Goal: Task Accomplishment & Management: Use online tool/utility

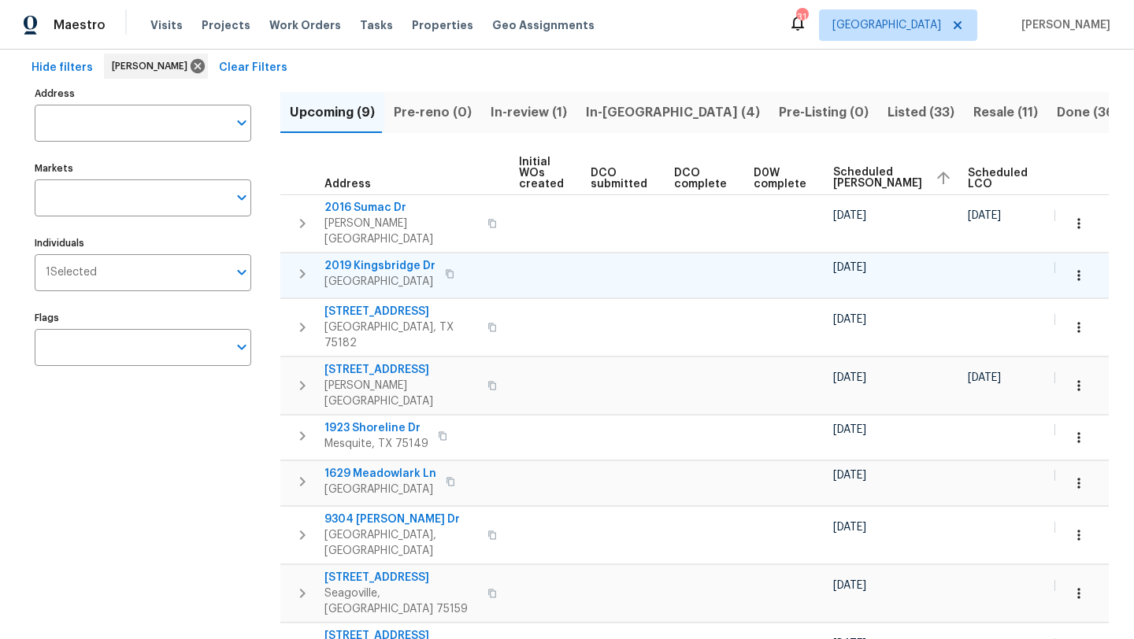
scroll to position [0, 192]
click at [835, 176] on span "Scheduled COE" at bounding box center [875, 178] width 89 height 22
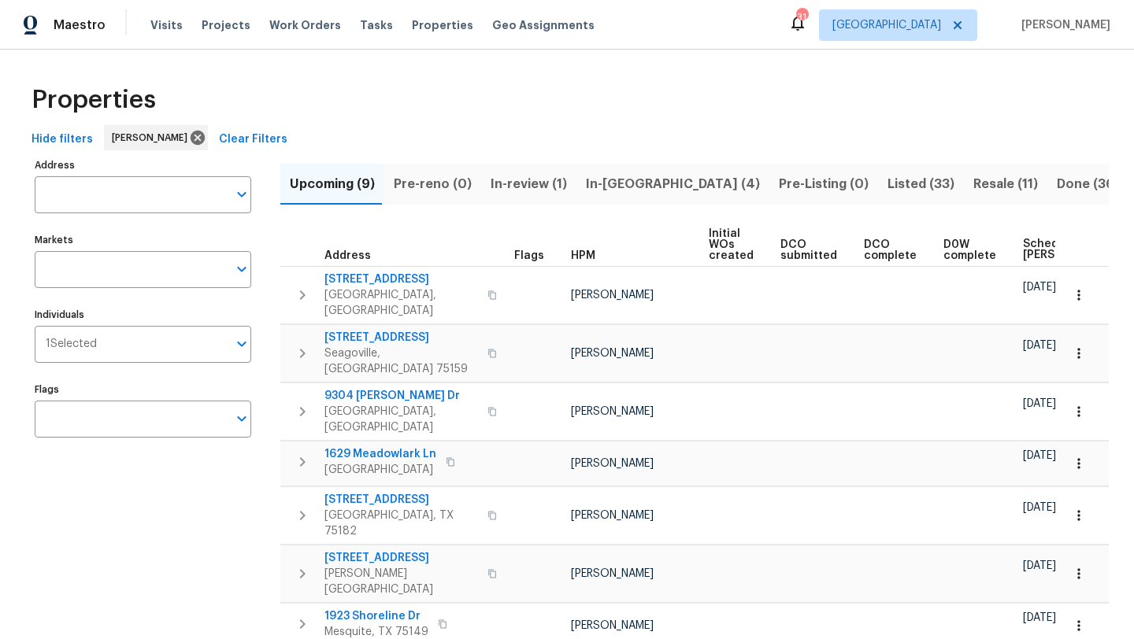
scroll to position [0, 192]
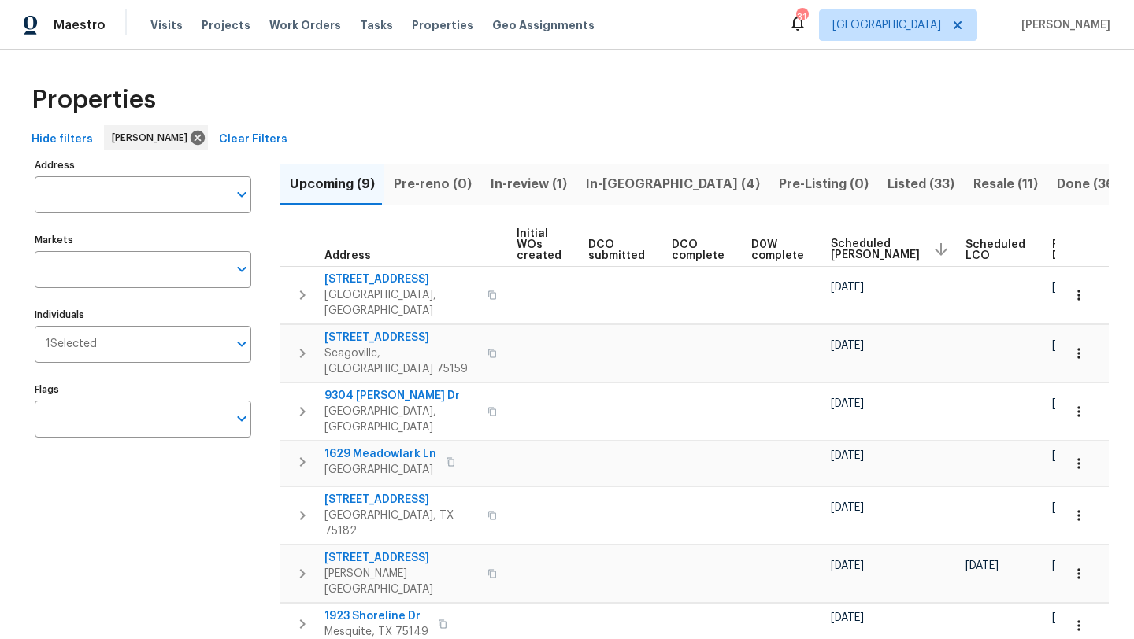
click at [831, 246] on span "Scheduled COE" at bounding box center [875, 250] width 89 height 22
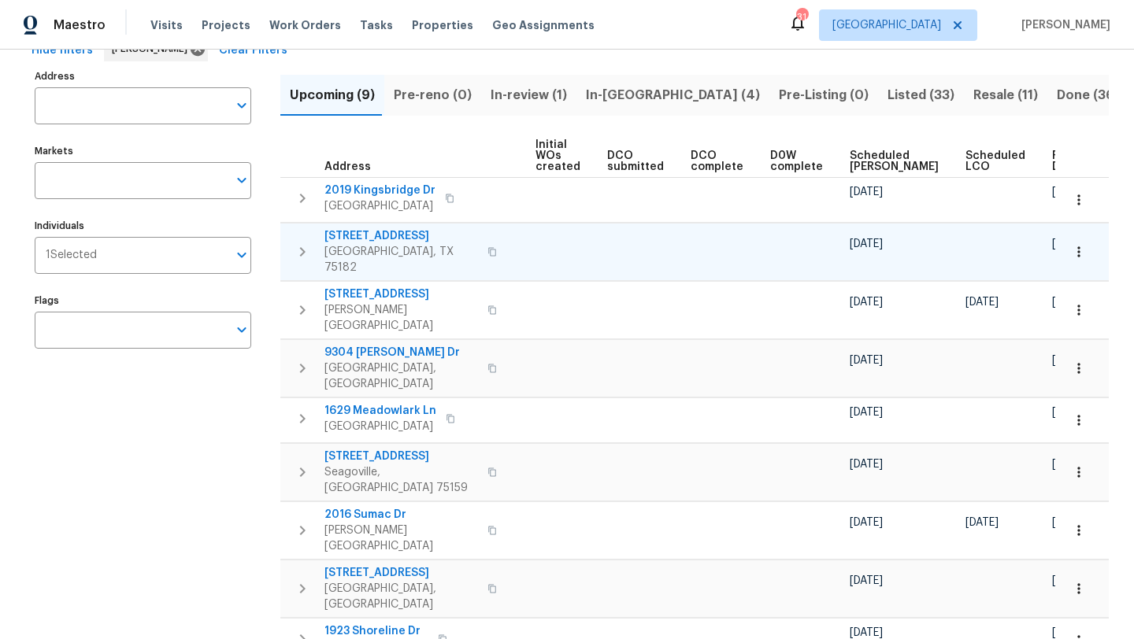
scroll to position [88, 0]
click at [849, 166] on span "Scheduled COE" at bounding box center [893, 162] width 89 height 22
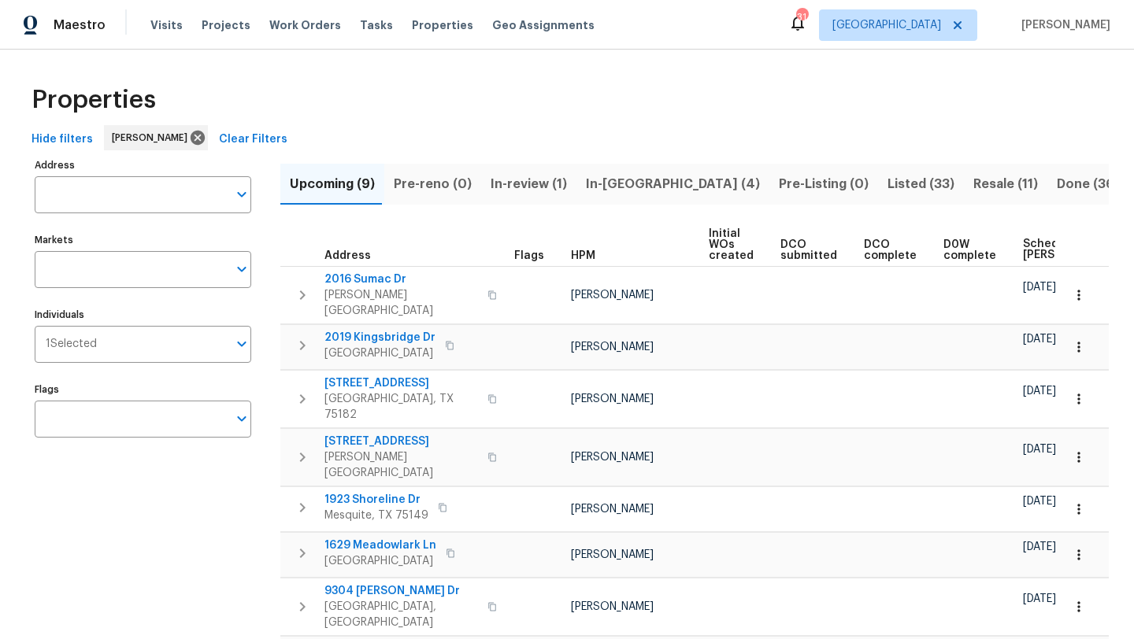
scroll to position [0, 192]
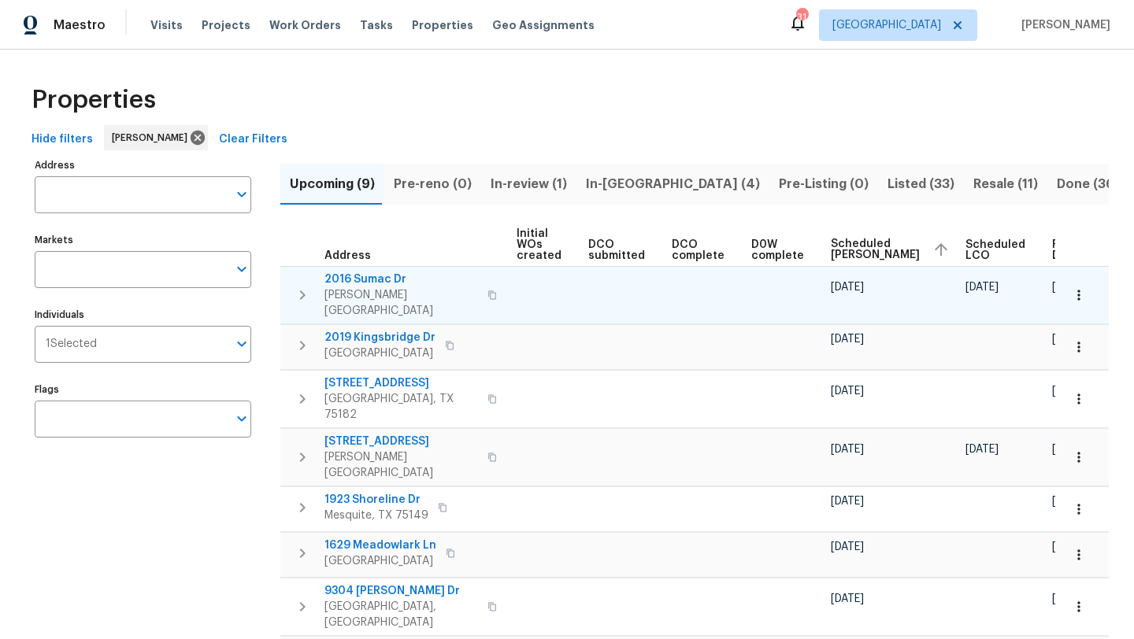
click at [392, 278] on span "2016 Sumac Dr" at bounding box center [401, 280] width 154 height 16
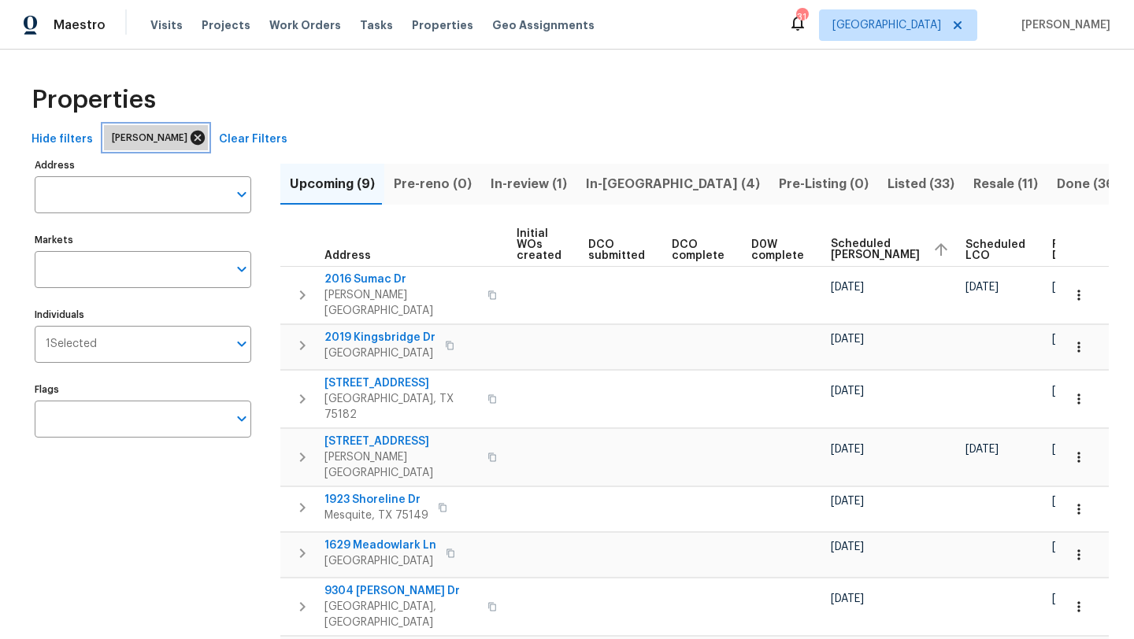
click at [191, 134] on icon at bounding box center [198, 138] width 14 height 14
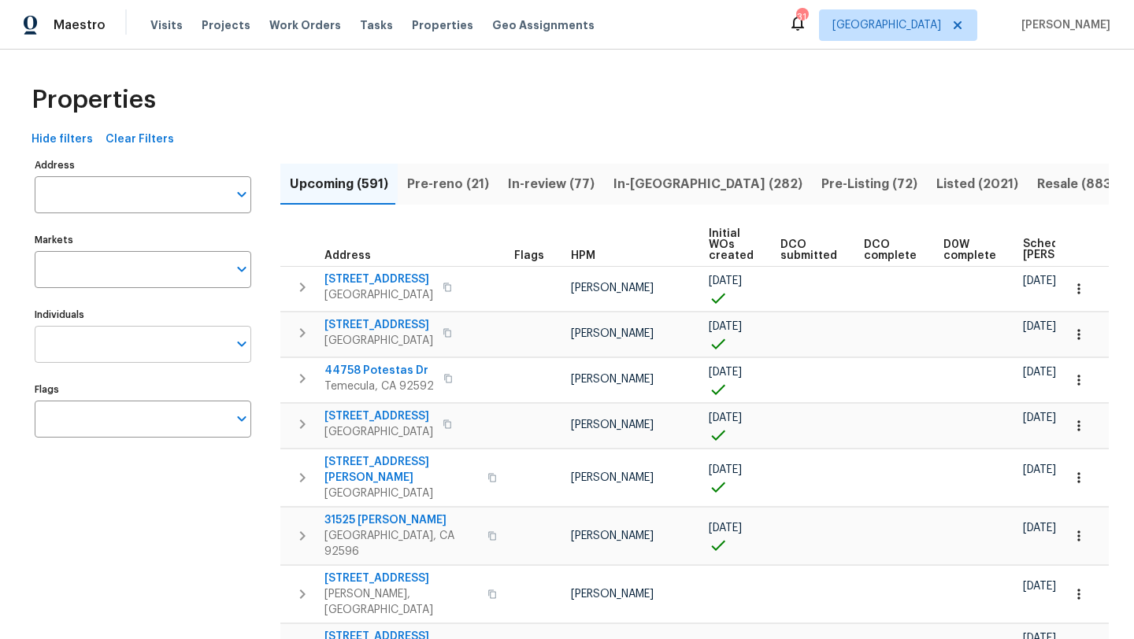
click at [159, 342] on input "Individuals" at bounding box center [131, 344] width 193 height 37
type input "ronderrick"
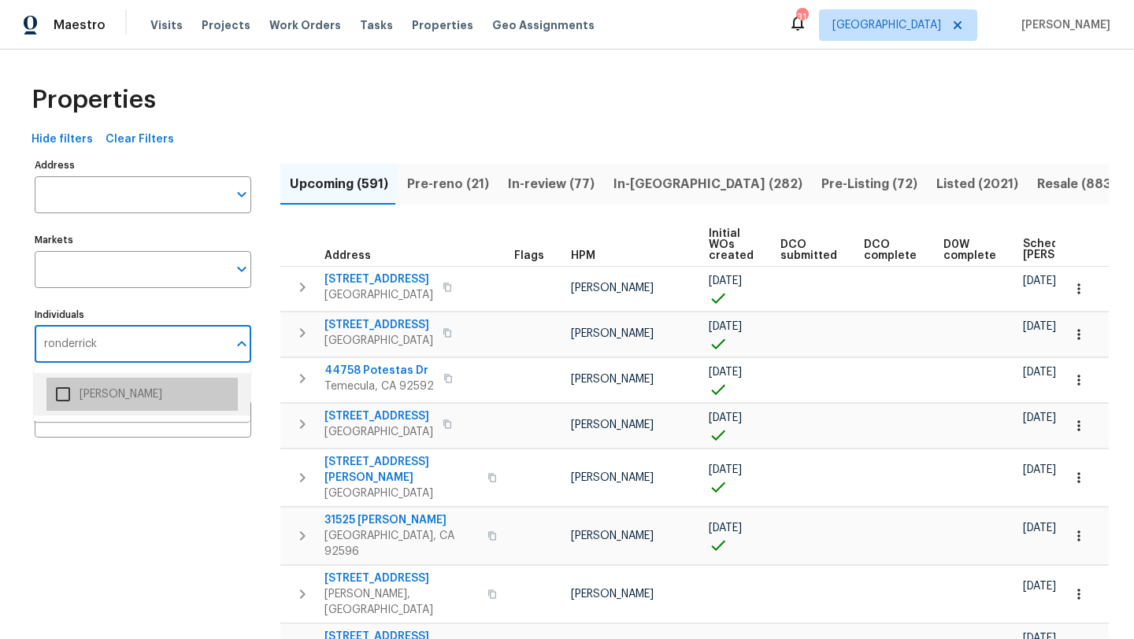
click at [165, 391] on li "[PERSON_NAME]" at bounding box center [141, 394] width 191 height 33
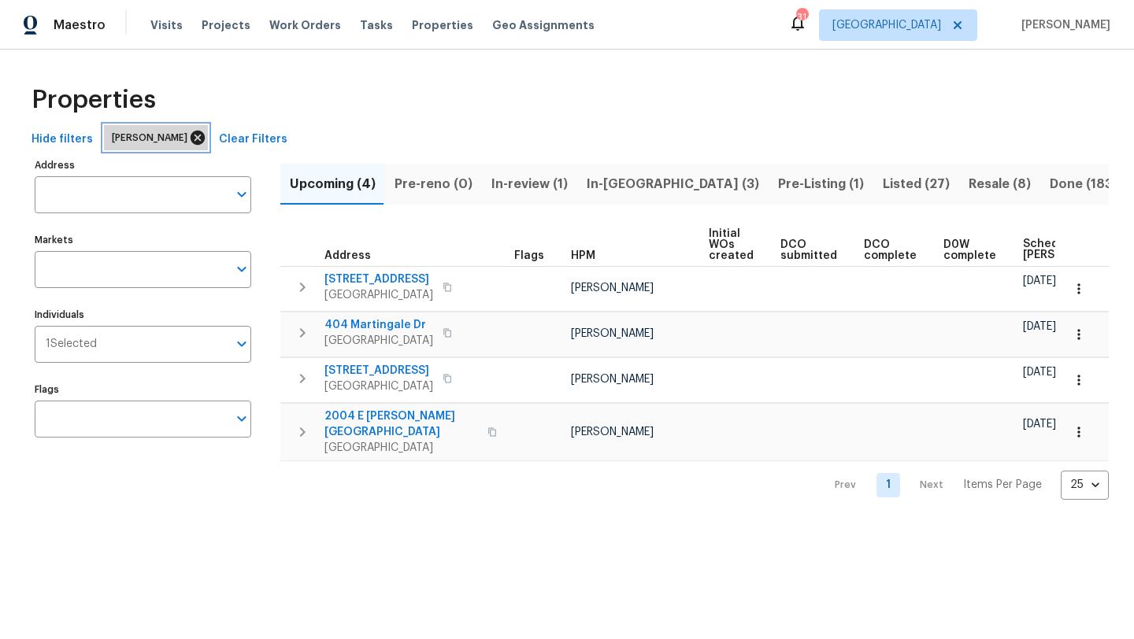
click at [202, 137] on icon at bounding box center [198, 138] width 14 height 14
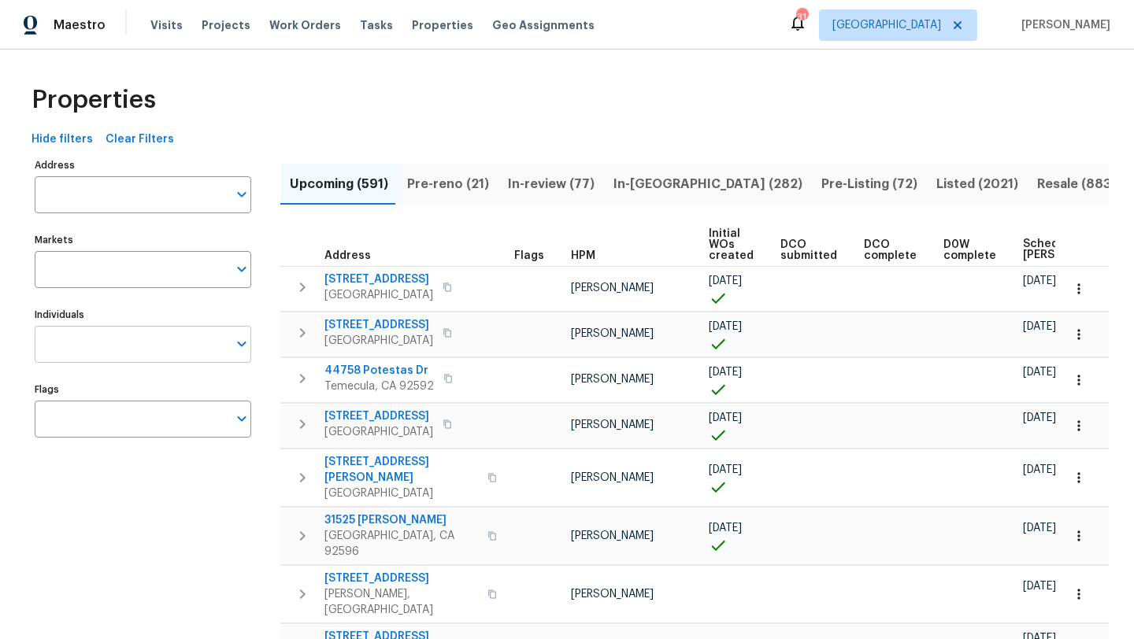
click at [123, 350] on input "Individuals" at bounding box center [131, 344] width 193 height 37
type input "ronderrick"
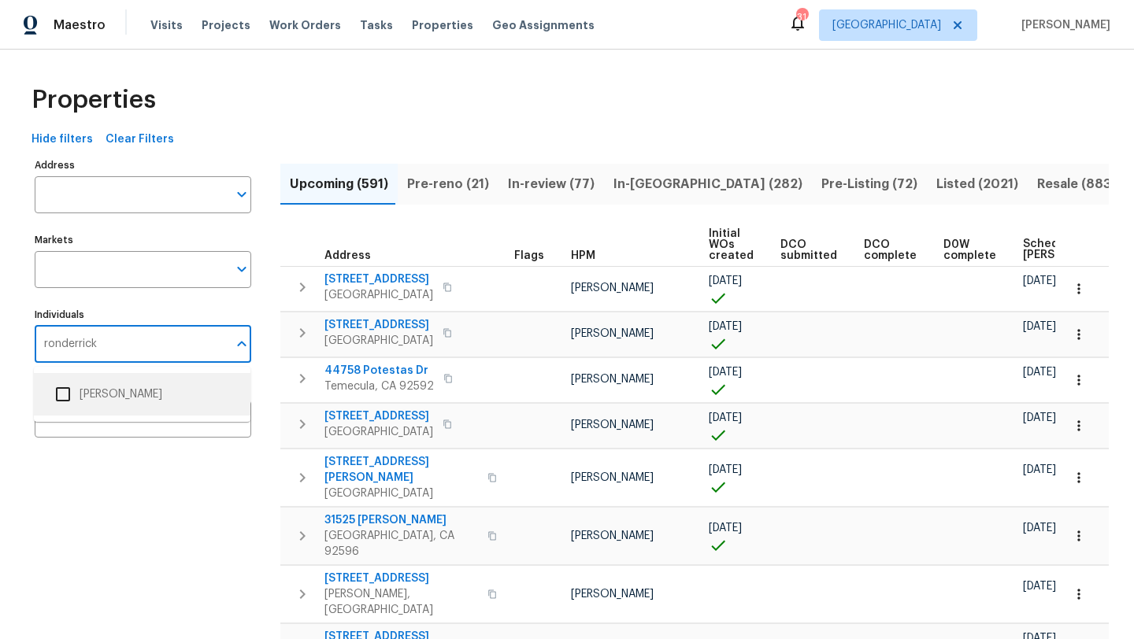
click at [144, 399] on li "[PERSON_NAME]" at bounding box center [141, 394] width 191 height 33
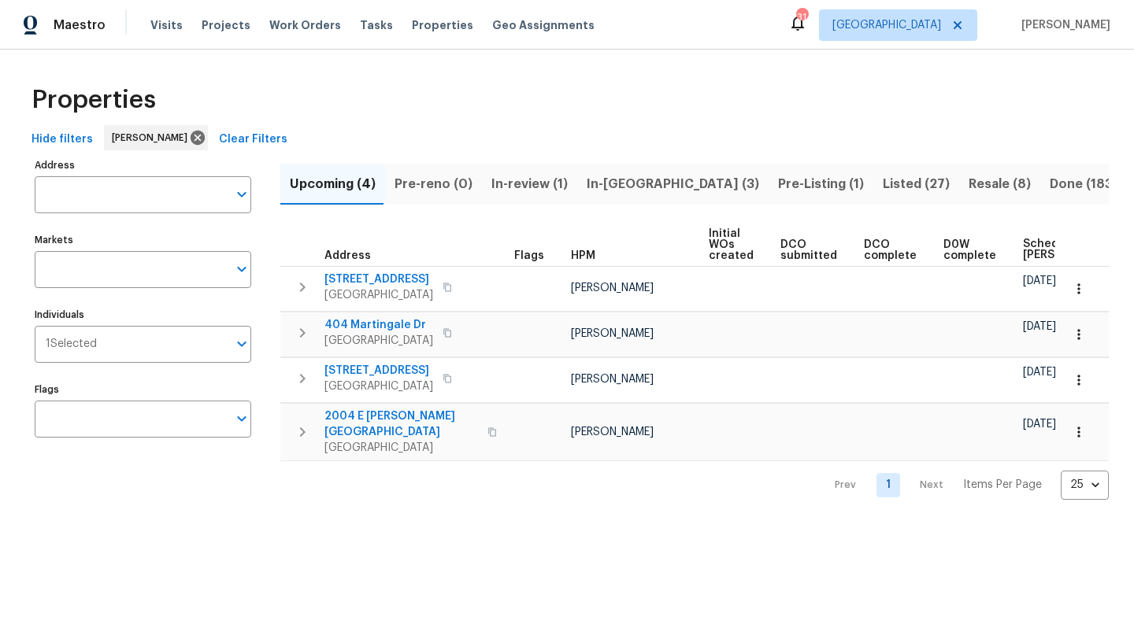
click at [603, 188] on span "In-reno (3)" at bounding box center [673, 184] width 172 height 22
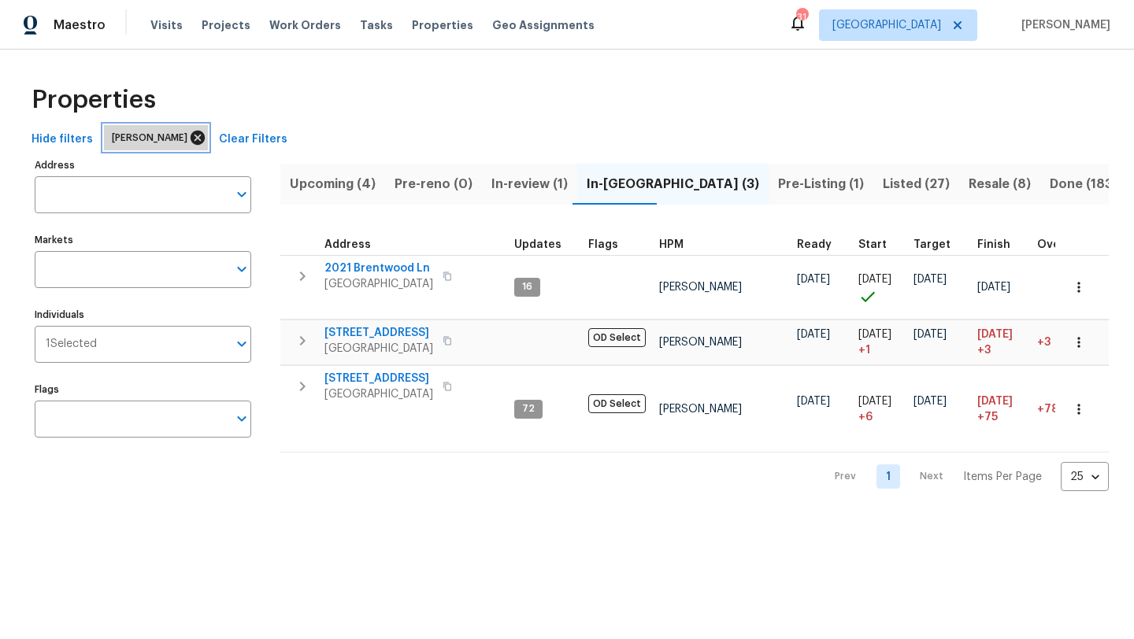
click at [205, 139] on icon at bounding box center [197, 137] width 17 height 17
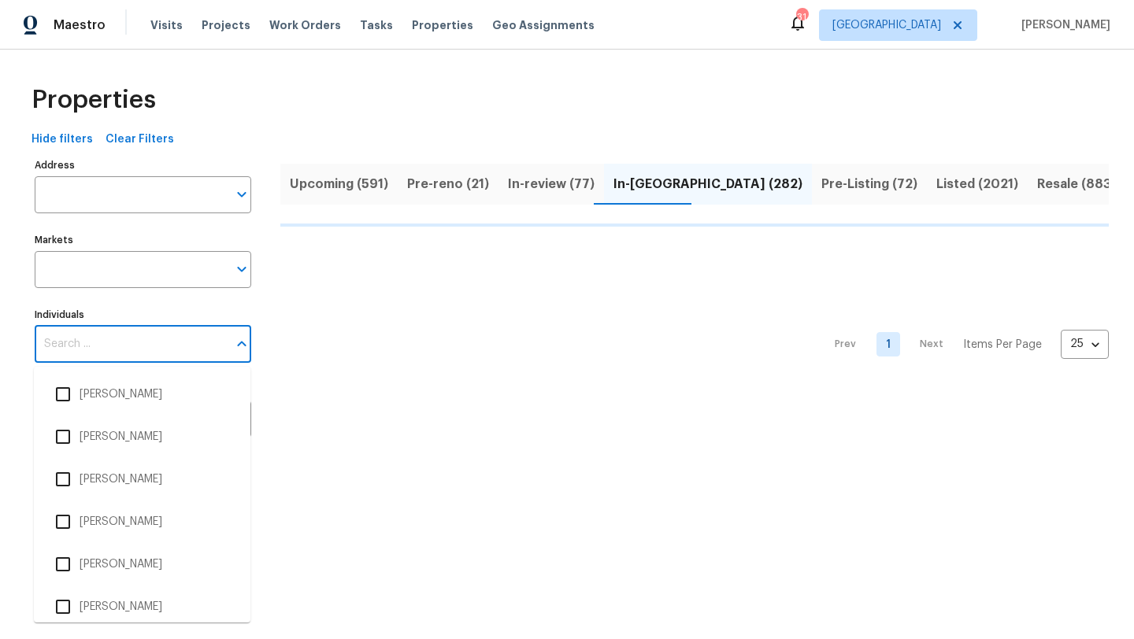
click at [183, 346] on input "Individuals" at bounding box center [131, 344] width 193 height 37
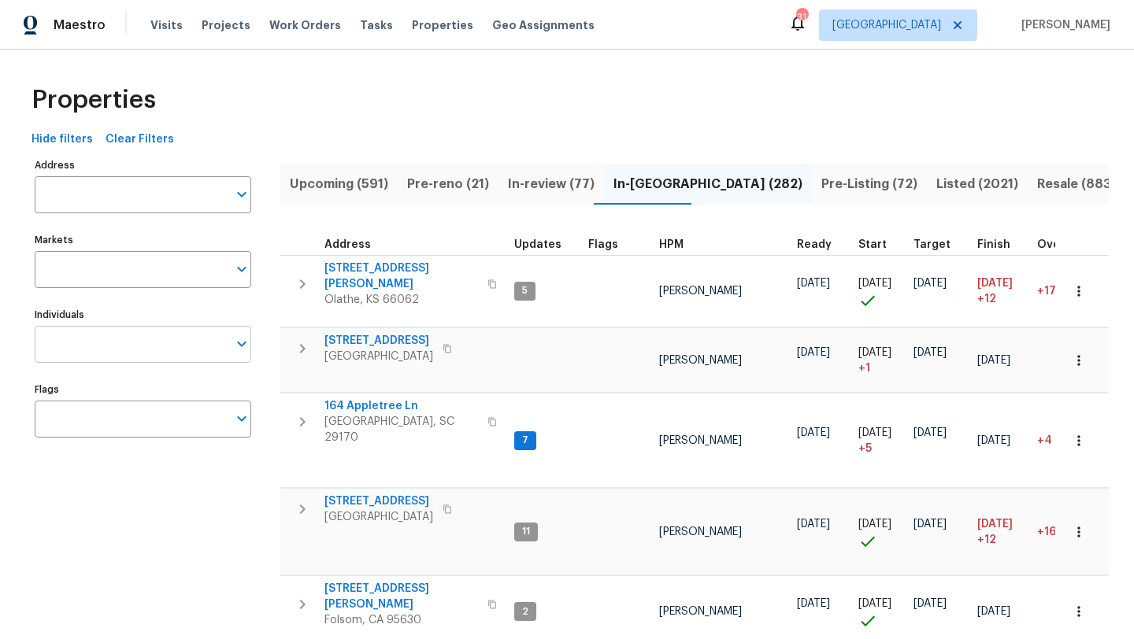
click at [140, 335] on input "Individuals" at bounding box center [131, 344] width 193 height 37
type input "ronderrick"
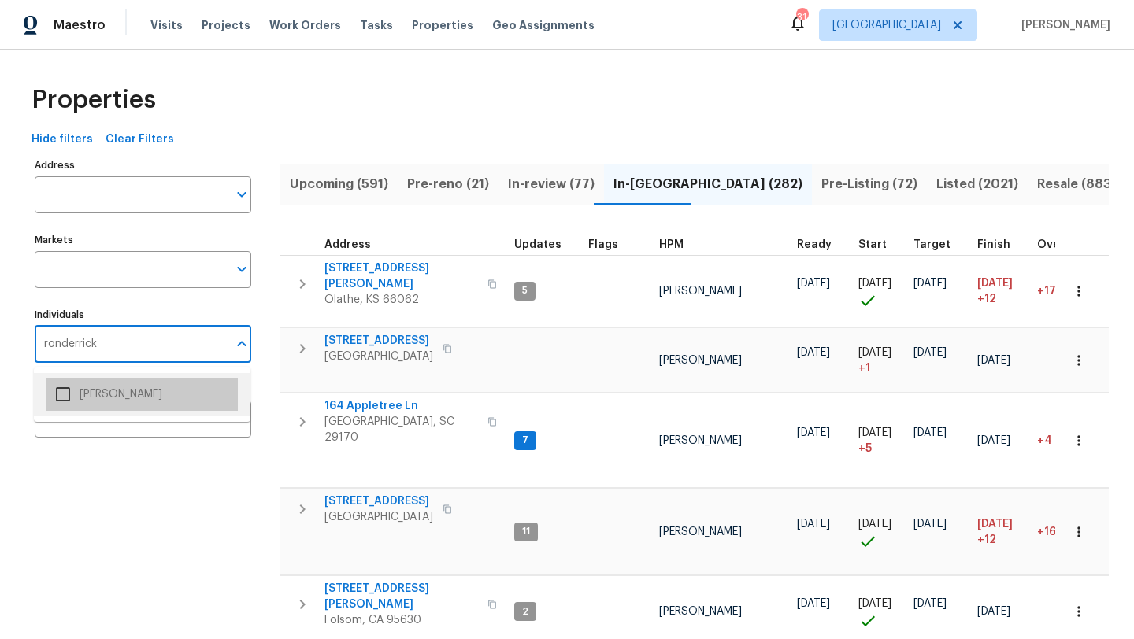
click at [148, 387] on li "RonDerrick Jackson" at bounding box center [141, 394] width 191 height 33
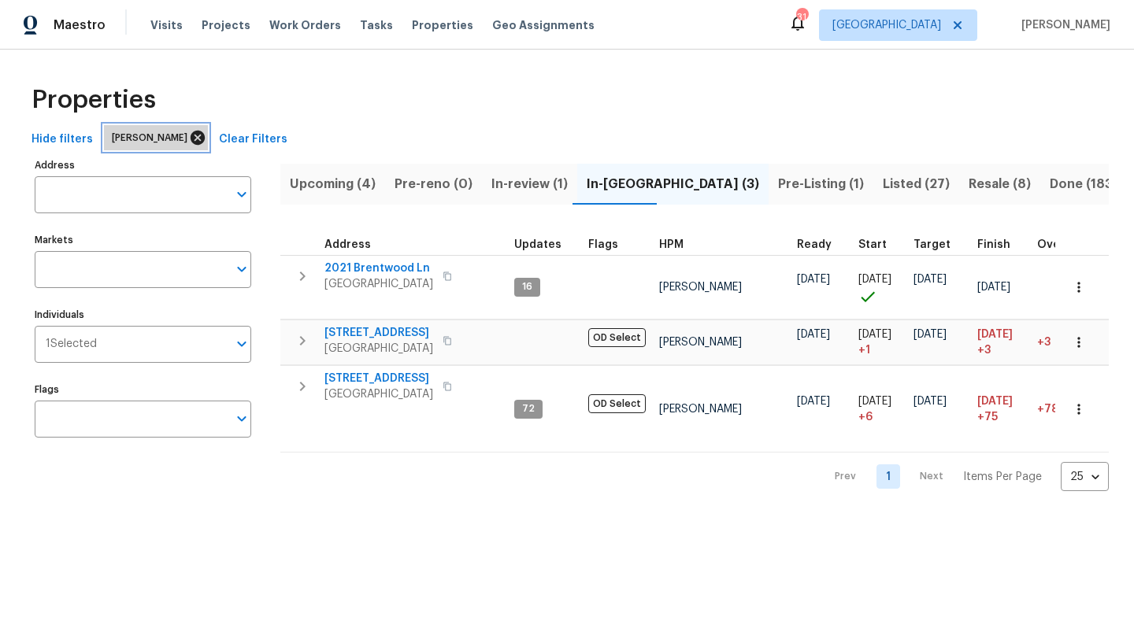
click at [205, 141] on icon at bounding box center [198, 138] width 14 height 14
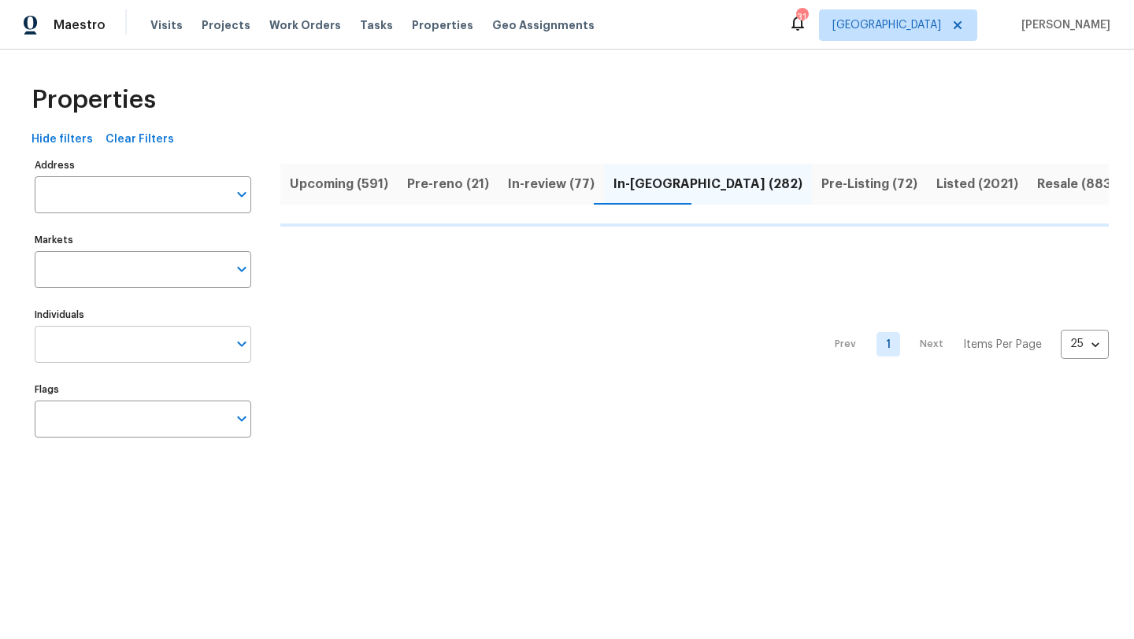
click at [125, 352] on input "Individuals" at bounding box center [131, 344] width 193 height 37
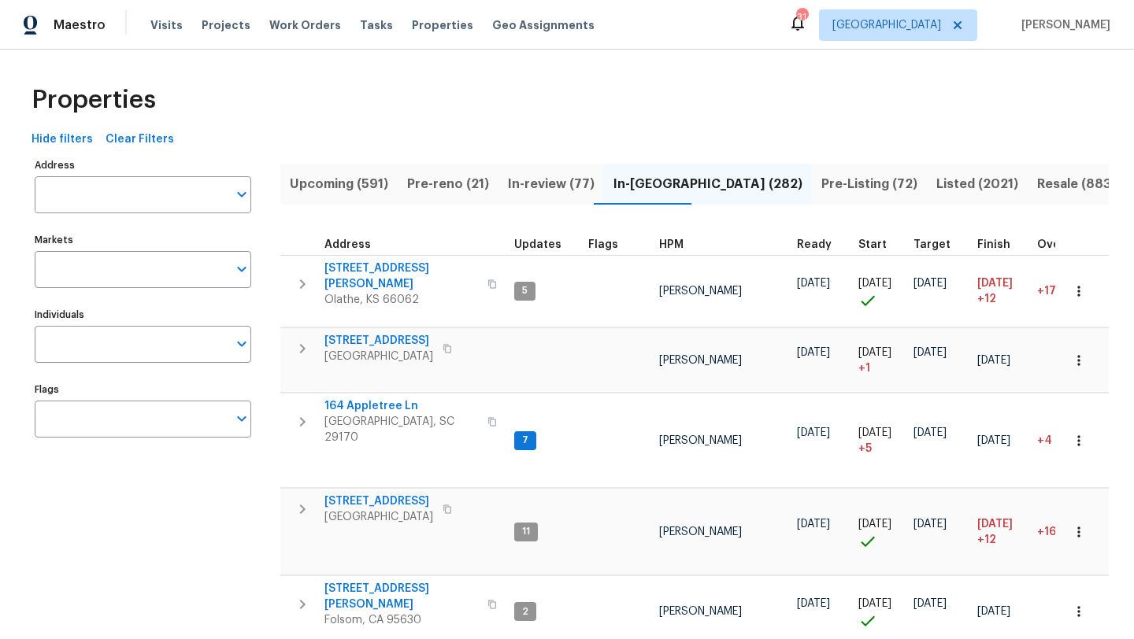
click at [125, 352] on input "Individuals" at bounding box center [131, 344] width 193 height 37
type input "alicia"
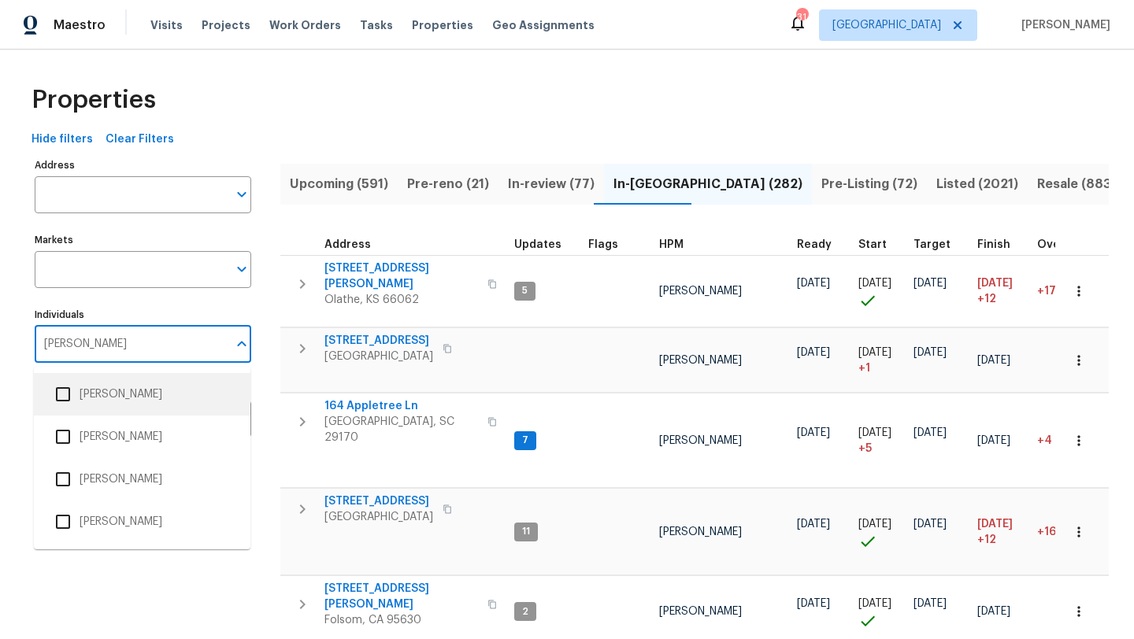
click at [131, 391] on li "Alicia Anices" at bounding box center [141, 394] width 191 height 33
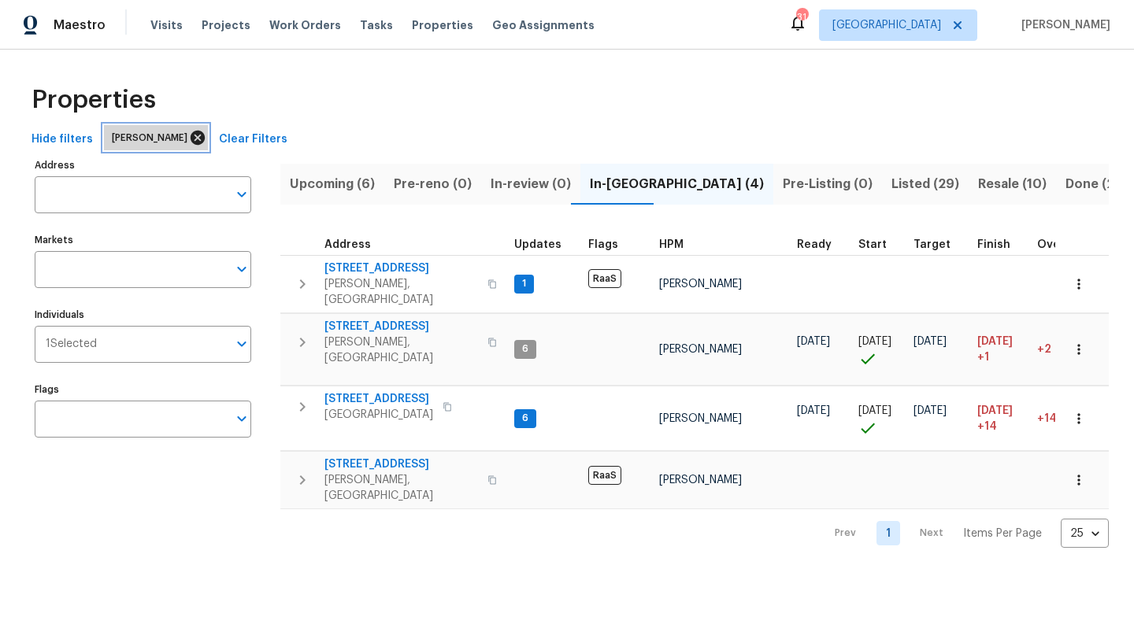
click at [191, 139] on icon at bounding box center [198, 138] width 14 height 14
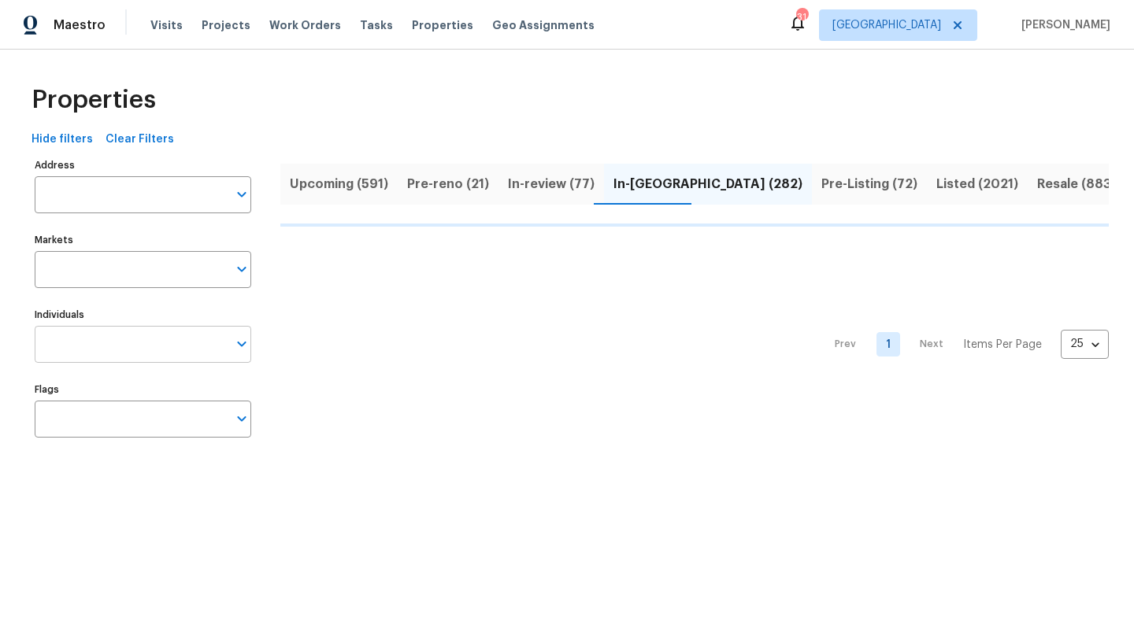
click at [120, 350] on input "Individuals" at bounding box center [131, 344] width 193 height 37
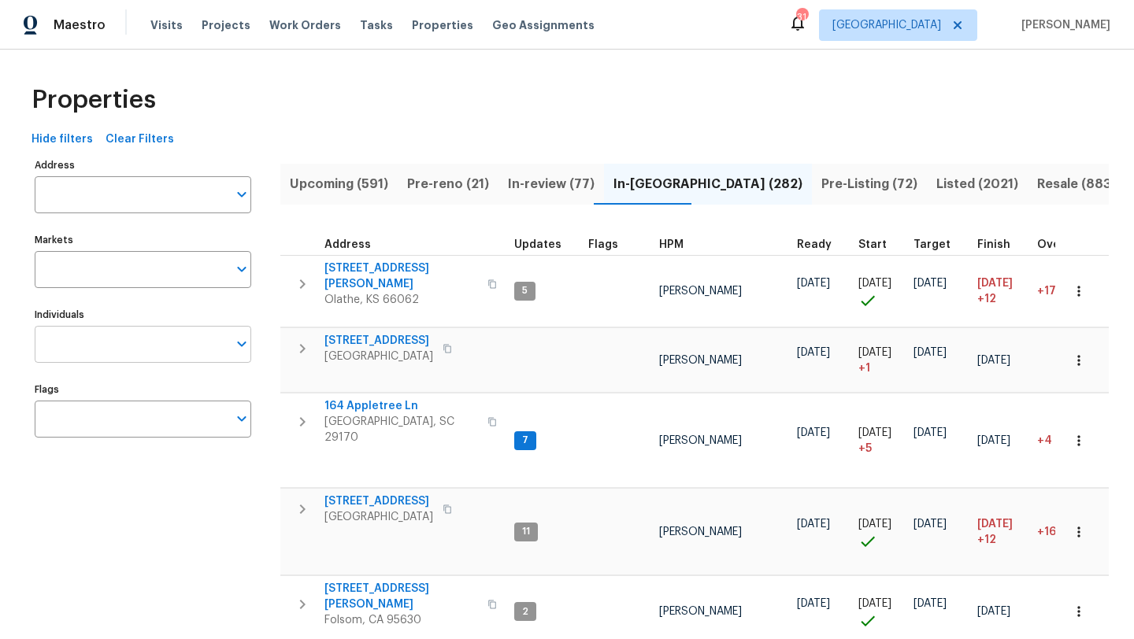
click at [113, 353] on input "Individuals" at bounding box center [131, 344] width 193 height 37
type input "brad"
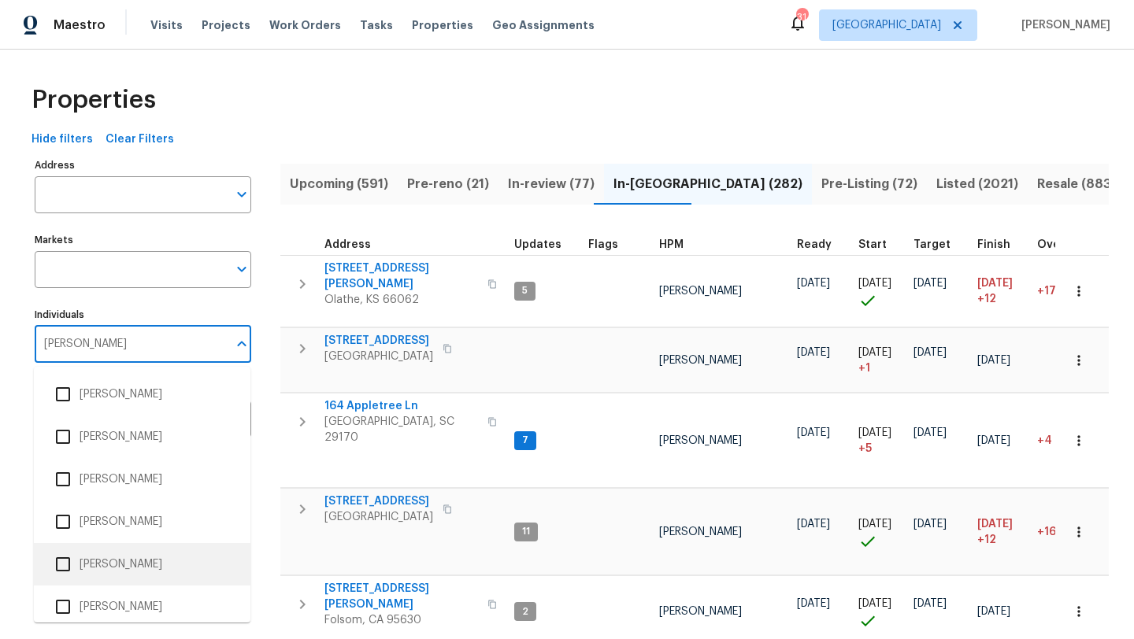
click at [105, 561] on li "[PERSON_NAME]" at bounding box center [141, 564] width 191 height 33
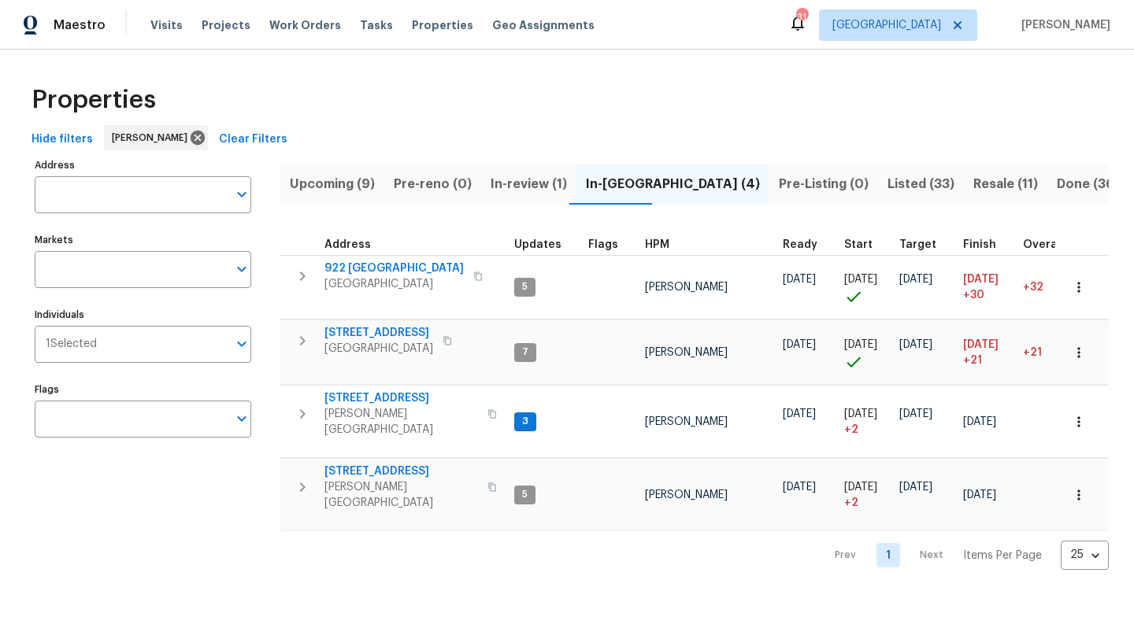
click at [973, 180] on span "Resale (11)" at bounding box center [1005, 184] width 65 height 22
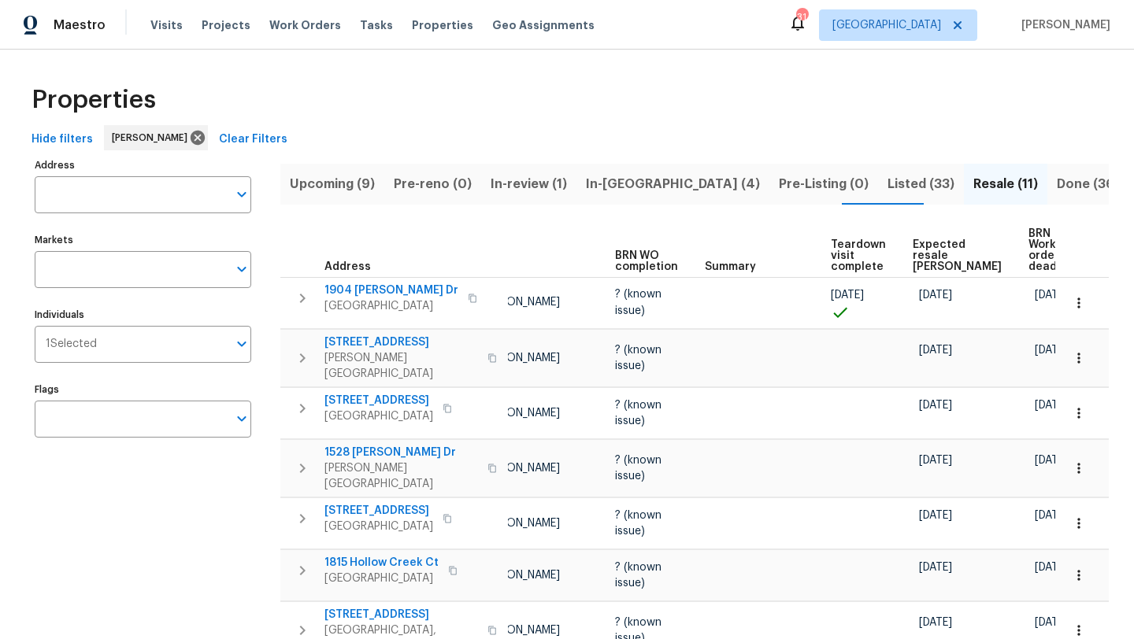
click at [595, 185] on span "In-reno (4)" at bounding box center [673, 184] width 174 height 22
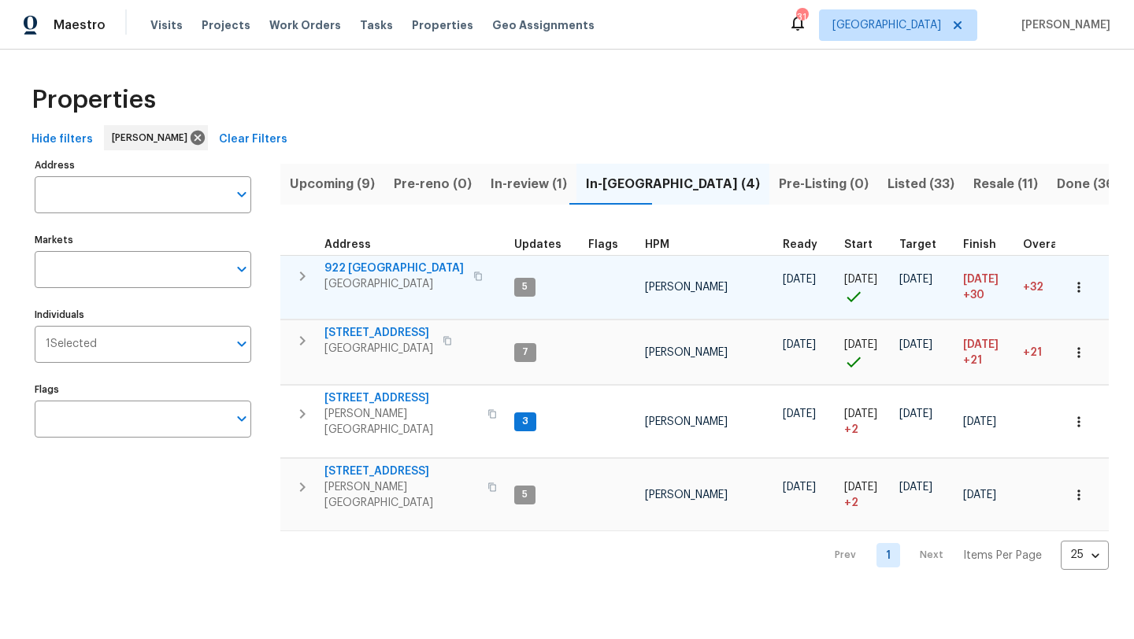
click at [380, 270] on span "922 Laguna Dr" at bounding box center [393, 269] width 139 height 16
click at [1083, 287] on icon "button" at bounding box center [1079, 287] width 16 height 16
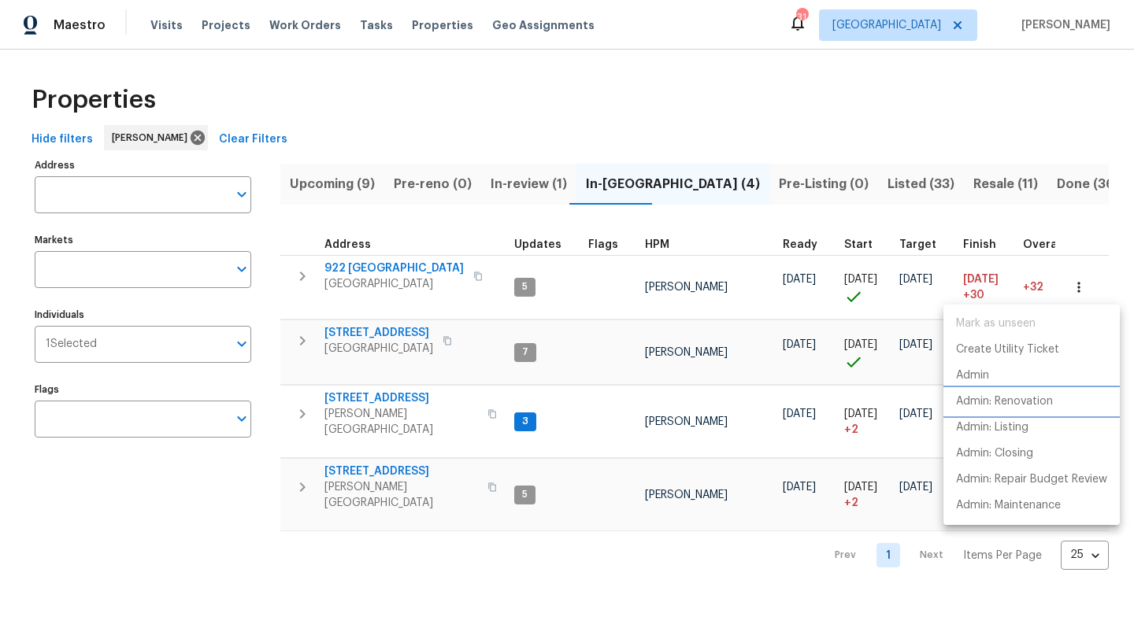
click at [1008, 398] on p "Admin: Renovation" at bounding box center [1004, 402] width 97 height 17
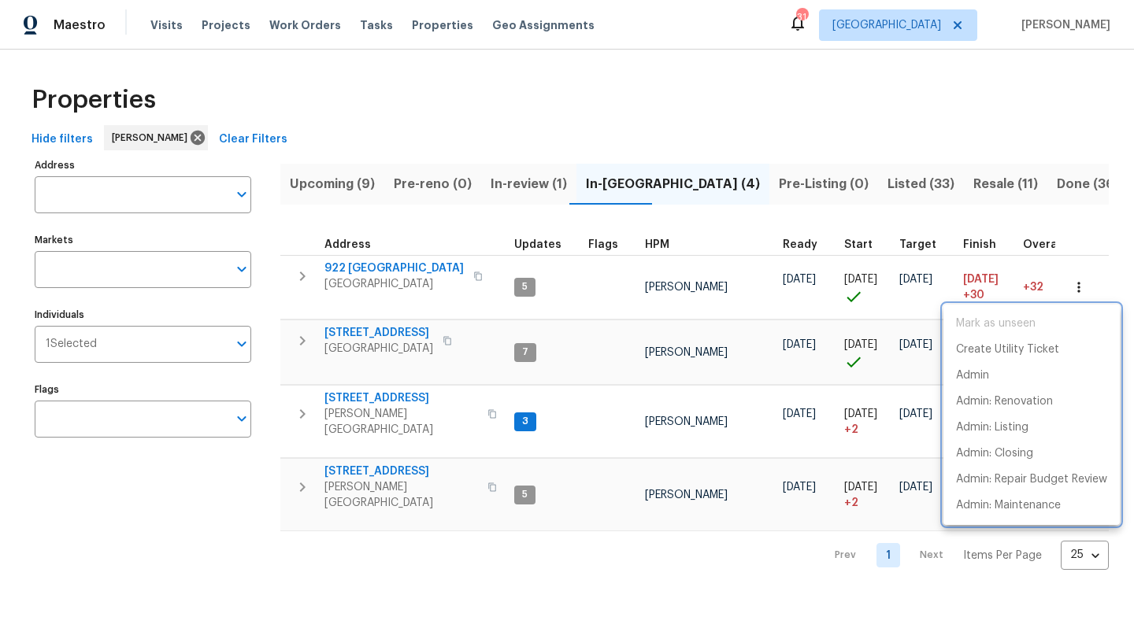
click at [457, 109] on div at bounding box center [567, 319] width 1134 height 639
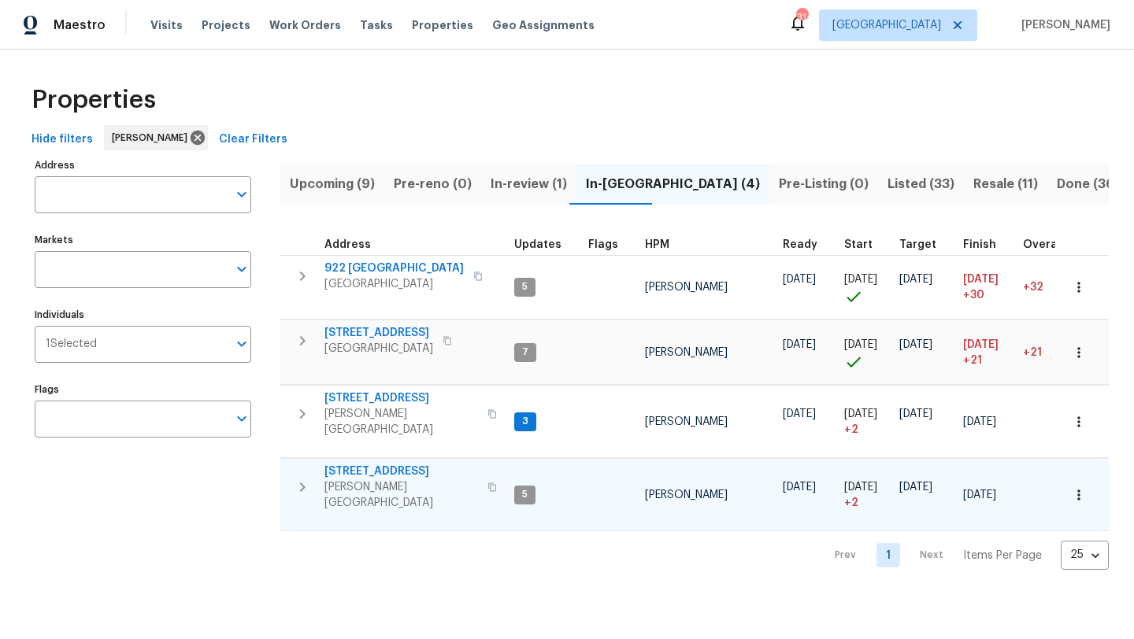
click at [408, 464] on span "[STREET_ADDRESS]" at bounding box center [401, 472] width 154 height 16
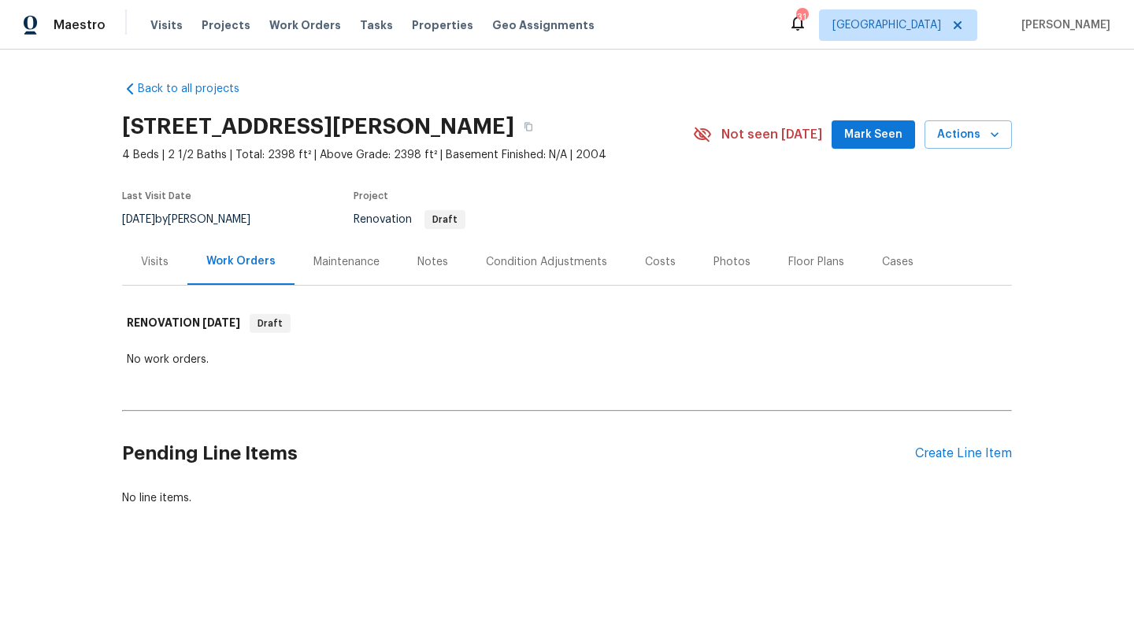
click at [645, 255] on div "Costs" at bounding box center [660, 262] width 31 height 16
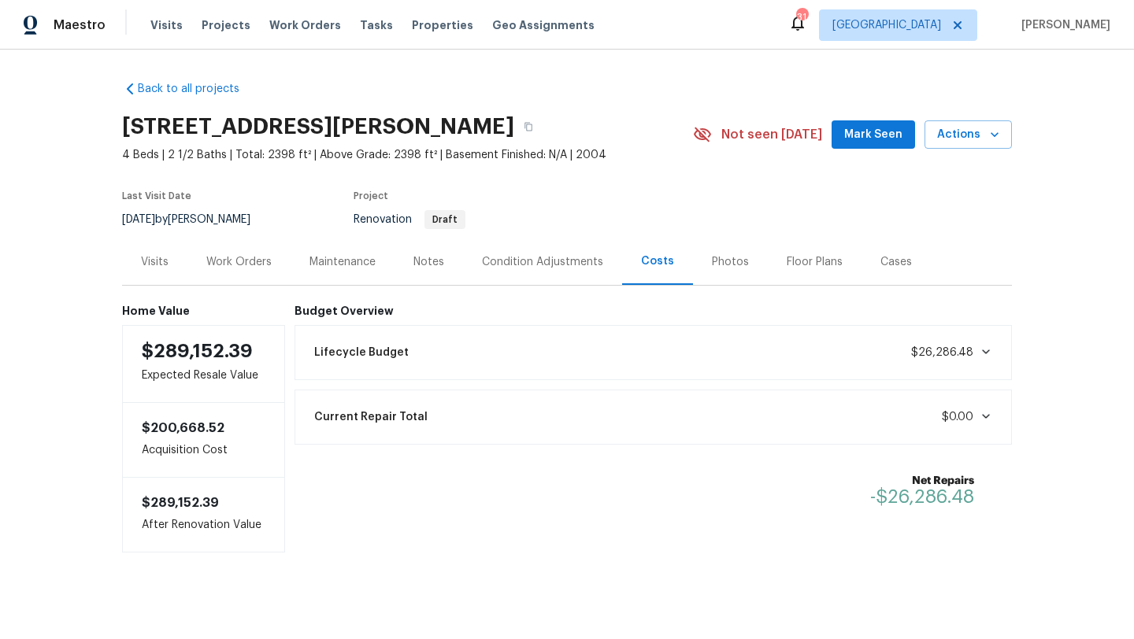
click at [156, 257] on div "Visits" at bounding box center [155, 262] width 28 height 16
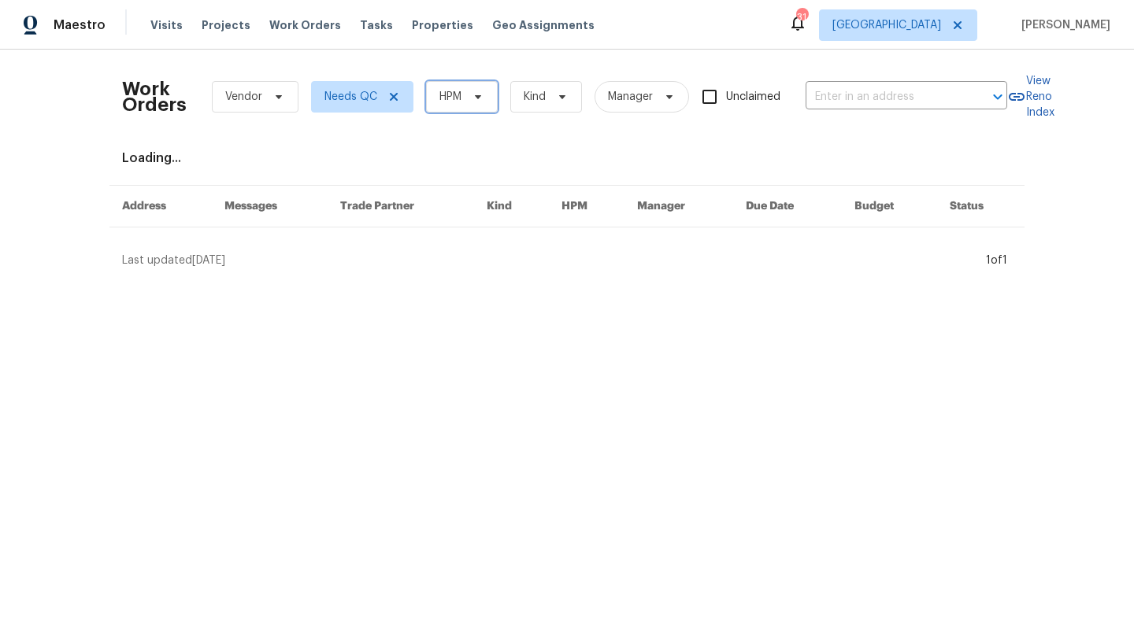
click at [466, 99] on span "HPM" at bounding box center [462, 96] width 72 height 31
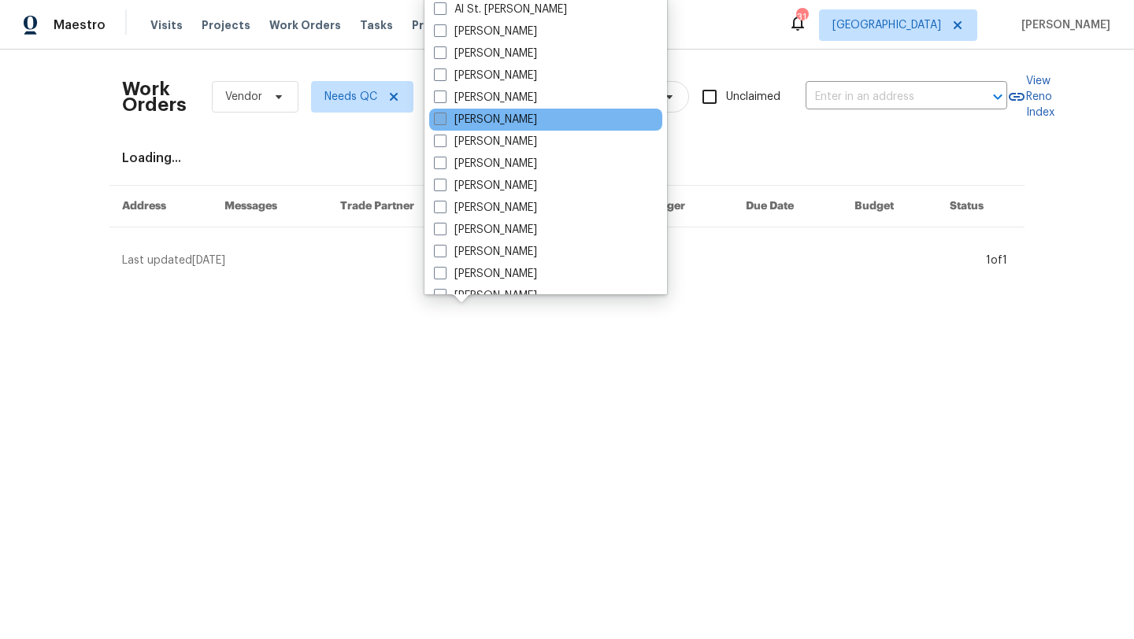
click at [472, 118] on label "[PERSON_NAME]" at bounding box center [485, 120] width 103 height 16
click at [444, 118] on input "[PERSON_NAME]" at bounding box center [439, 117] width 10 height 10
checkbox input "true"
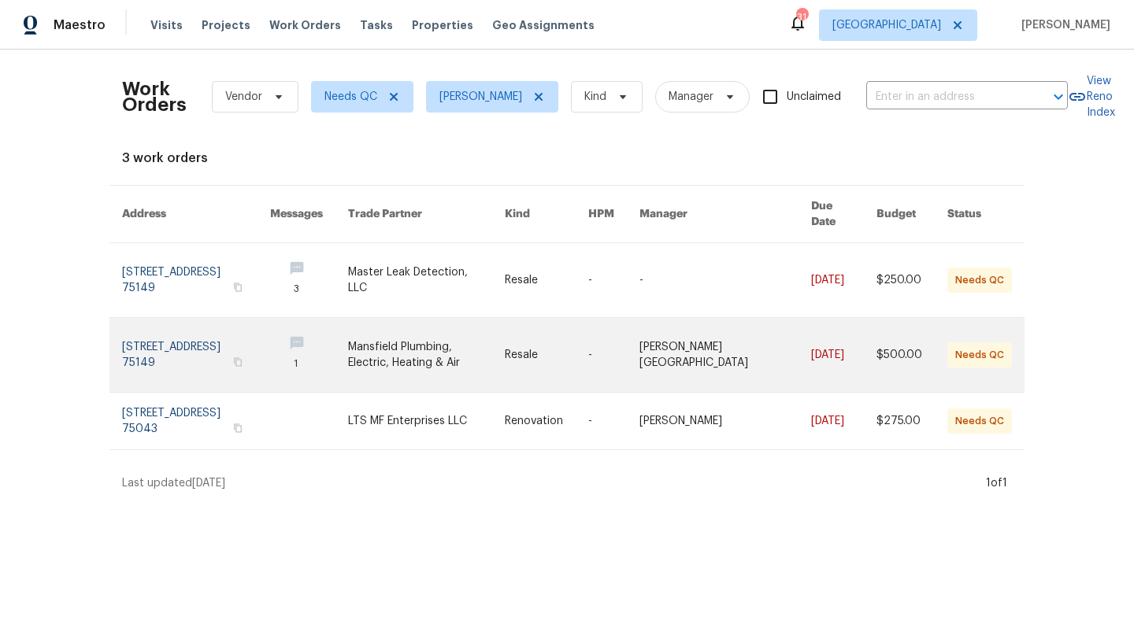
click at [396, 331] on link at bounding box center [426, 355] width 157 height 74
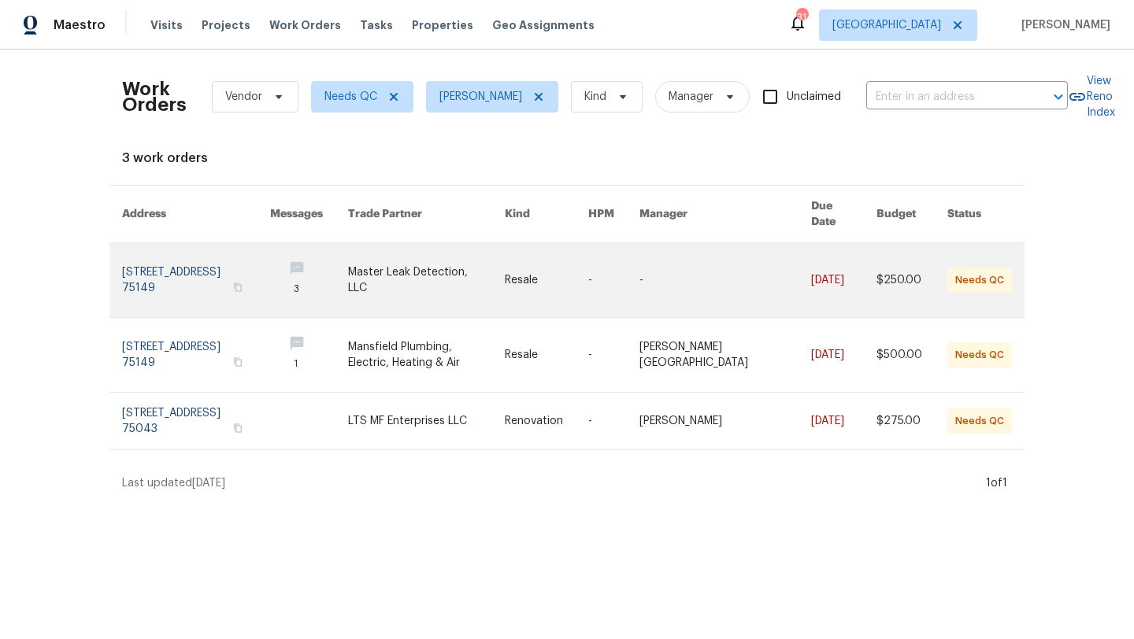
click at [431, 262] on link at bounding box center [426, 280] width 157 height 74
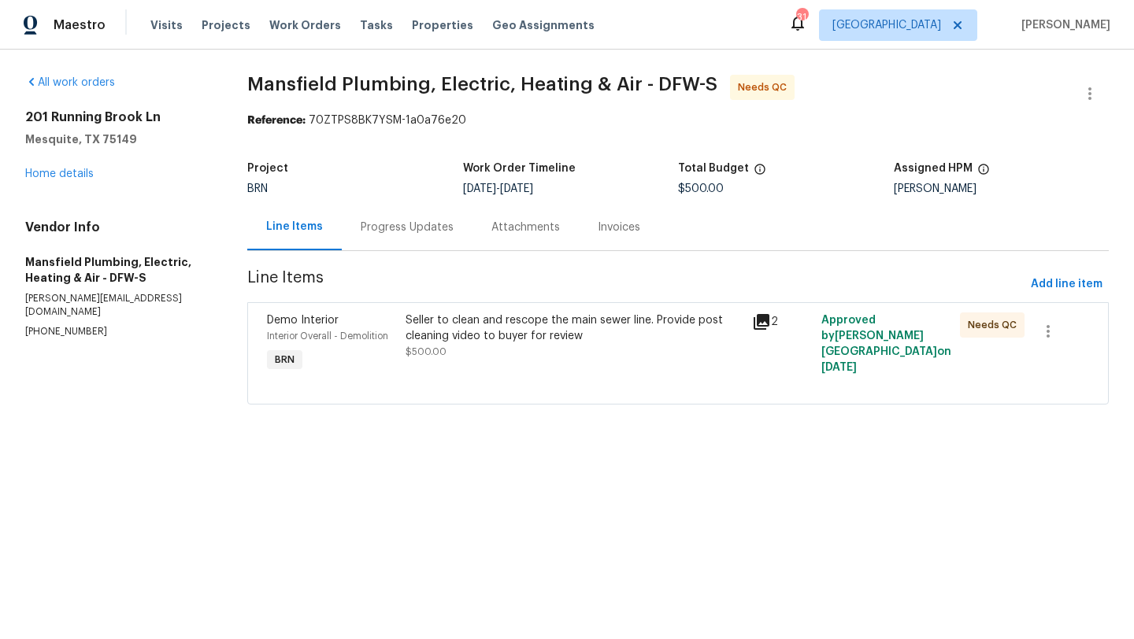
click at [494, 335] on div "Seller to clean and rescope the main sewer line. Provide post cleaning video to…" at bounding box center [573, 328] width 337 height 31
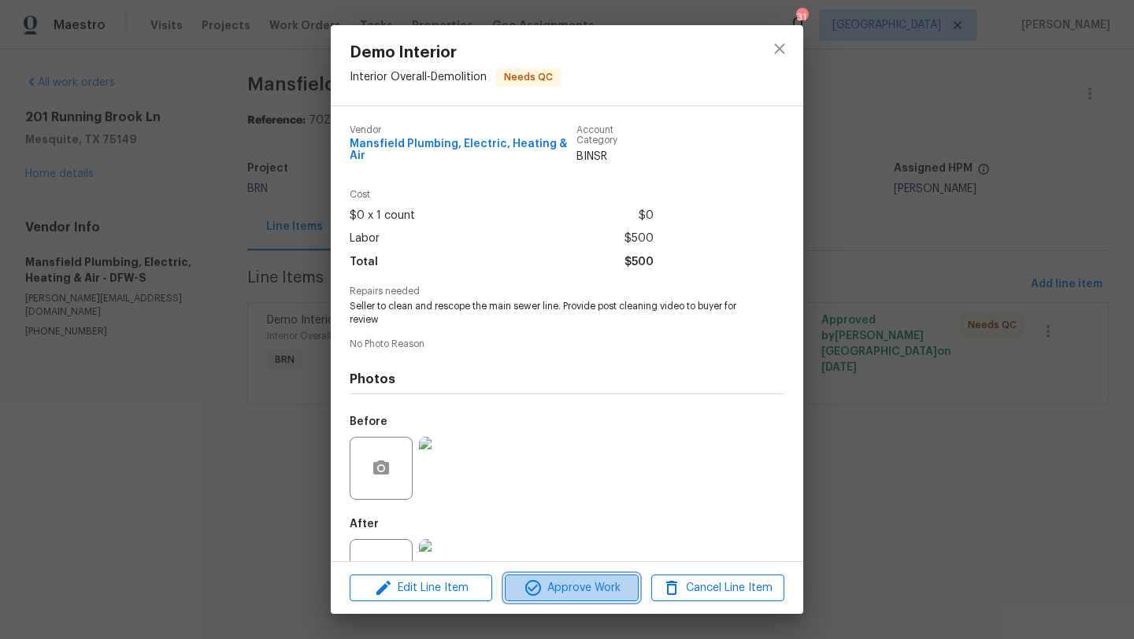
click at [569, 591] on span "Approve Work" at bounding box center [571, 589] width 124 height 20
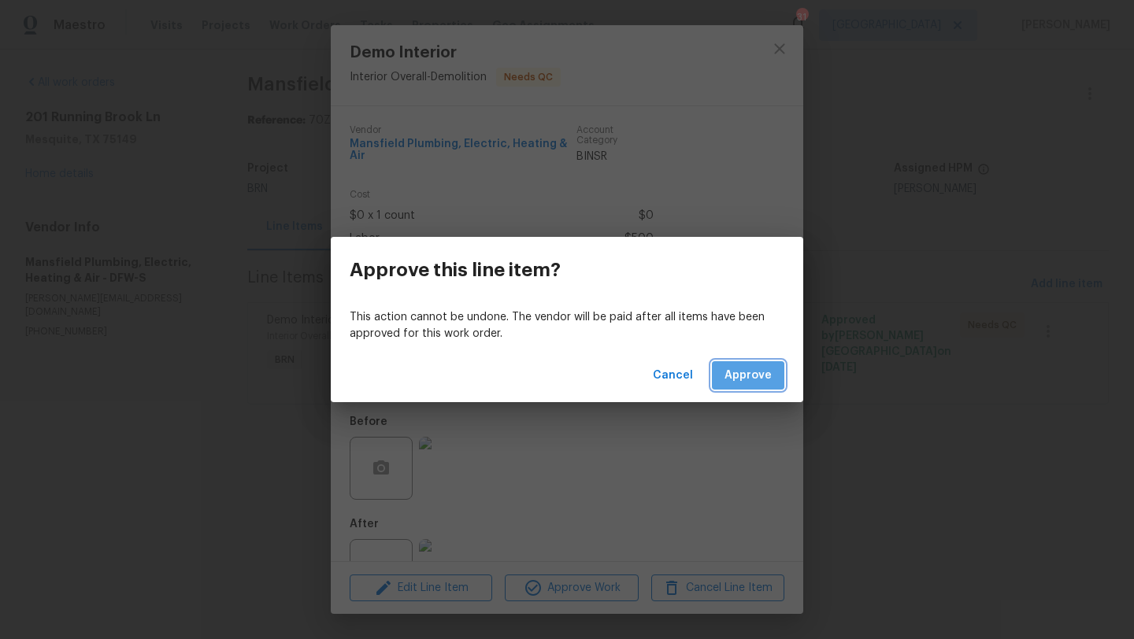
click at [733, 380] on span "Approve" at bounding box center [747, 376] width 47 height 20
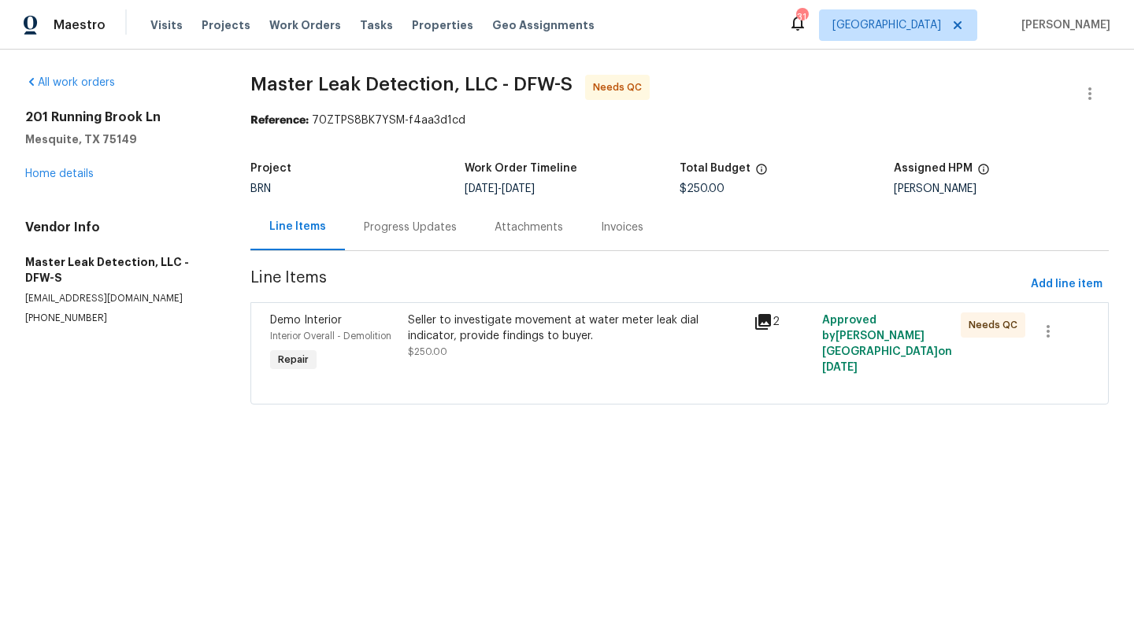
click at [483, 336] on div "Seller to investigate movement at water meter leak dial indicator, provide find…" at bounding box center [575, 328] width 335 height 31
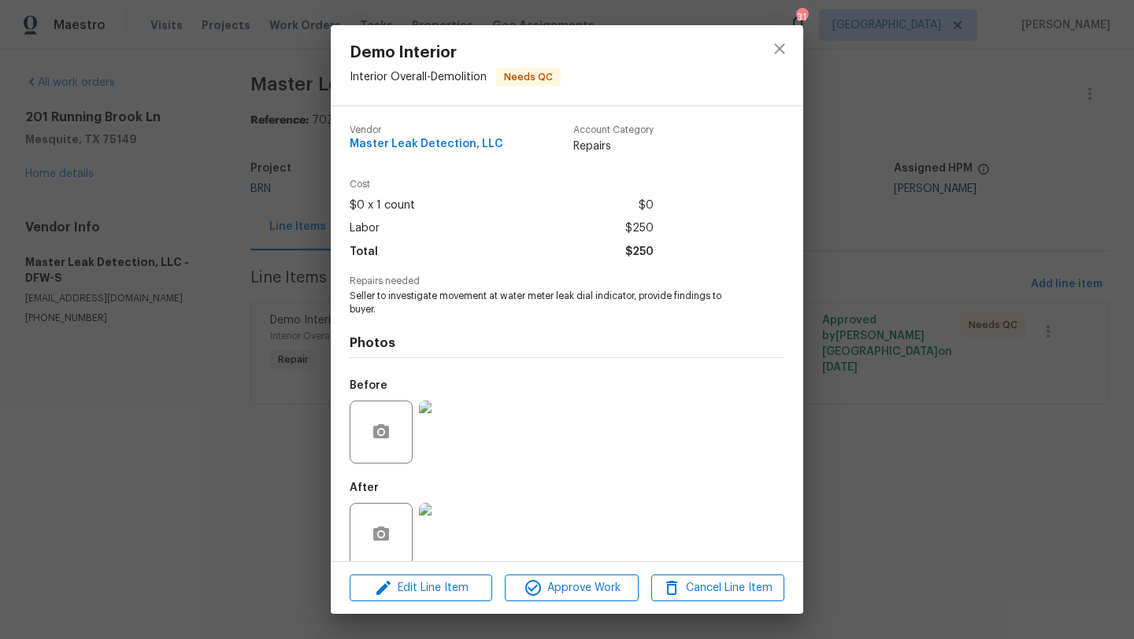
scroll to position [20, 0]
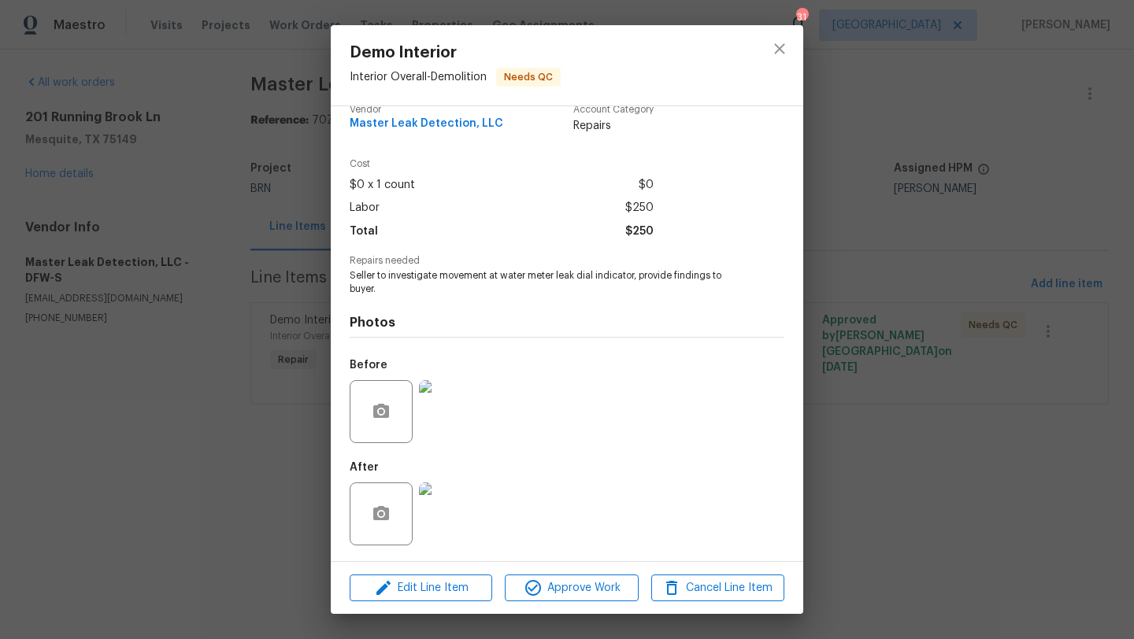
click at [467, 498] on img at bounding box center [450, 514] width 63 height 63
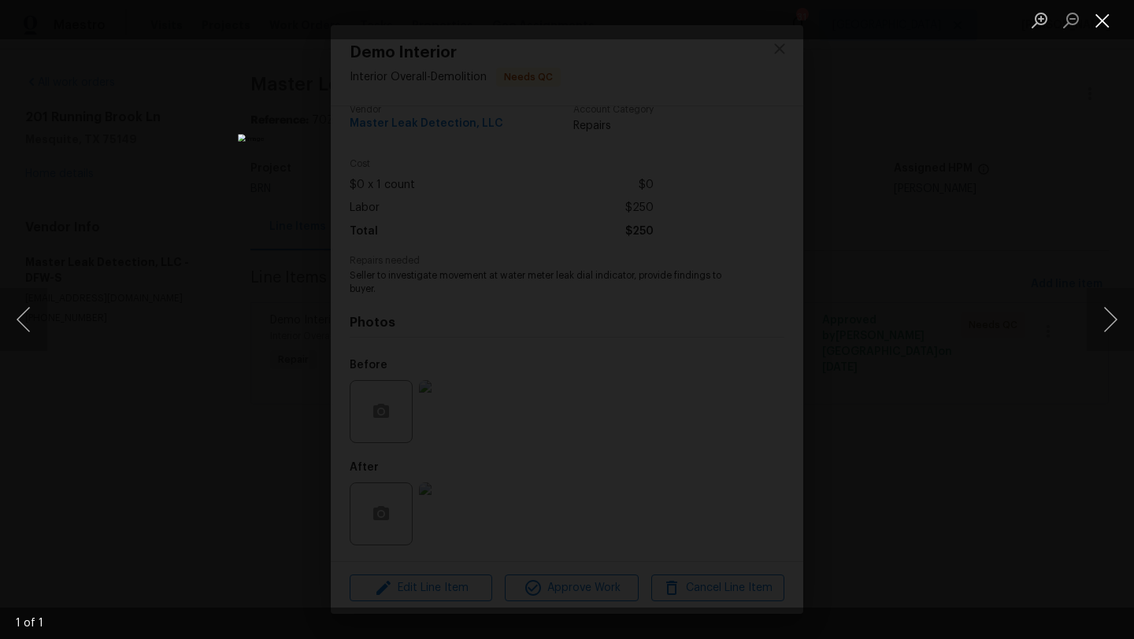
click at [1106, 17] on button "Close lightbox" at bounding box center [1101, 20] width 31 height 28
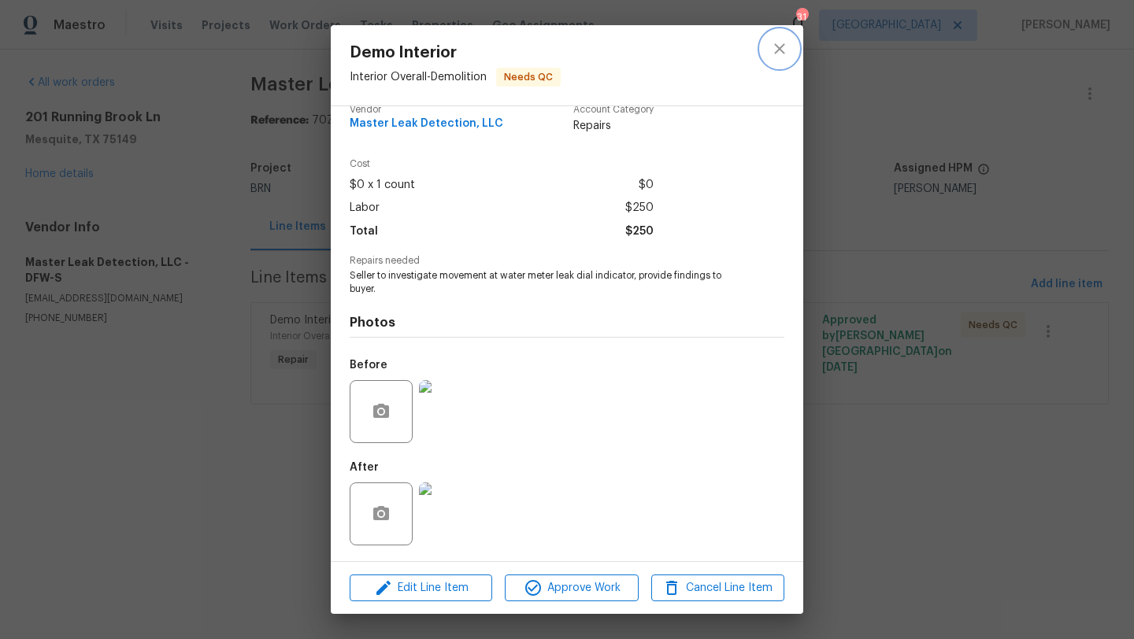
click at [782, 49] on icon "close" at bounding box center [779, 48] width 19 height 19
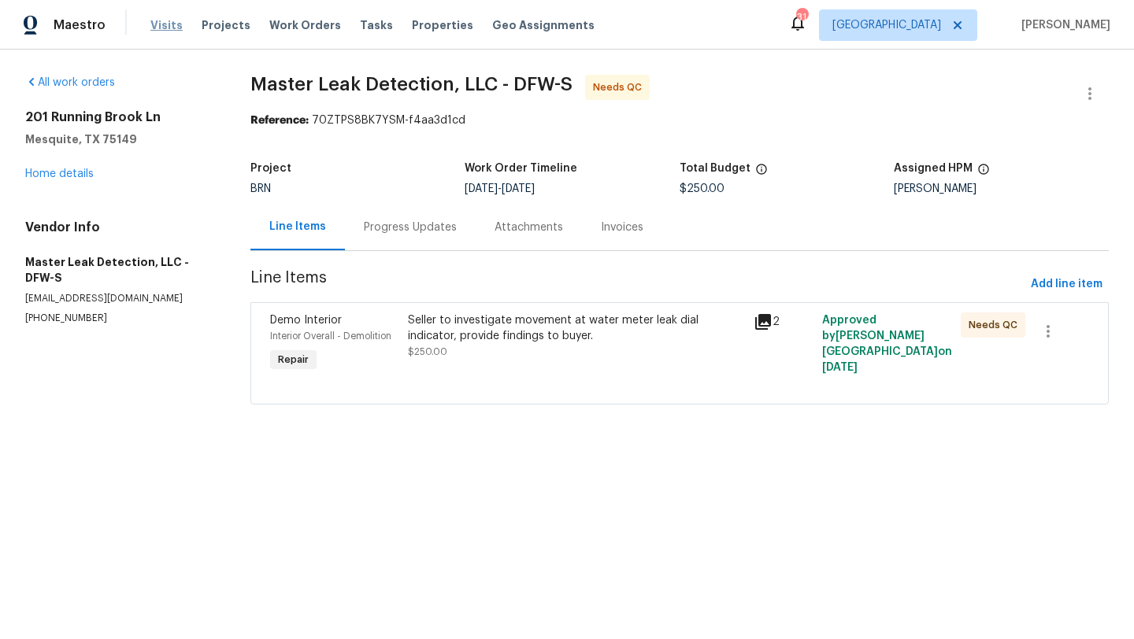
click at [173, 23] on span "Visits" at bounding box center [166, 25] width 32 height 16
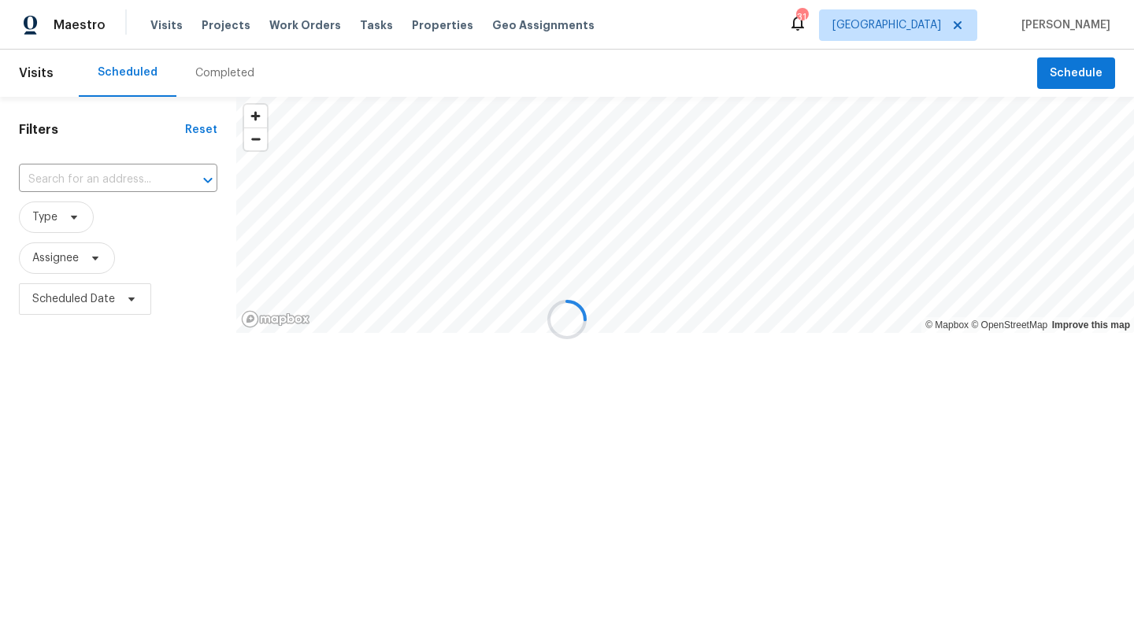
click at [209, 72] on div "Completed" at bounding box center [224, 73] width 59 height 16
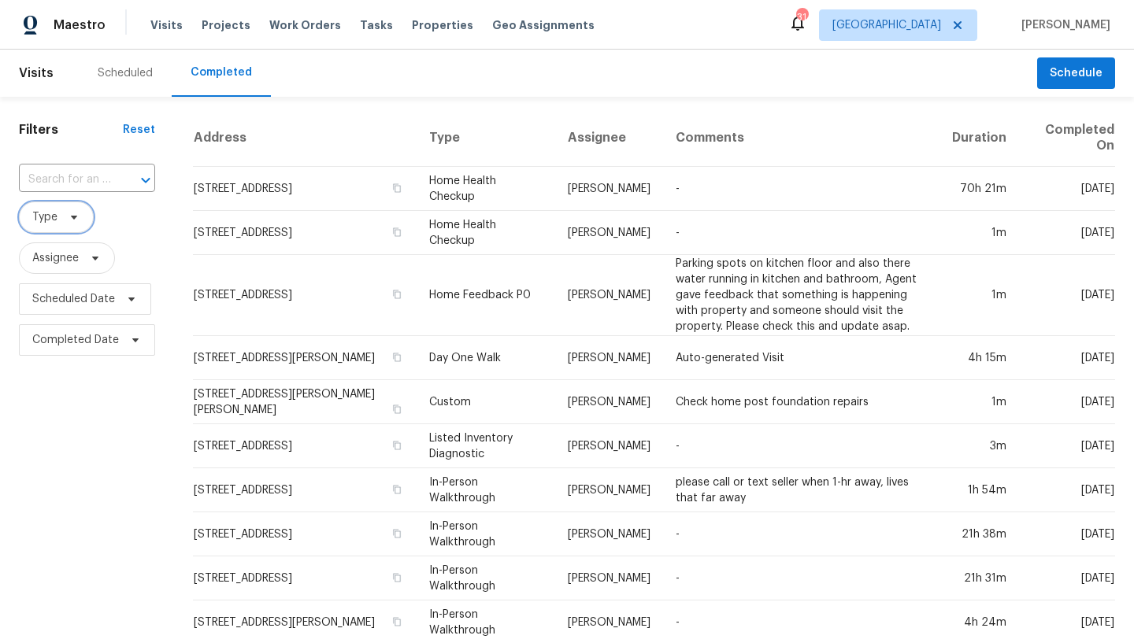
click at [77, 220] on icon at bounding box center [74, 217] width 13 height 13
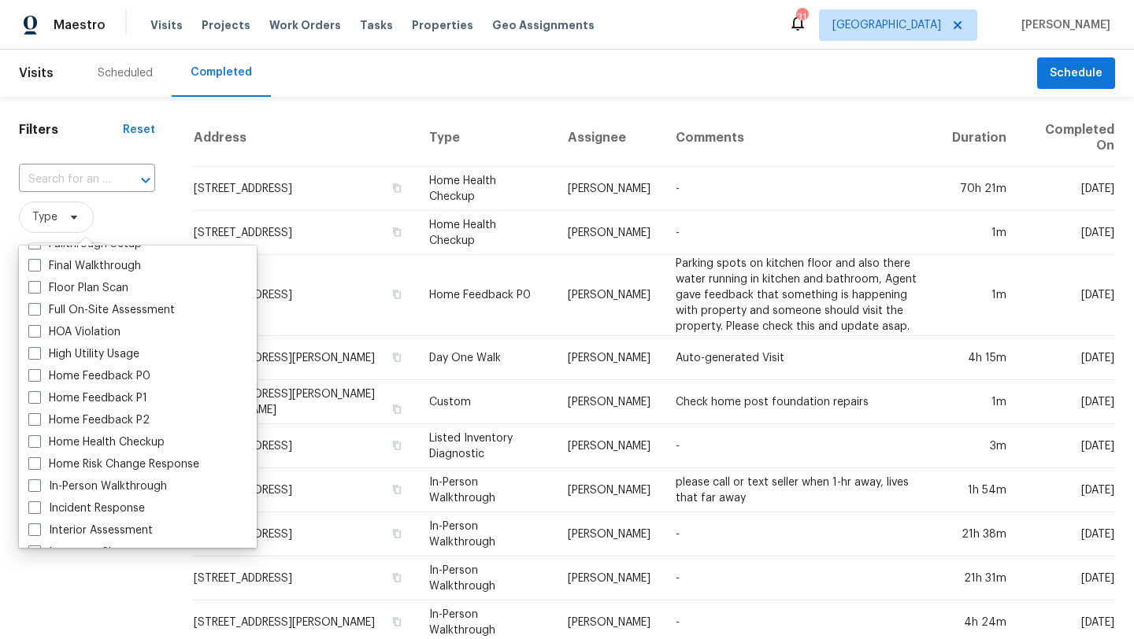
scroll to position [390, 0]
click at [82, 444] on label "Home Health Checkup" at bounding box center [96, 443] width 136 height 16
click at [39, 444] on input "Home Health Checkup" at bounding box center [33, 440] width 10 height 10
checkbox input "true"
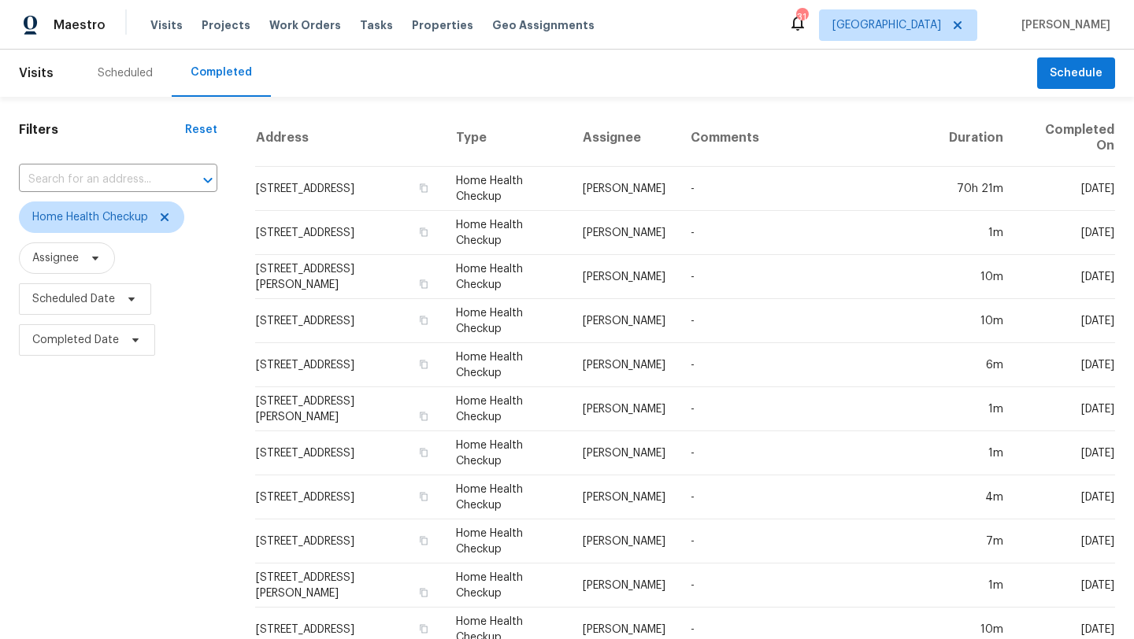
click at [82, 444] on div "Filters Reset ​ Home Health Checkup Assignee Scheduled Date Completed Date" at bounding box center [118, 594] width 236 height 994
click at [76, 261] on span "Assignee" at bounding box center [55, 258] width 46 height 16
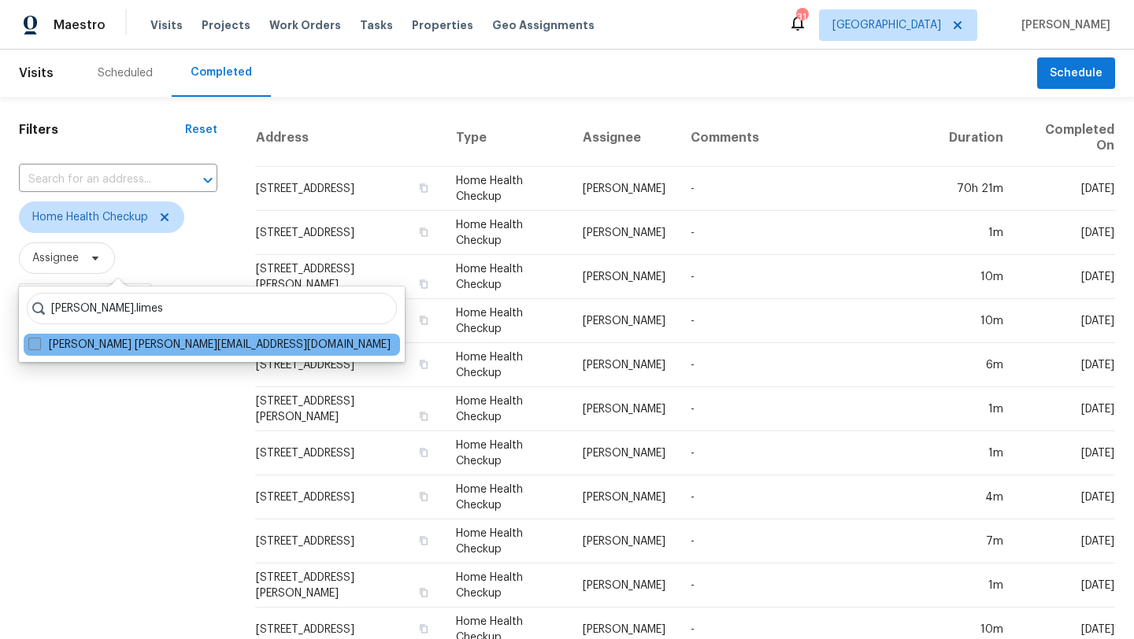
type input "brad.limes"
click at [33, 347] on span at bounding box center [34, 344] width 13 height 13
click at [33, 347] on input "Brad Limes brad.limes@opendoor.com" at bounding box center [33, 342] width 10 height 10
checkbox input "true"
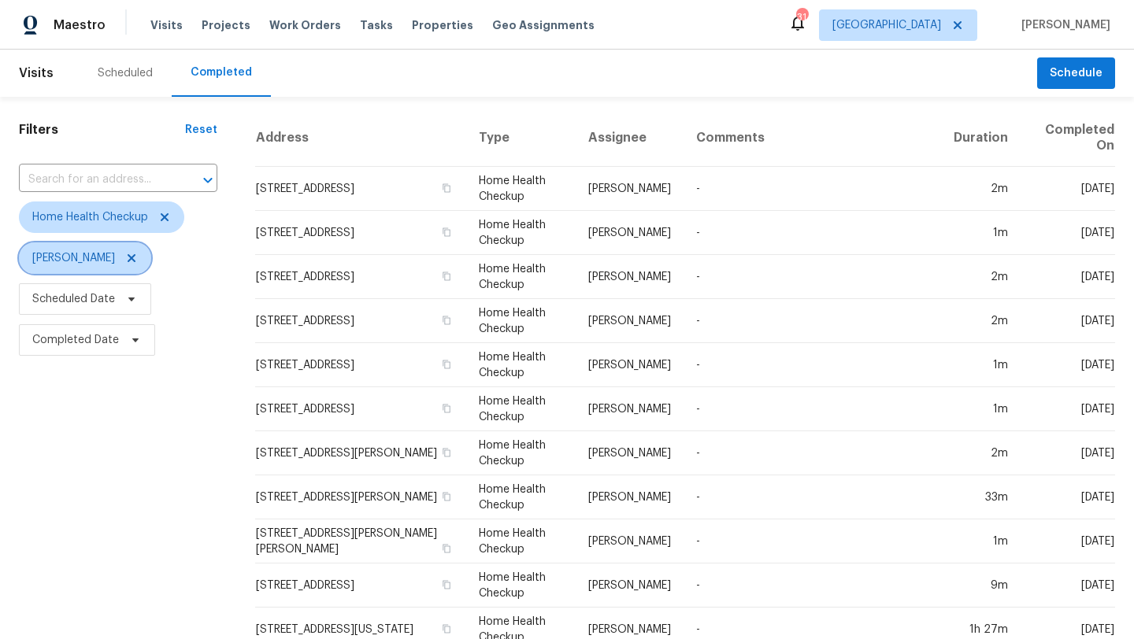
click at [125, 259] on icon at bounding box center [131, 258] width 13 height 13
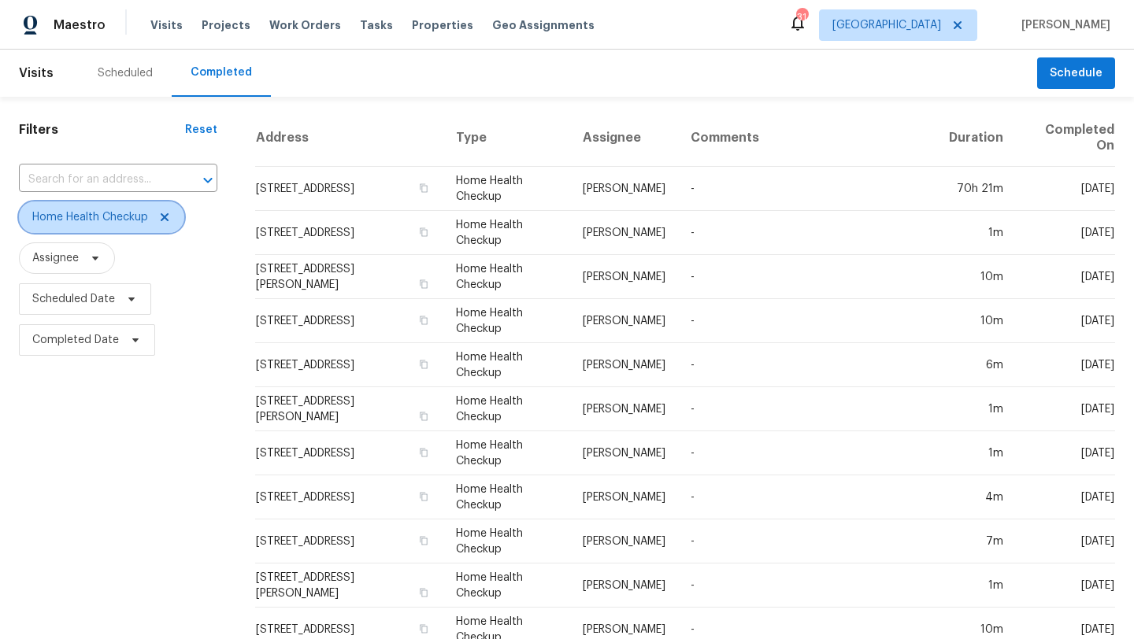
click at [168, 221] on icon at bounding box center [164, 217] width 13 height 13
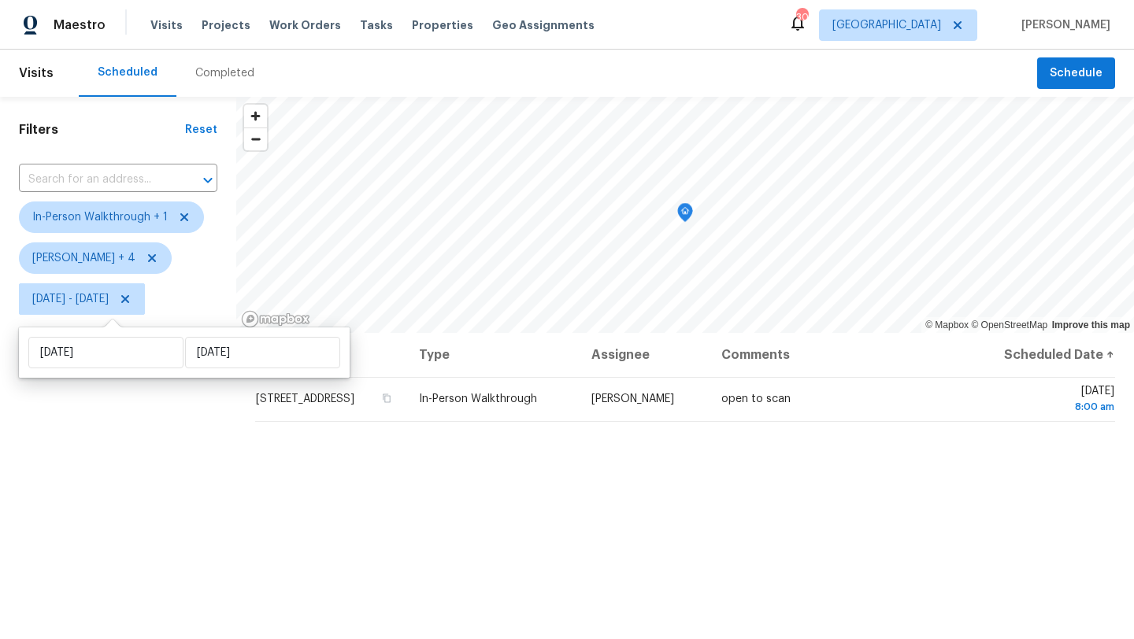
click at [148, 401] on div "Filters Reset ​ In-Person Walkthrough + 1 [PERSON_NAME] + 4 [DATE] - [DATE]" at bounding box center [118, 471] width 236 height 748
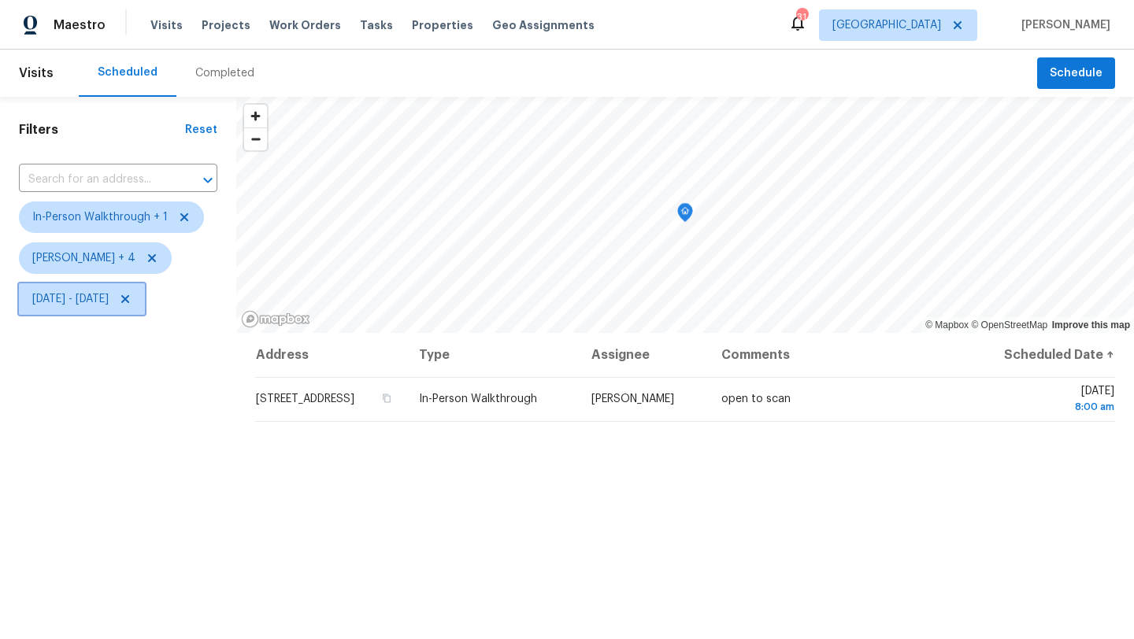
click at [86, 310] on span "[DATE] - [DATE]" at bounding box center [82, 298] width 126 height 31
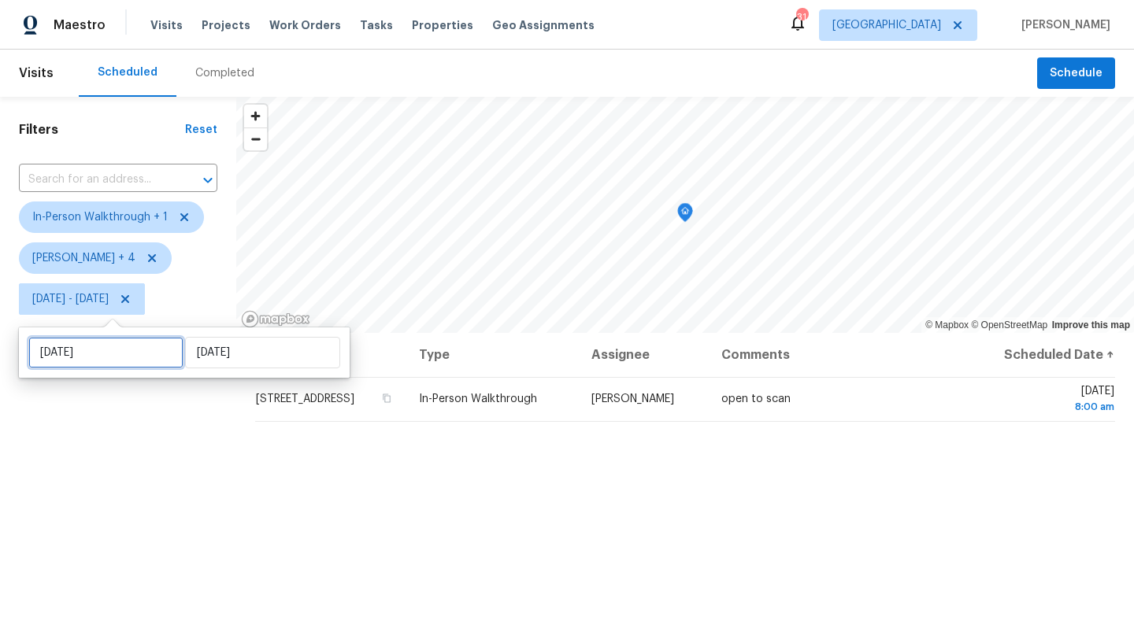
click at [96, 357] on input "[DATE]" at bounding box center [105, 352] width 155 height 31
select select "8"
select select "2025"
select select "9"
select select "2025"
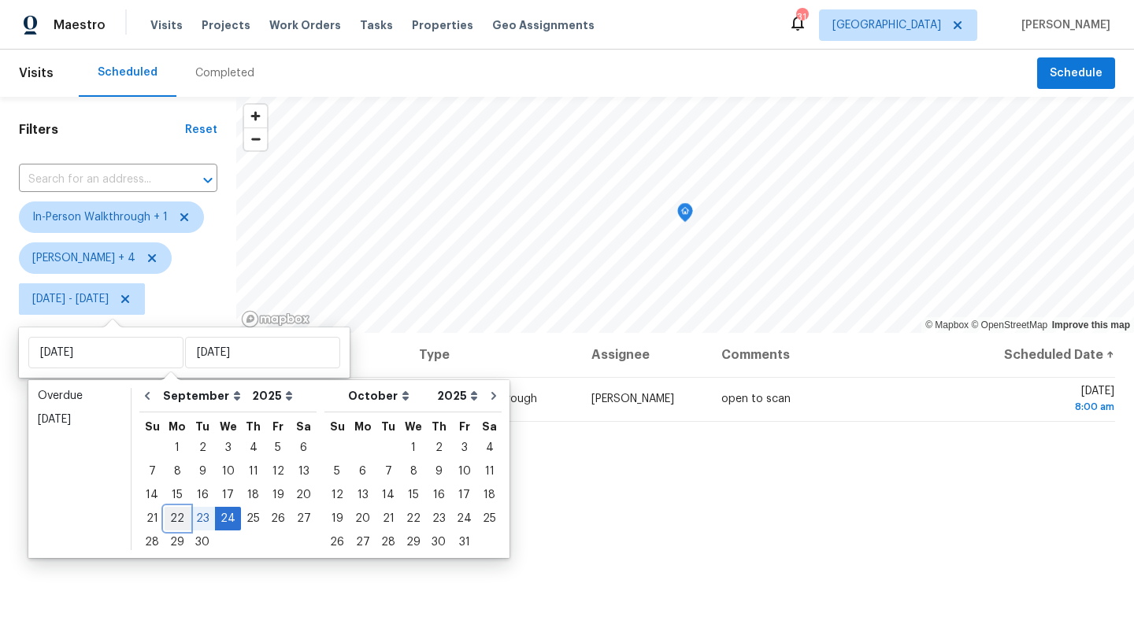
click at [175, 516] on div "22" at bounding box center [177, 519] width 25 height 22
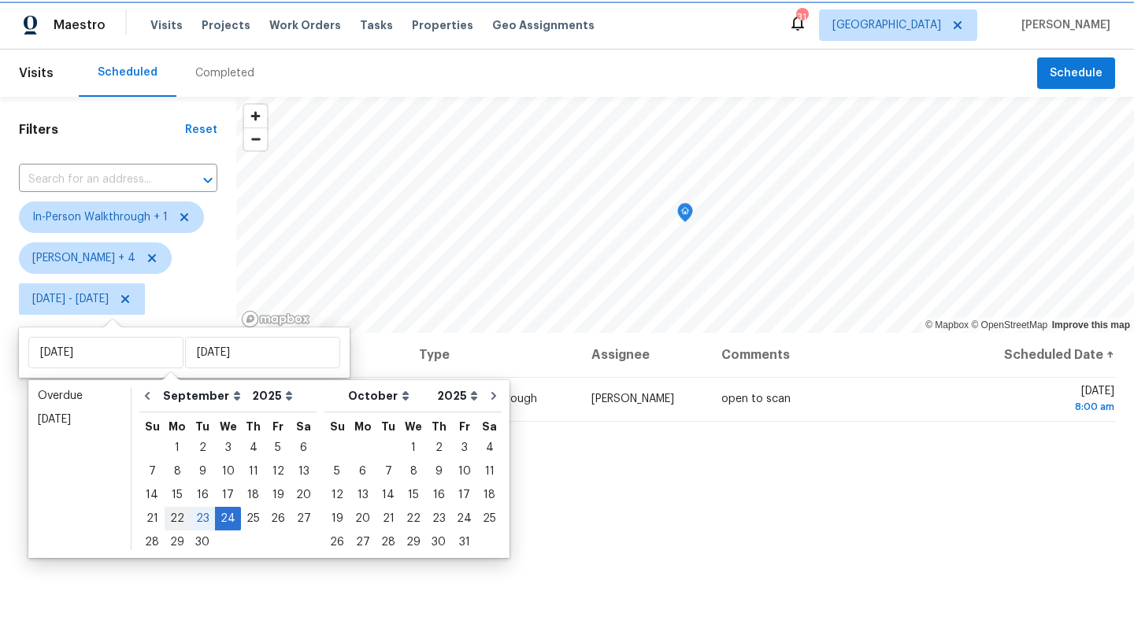
type input "Mon, Sep 22"
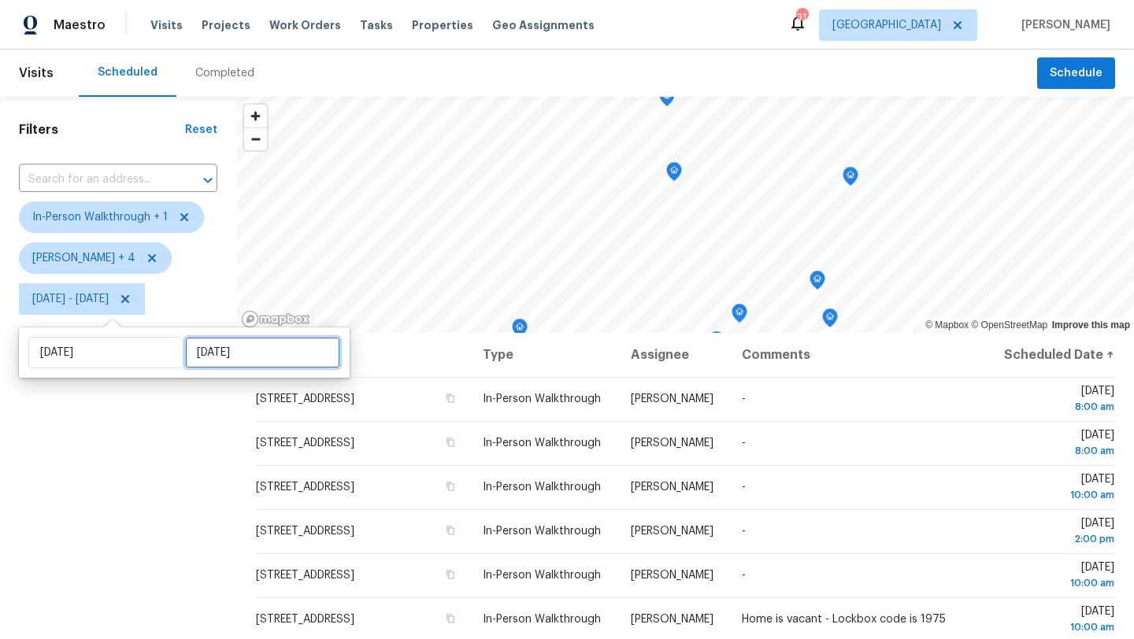
select select "8"
select select "2025"
select select "9"
select select "2025"
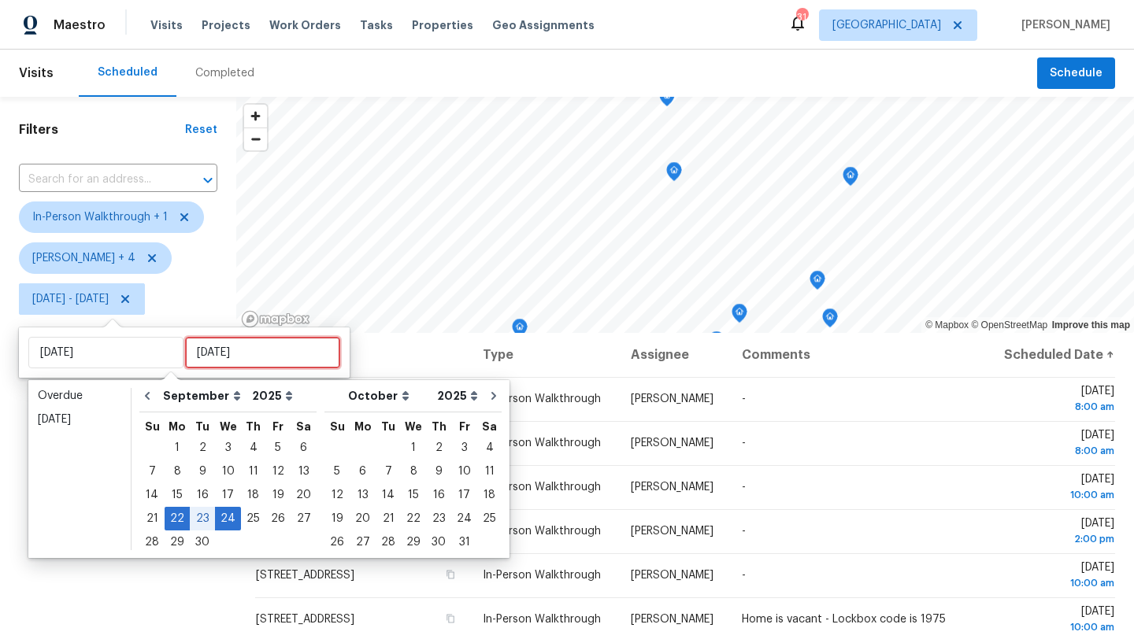
click at [205, 339] on input "[DATE]" at bounding box center [262, 352] width 155 height 31
type input "Tue, Sep 16"
type input "Mon, Sep 22"
click at [177, 516] on div "22" at bounding box center [177, 519] width 25 height 22
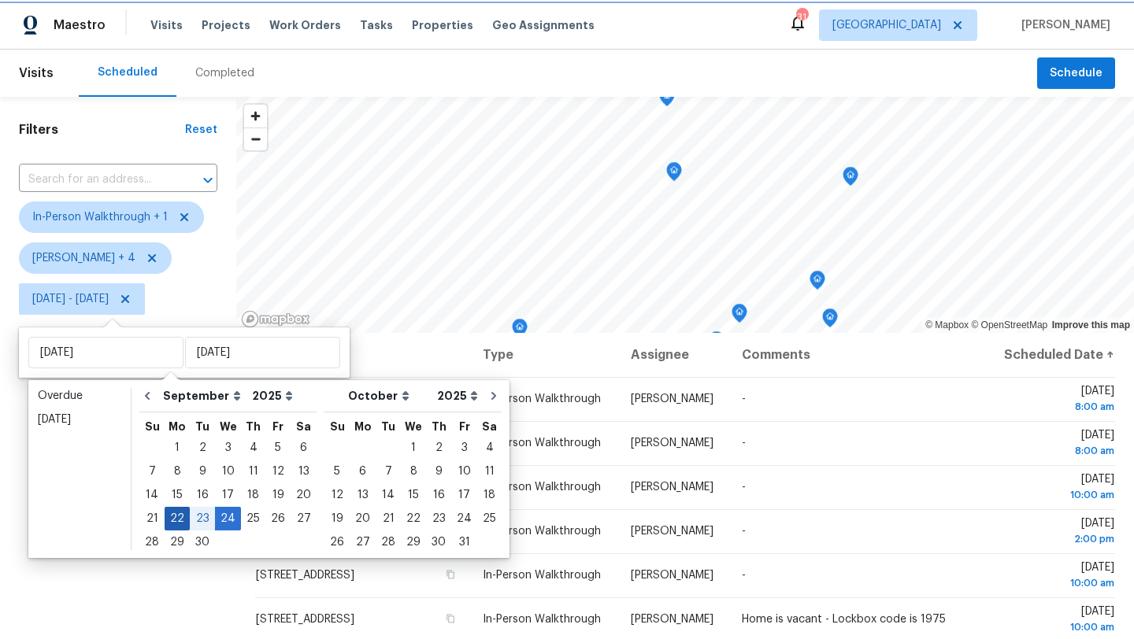
type input "[DATE]"
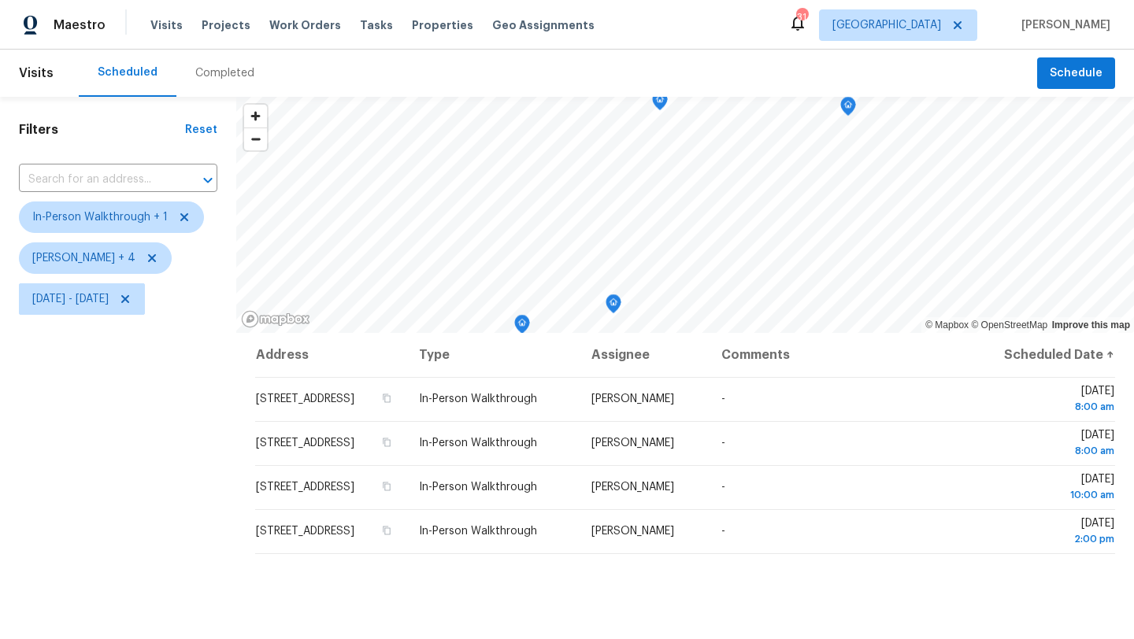
click at [176, 515] on div "Filters Reset ​ In-Person Walkthrough + 1 Alicia Anices + 4 Mon, Sep 22 - Mon, …" at bounding box center [118, 471] width 236 height 748
click at [109, 296] on span "Mon, Sep 22 - Mon, Sep 22" at bounding box center [70, 299] width 76 height 16
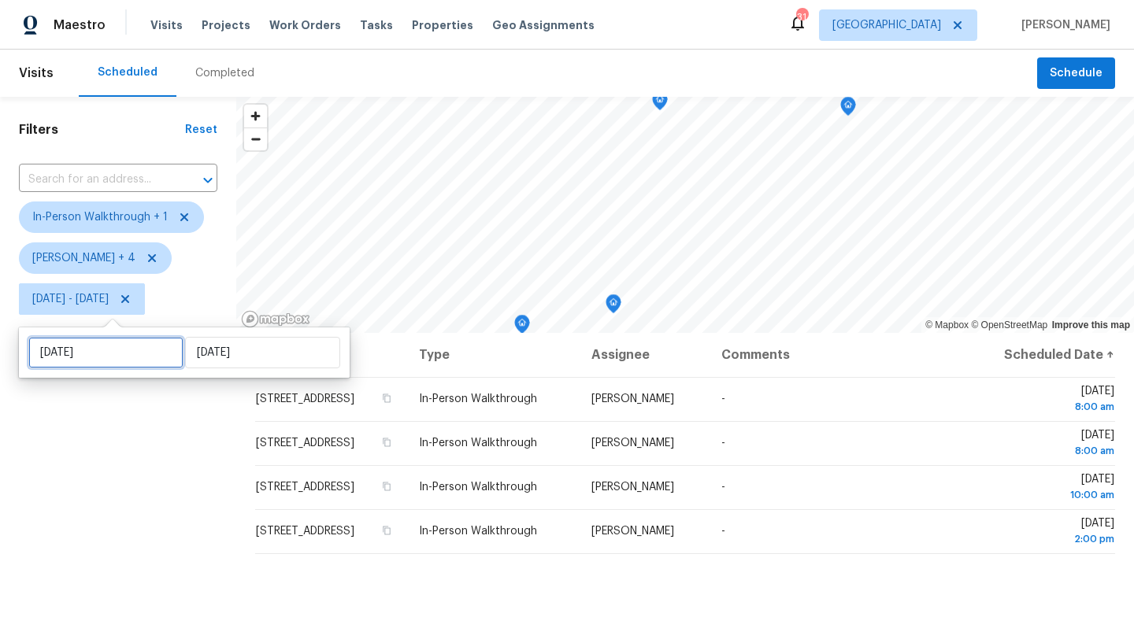
click at [130, 353] on input "[DATE]" at bounding box center [105, 352] width 155 height 31
select select "8"
select select "2025"
select select "9"
select select "2025"
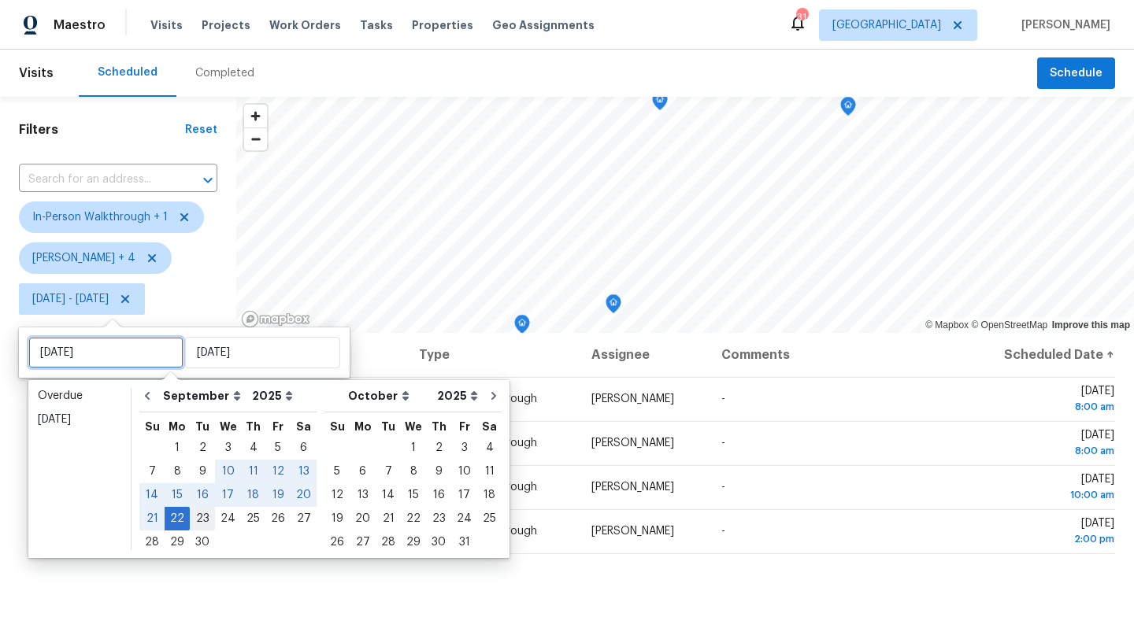
type input "[DATE]"
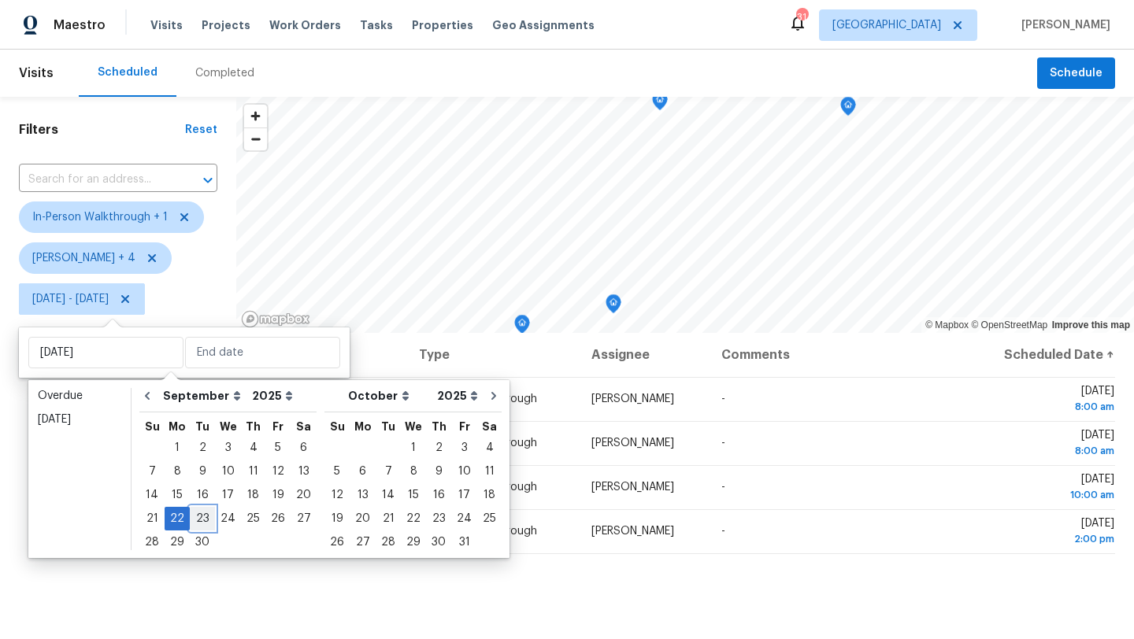
click at [196, 520] on div "23" at bounding box center [202, 519] width 25 height 22
type input "[DATE]"
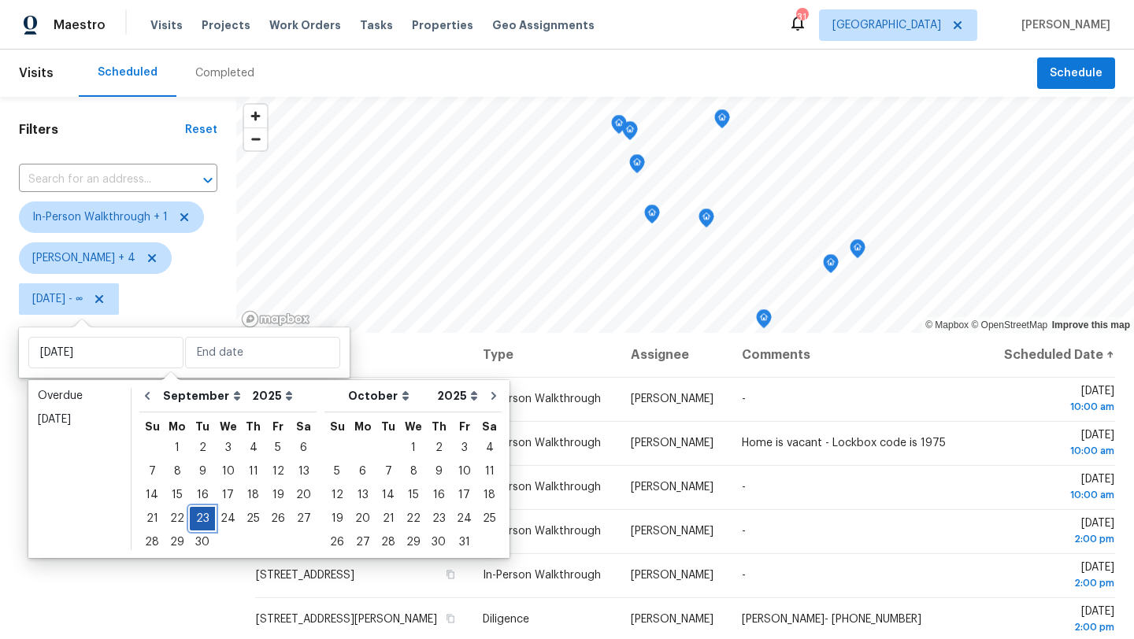
click at [196, 520] on div "23" at bounding box center [202, 519] width 25 height 22
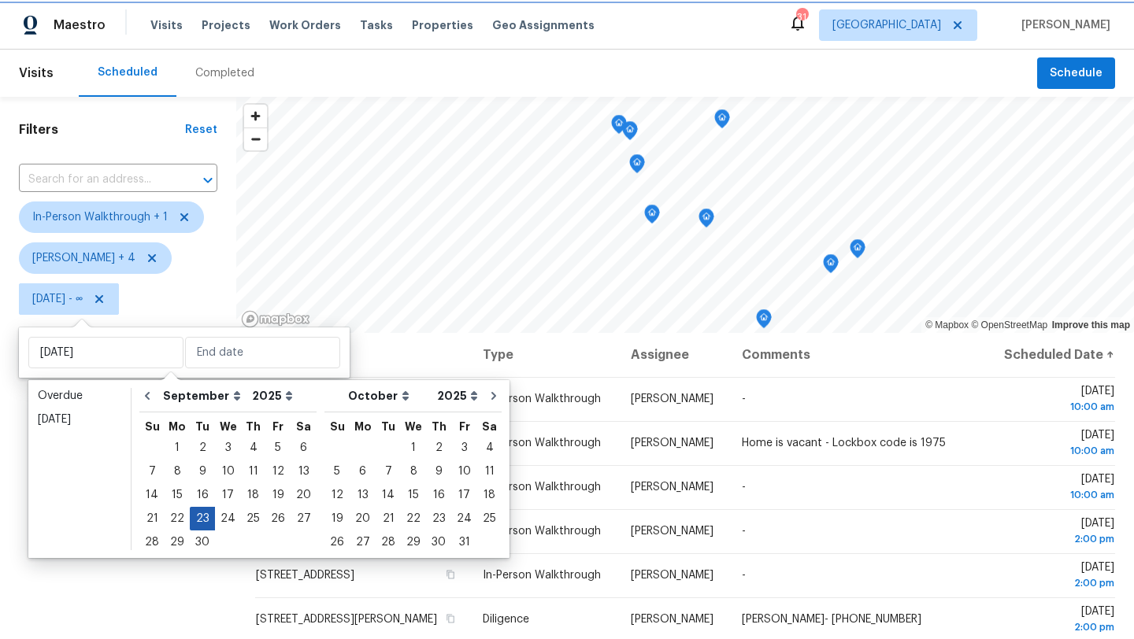
type input "[DATE]"
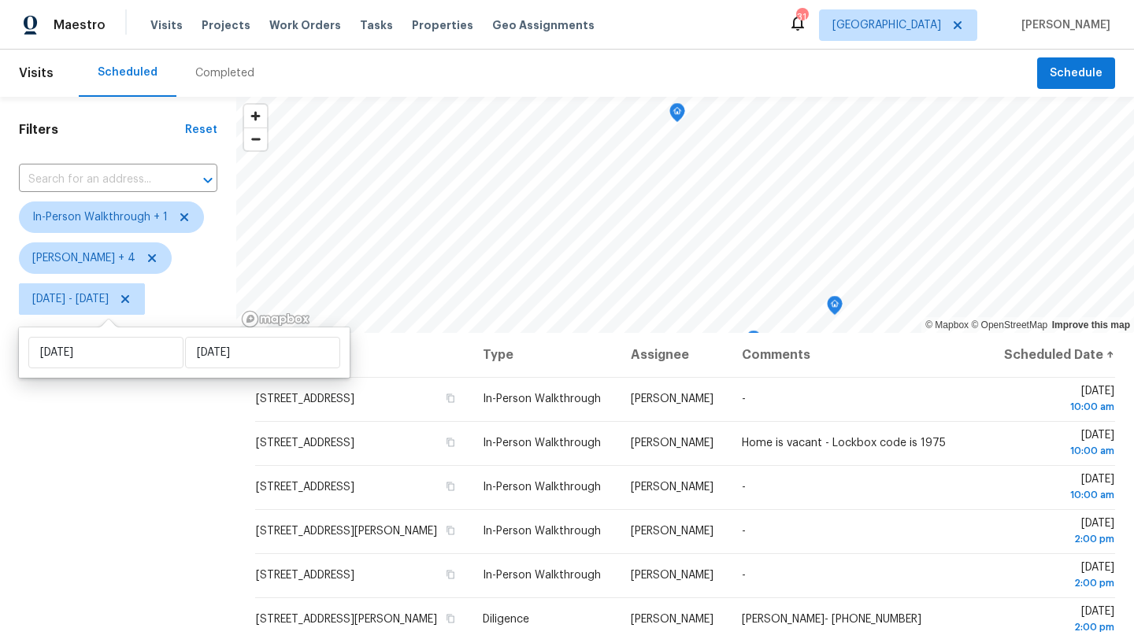
click at [171, 519] on div "Filters Reset ​ In-Person Walkthrough + 1 Alicia Anices + 4 Tue, Sep 23 - Tue, …" at bounding box center [118, 471] width 236 height 748
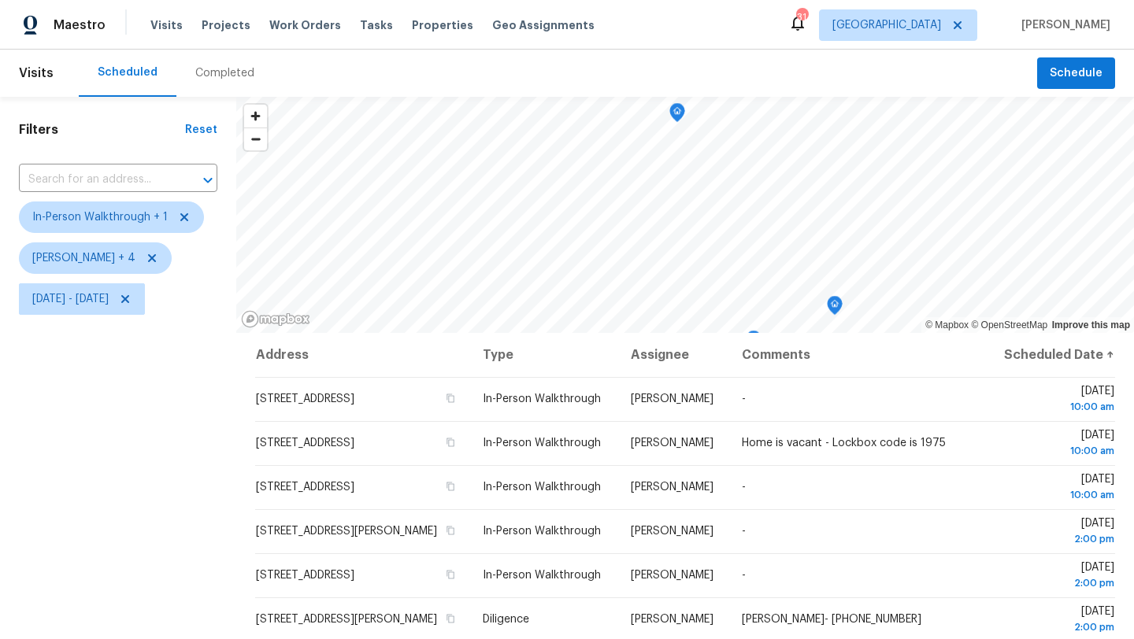
drag, startPoint x: 100, startPoint y: 413, endPoint x: 67, endPoint y: 357, distance: 64.9
click at [68, 359] on div "Filters Reset ​ In-Person Walkthrough + 1 Alicia Anices + 4 Tue, Sep 23 - Tue, …" at bounding box center [118, 471] width 236 height 748
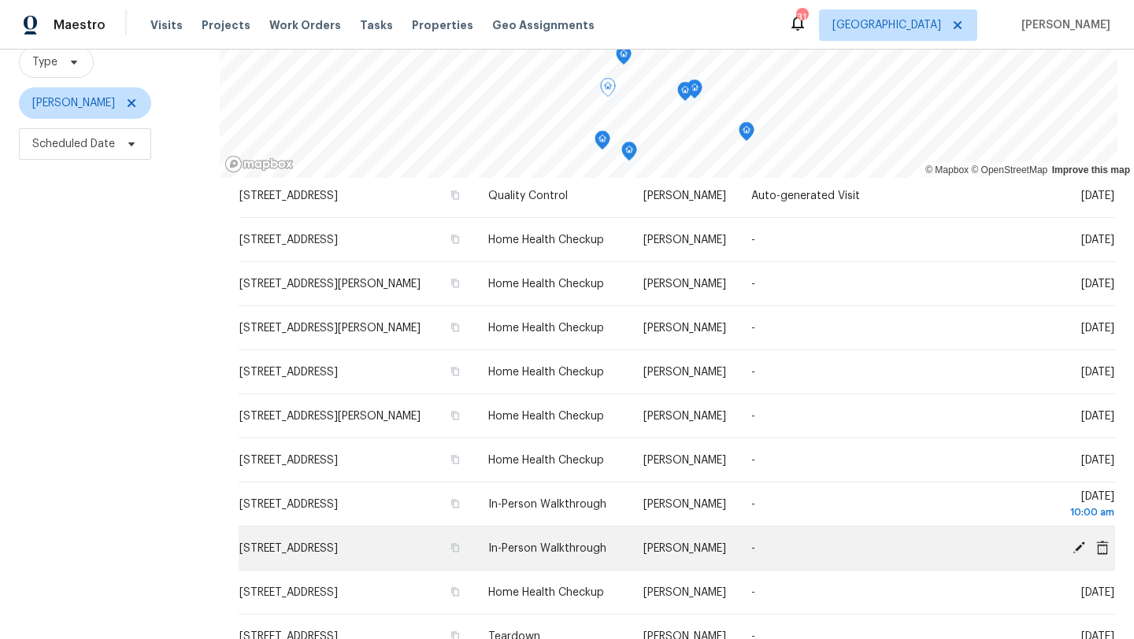
scroll to position [656, 0]
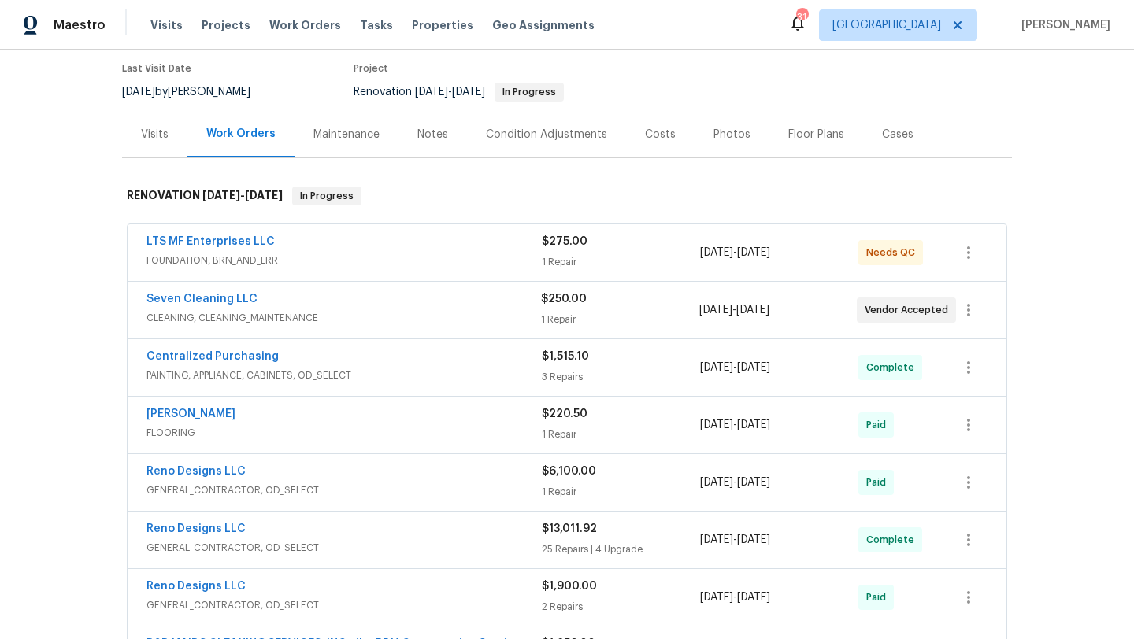
scroll to position [131, 0]
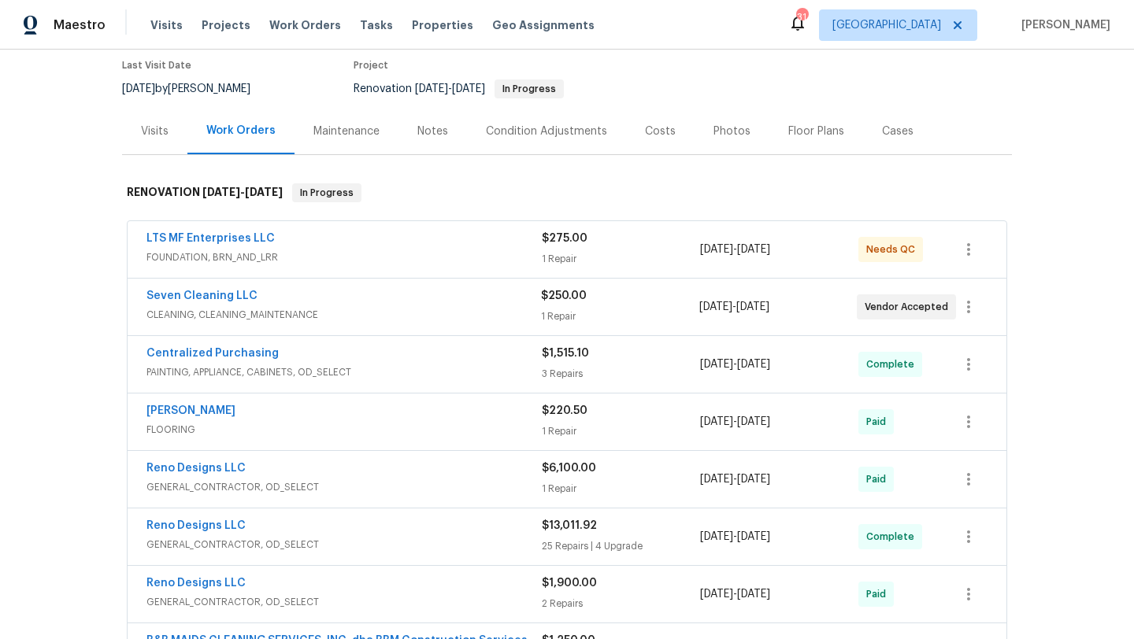
click at [469, 247] on div "LTS MF Enterprises LLC" at bounding box center [343, 240] width 395 height 19
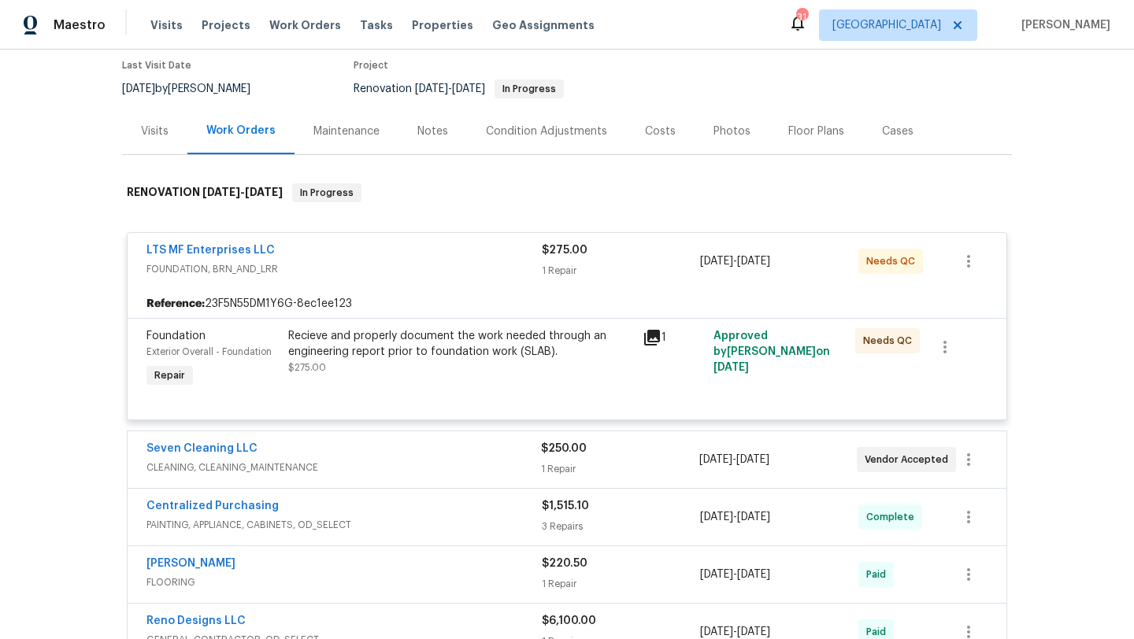
click at [423, 345] on div "Recieve and properly document the work needed through an engineering report pri…" at bounding box center [460, 343] width 345 height 31
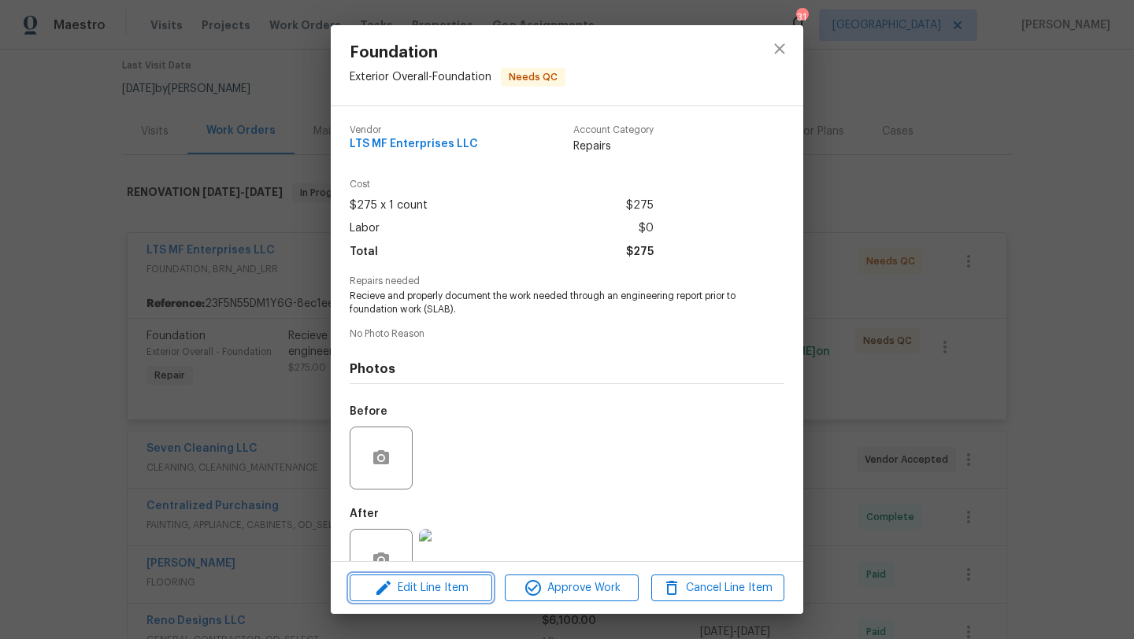
click at [453, 584] on span "Edit Line Item" at bounding box center [420, 589] width 133 height 20
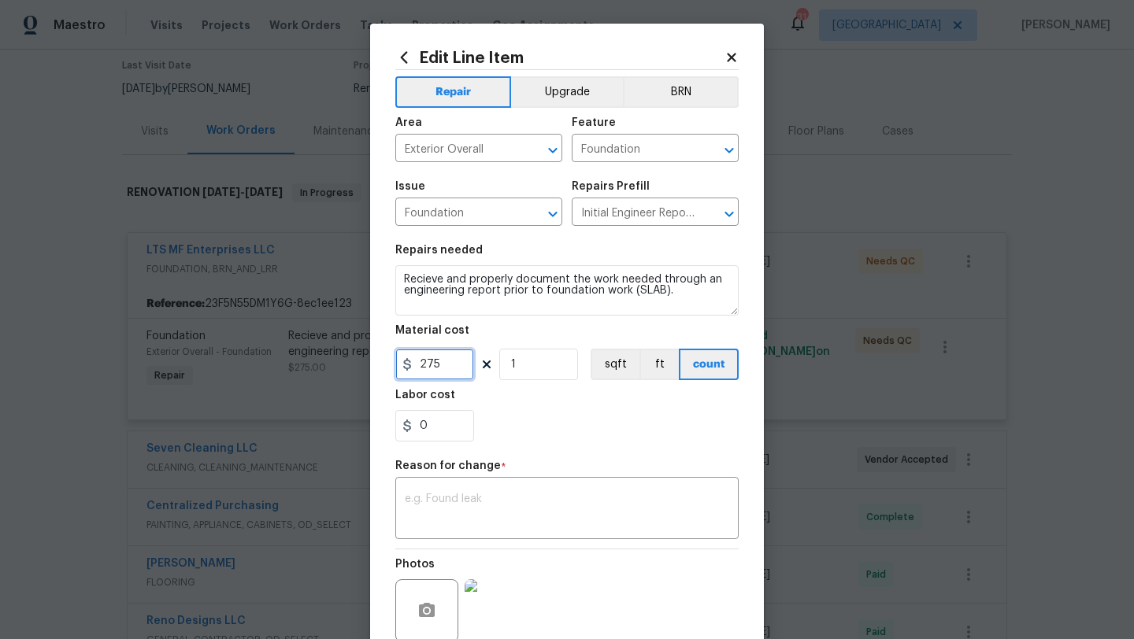
drag, startPoint x: 446, startPoint y: 368, endPoint x: 372, endPoint y: 368, distance: 74.0
click at [372, 368] on div "Edit Line Item Repair Upgrade BRN Area Exterior Overall ​ Feature Foundation ​ …" at bounding box center [567, 388] width 394 height 728
type input "10850"
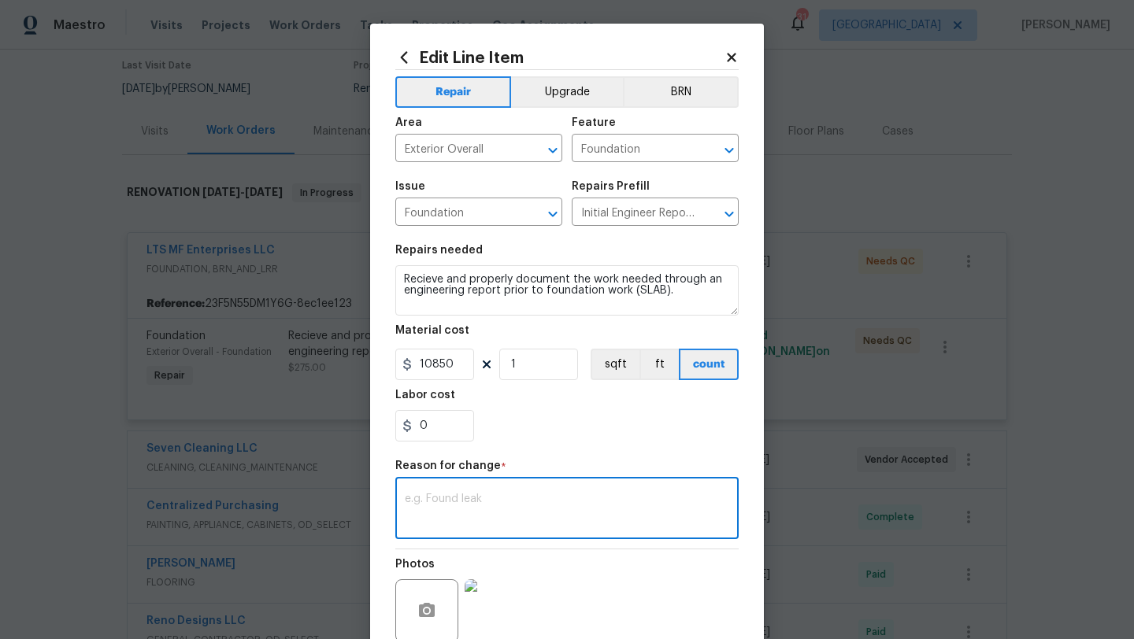
click at [494, 496] on textarea at bounding box center [567, 510] width 324 height 33
type textarea "w"
type textarea "scope"
click at [489, 612] on img at bounding box center [496, 610] width 63 height 63
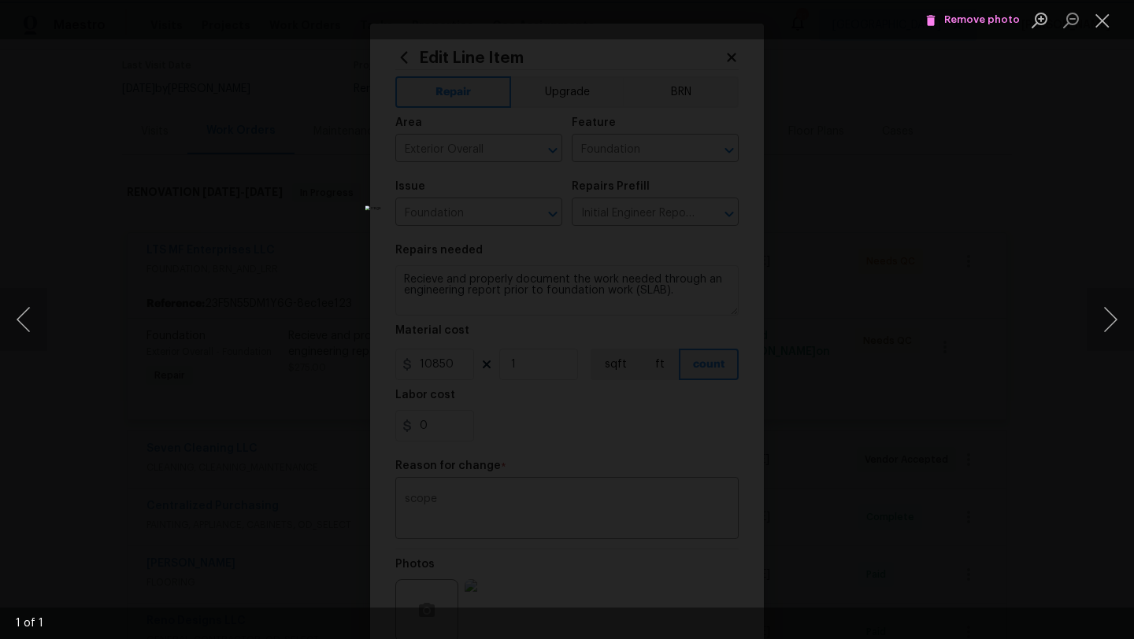
click at [686, 205] on img "Lightbox" at bounding box center [567, 319] width 404 height 228
click at [1101, 16] on button "Close lightbox" at bounding box center [1101, 20] width 31 height 28
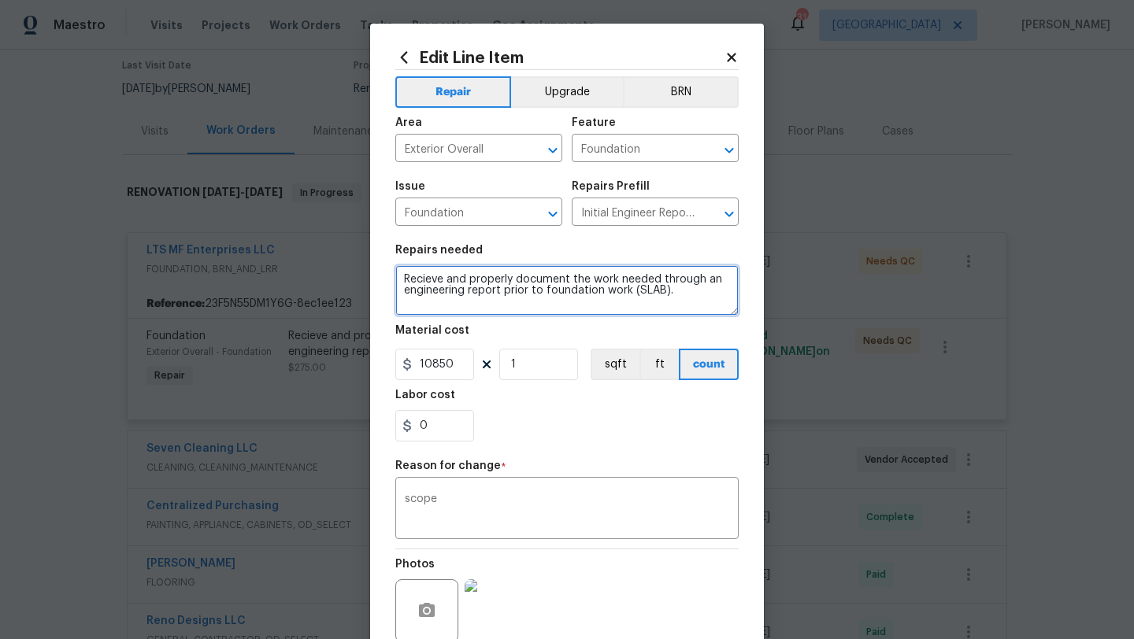
drag, startPoint x: 686, startPoint y: 299, endPoint x: 368, endPoint y: 277, distance: 318.0
click at [368, 277] on div "Edit Line Item Repair Upgrade BRN Area Exterior Overall ​ Feature Foundation ​ …" at bounding box center [567, 319] width 1134 height 639
paste textarea "2813 Lake Vista Dr, Wylie, TX 75098"
drag, startPoint x: 593, startPoint y: 280, endPoint x: 395, endPoint y: 280, distance: 197.6
click at [395, 280] on textarea "2813 Lake Vista Dr, Wylie, TX 75098" at bounding box center [566, 290] width 343 height 50
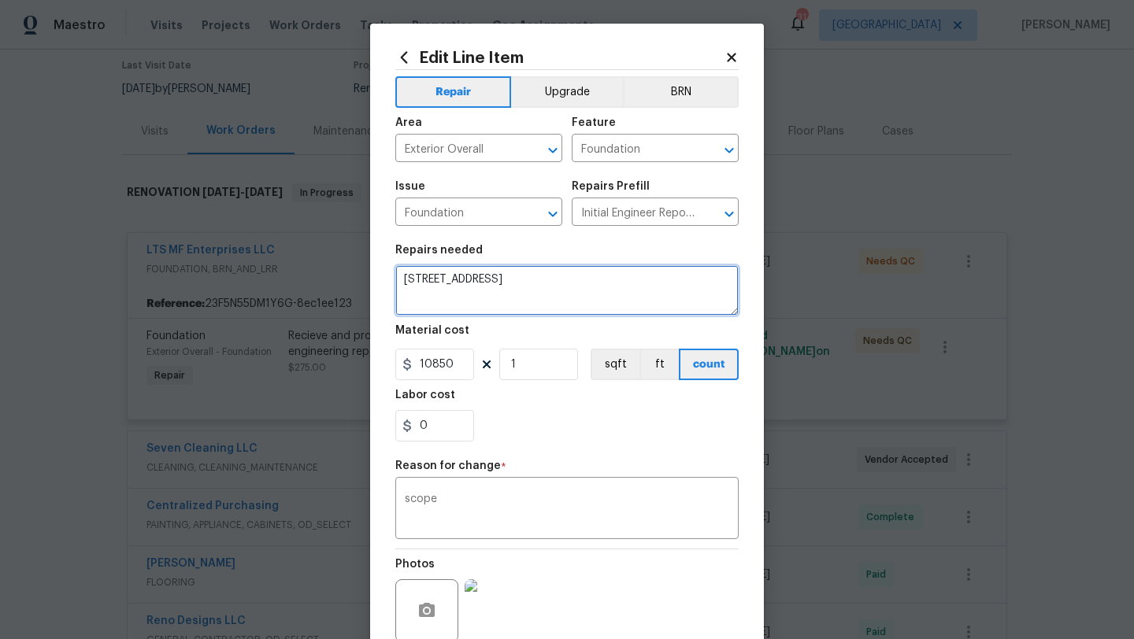
paste textarea "RECCOMENDATIONS: This can be repaired with the addition of 23 pressed concrete …"
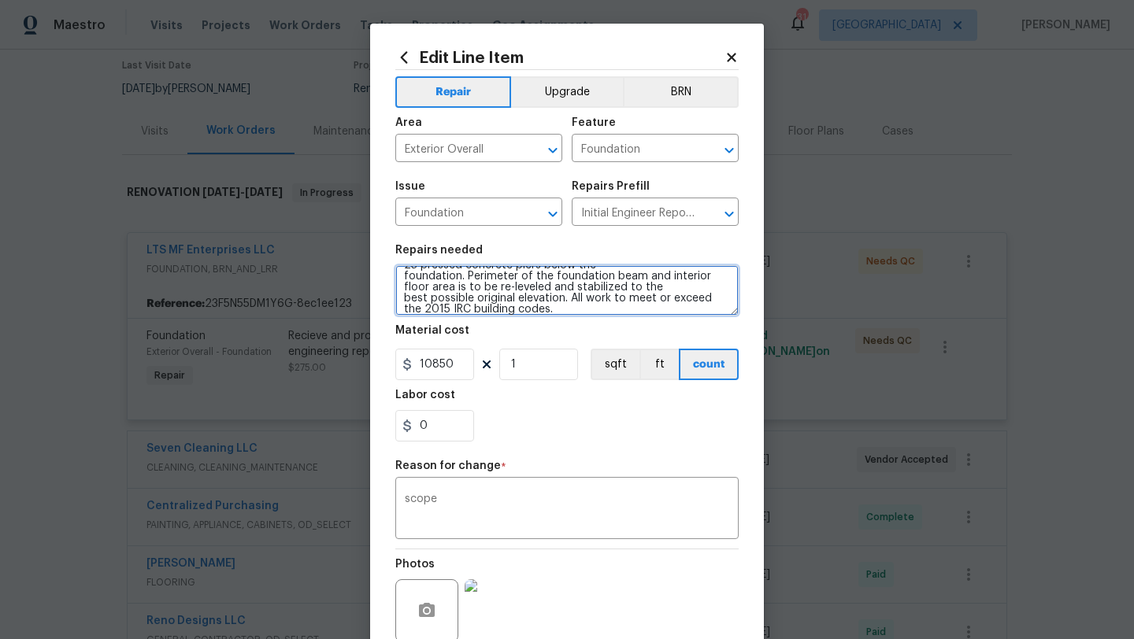
scroll to position [0, 0]
type textarea "RECCOMENDATIONS: This can be repaired with the addition of 23 pressed concrete …"
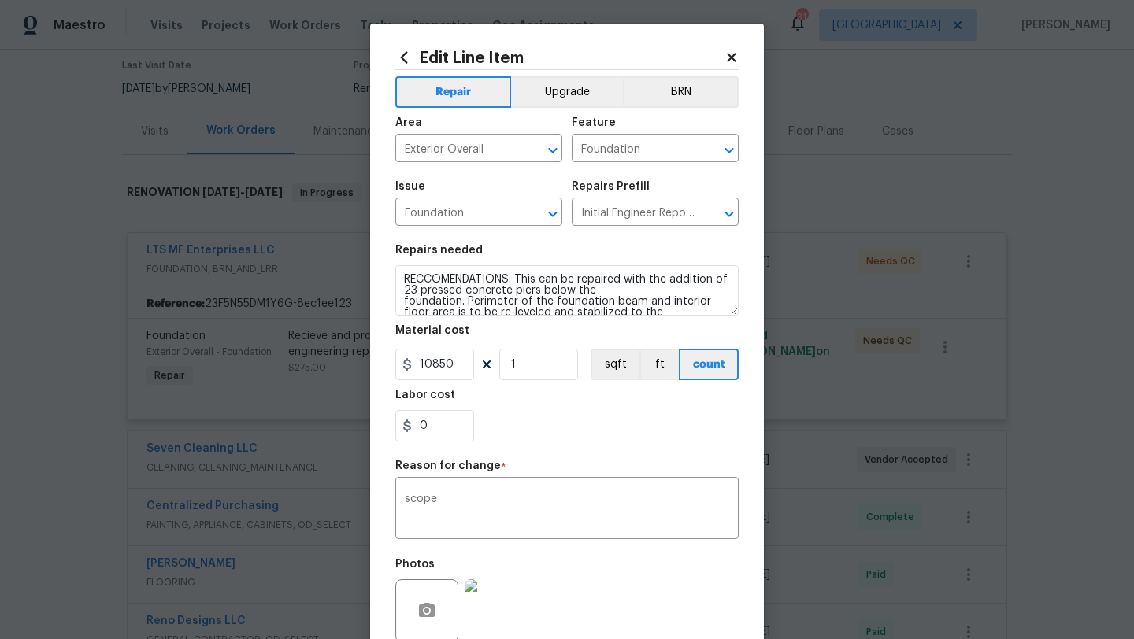
click at [501, 556] on div "Photos" at bounding box center [566, 601] width 343 height 102
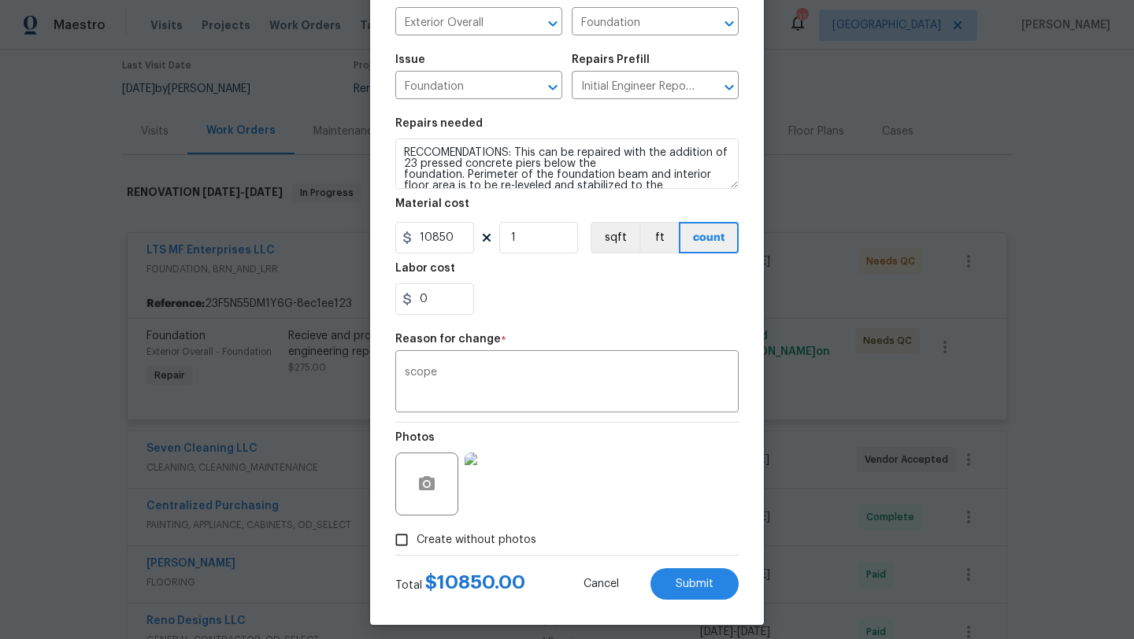
scroll to position [129, 0]
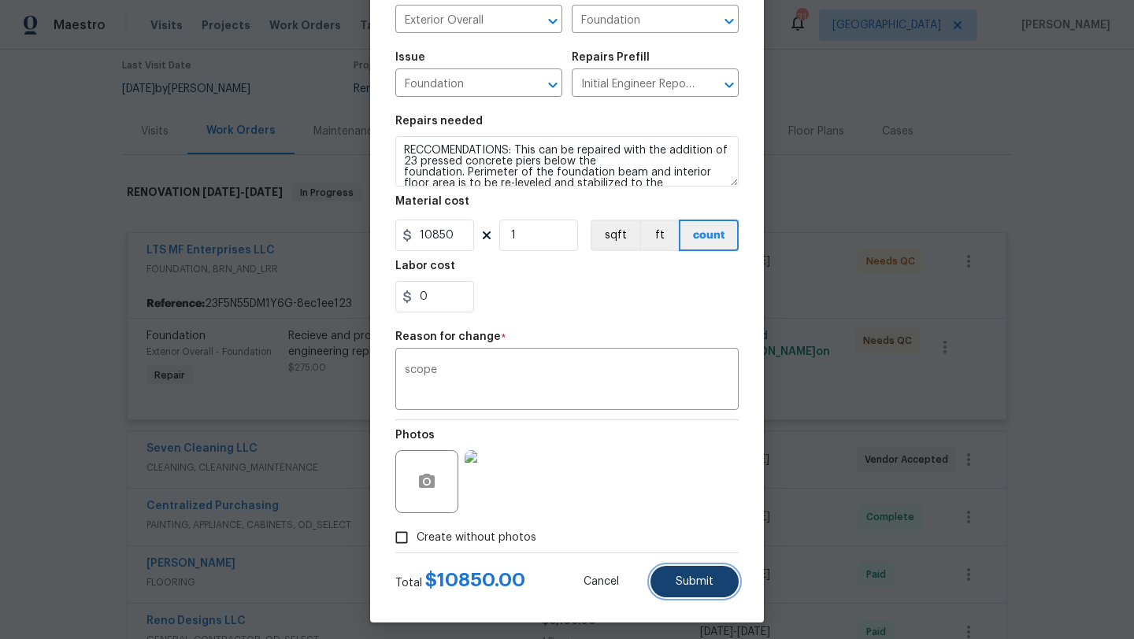
click at [714, 588] on button "Submit" at bounding box center [694, 581] width 88 height 31
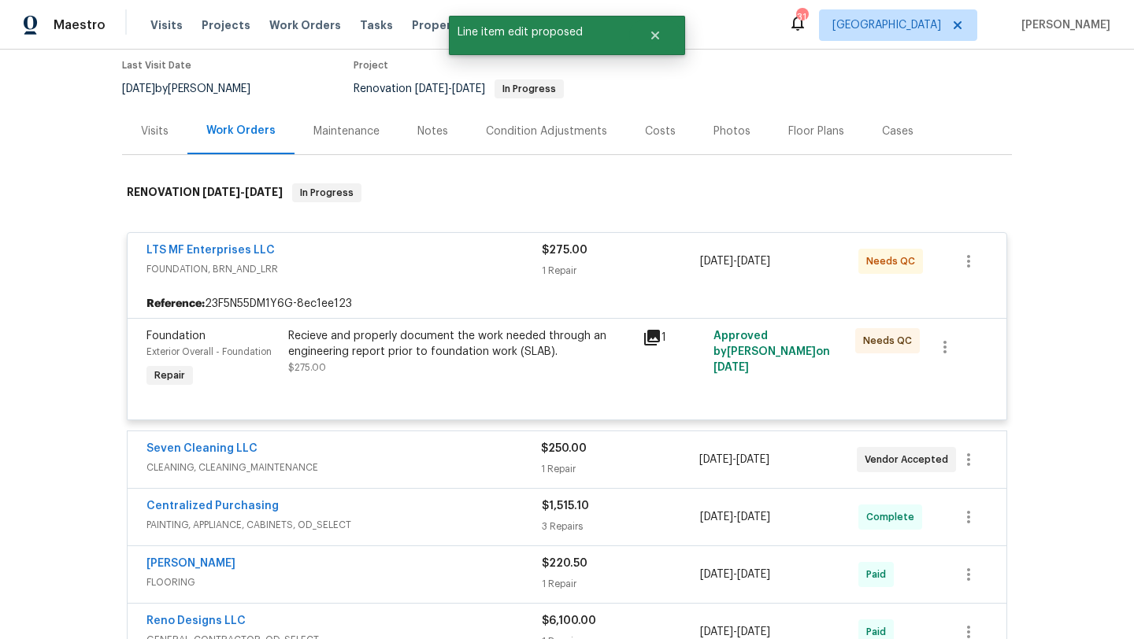
scroll to position [0, 0]
click at [228, 249] on link "LTS MF Enterprises LLC" at bounding box center [210, 250] width 128 height 11
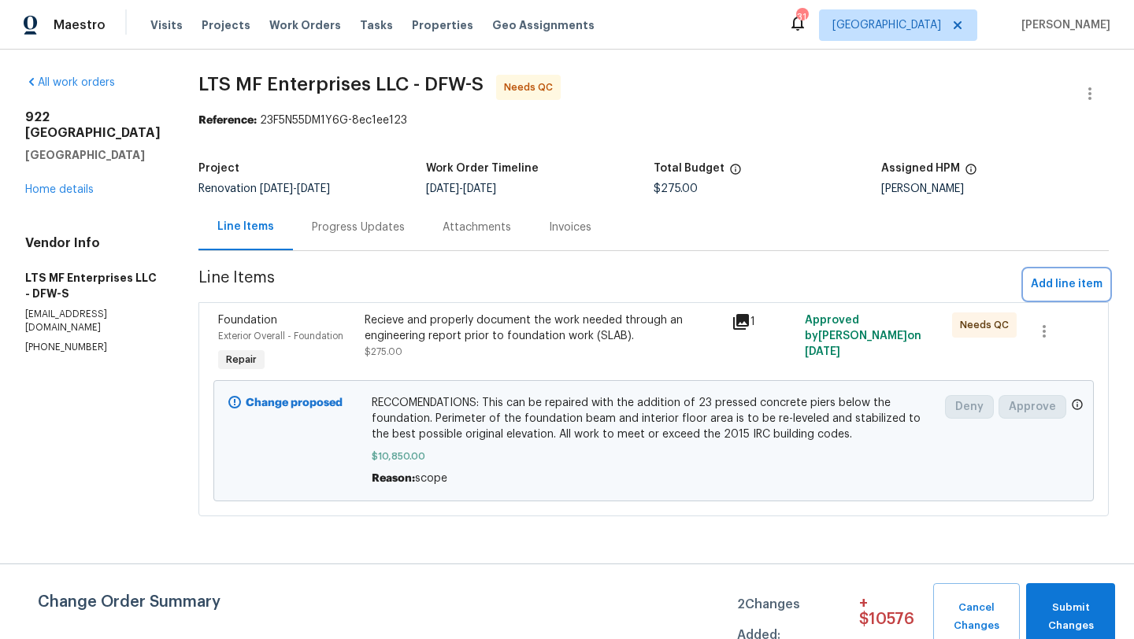
click at [1070, 282] on span "Add line item" at bounding box center [1067, 285] width 72 height 20
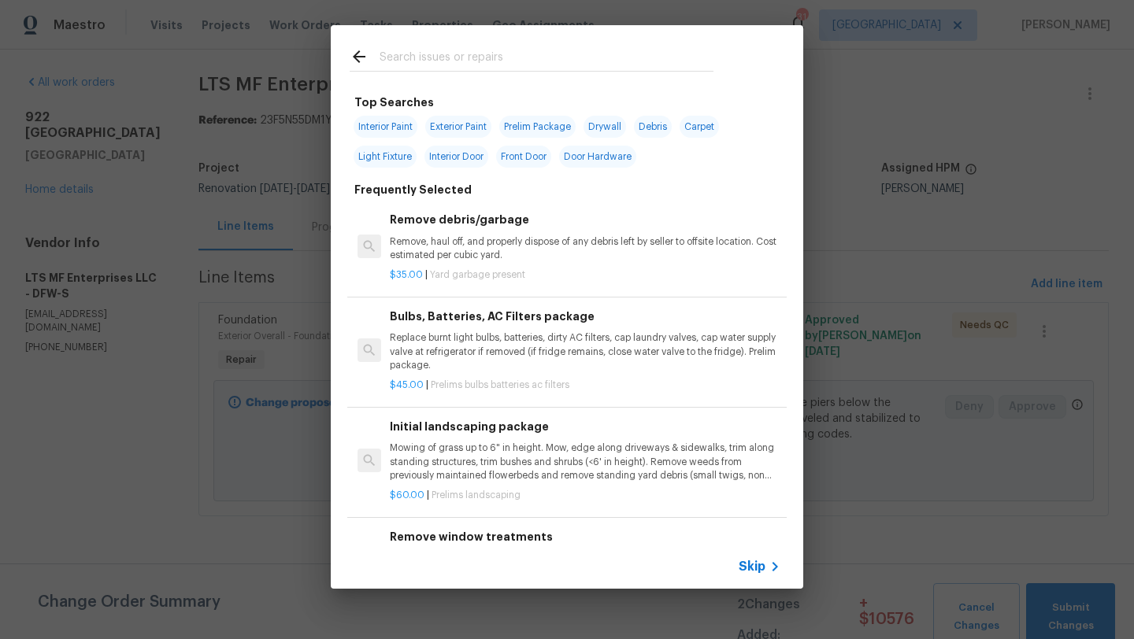
click at [444, 54] on input "text" at bounding box center [546, 59] width 334 height 24
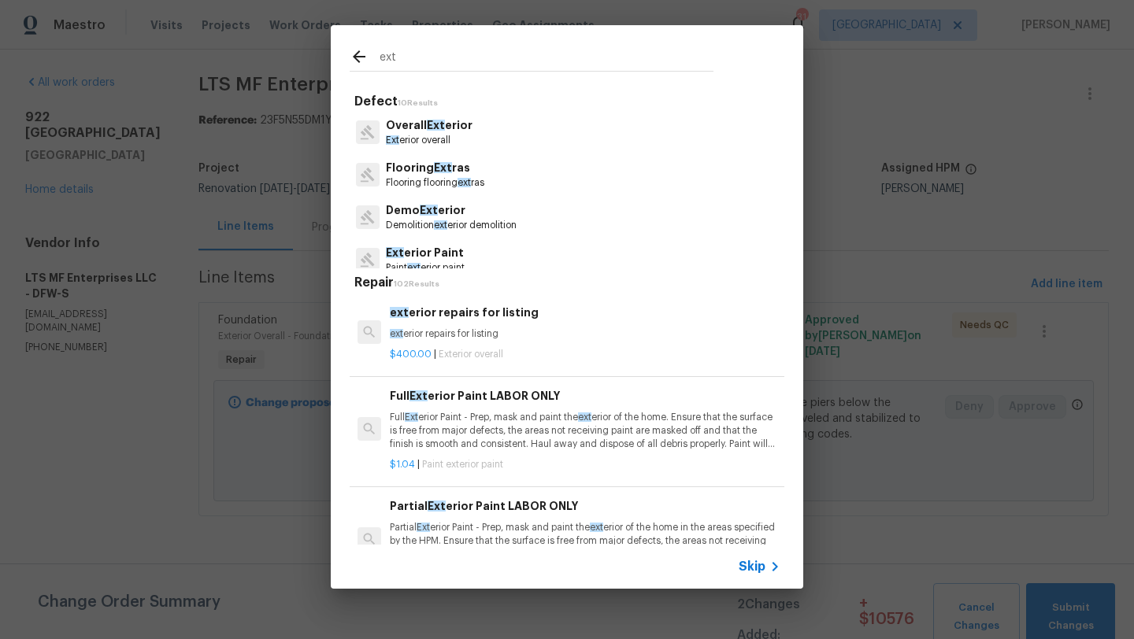
type input "ext"
click at [441, 124] on span "Ext" at bounding box center [436, 125] width 18 height 11
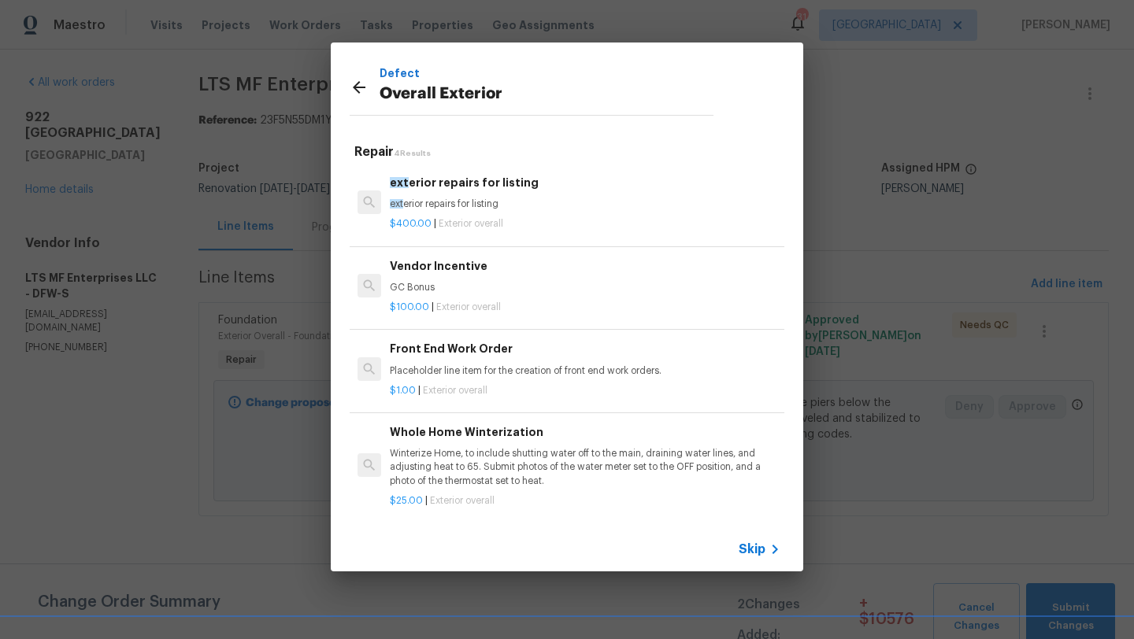
click at [747, 544] on span "Skip" at bounding box center [751, 550] width 27 height 16
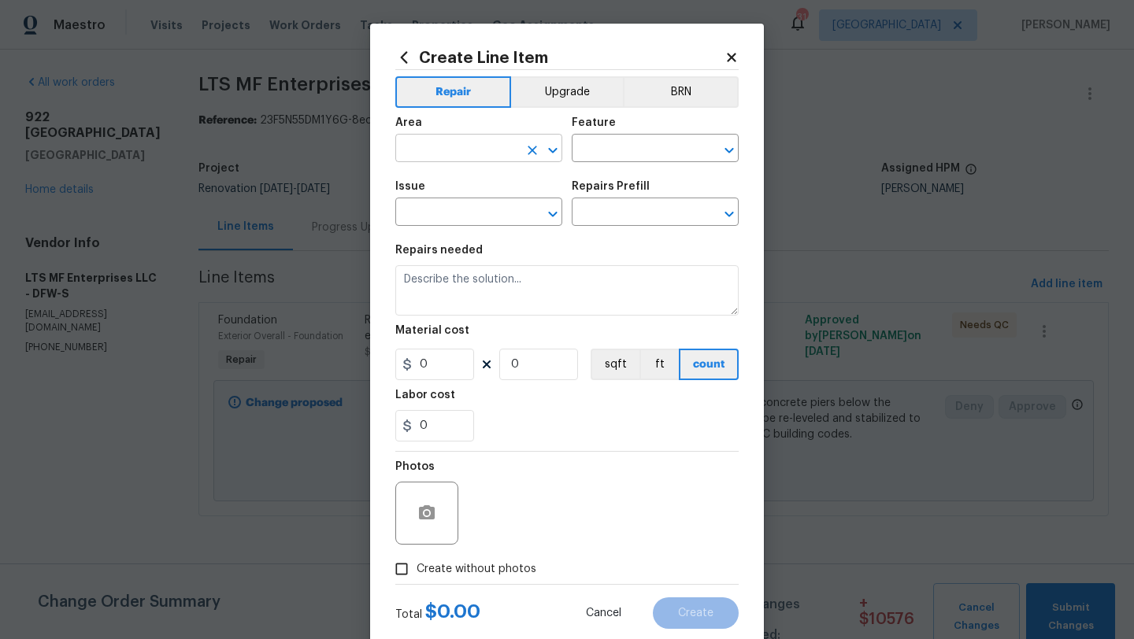
click at [473, 148] on input "text" at bounding box center [456, 150] width 123 height 24
click at [478, 213] on li "Exterior Overall" at bounding box center [478, 211] width 167 height 26
type input "Exterior Overall"
click at [605, 150] on input "text" at bounding box center [633, 150] width 123 height 24
click at [606, 225] on li "Foundation" at bounding box center [655, 223] width 167 height 26
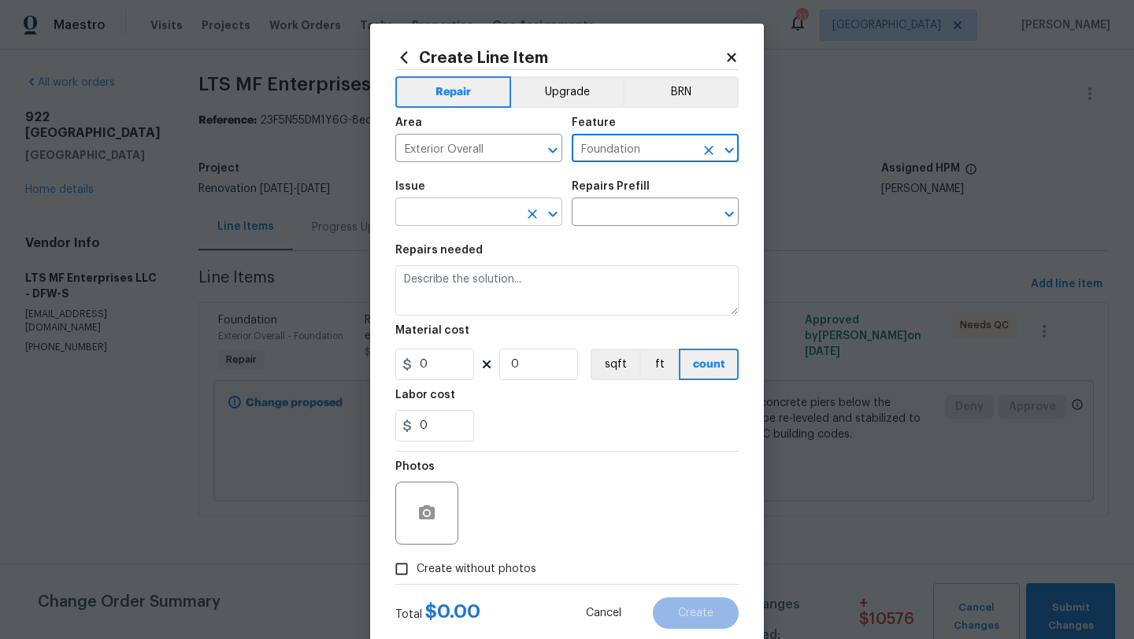
type input "Foundation"
click at [458, 210] on input "text" at bounding box center [456, 214] width 123 height 24
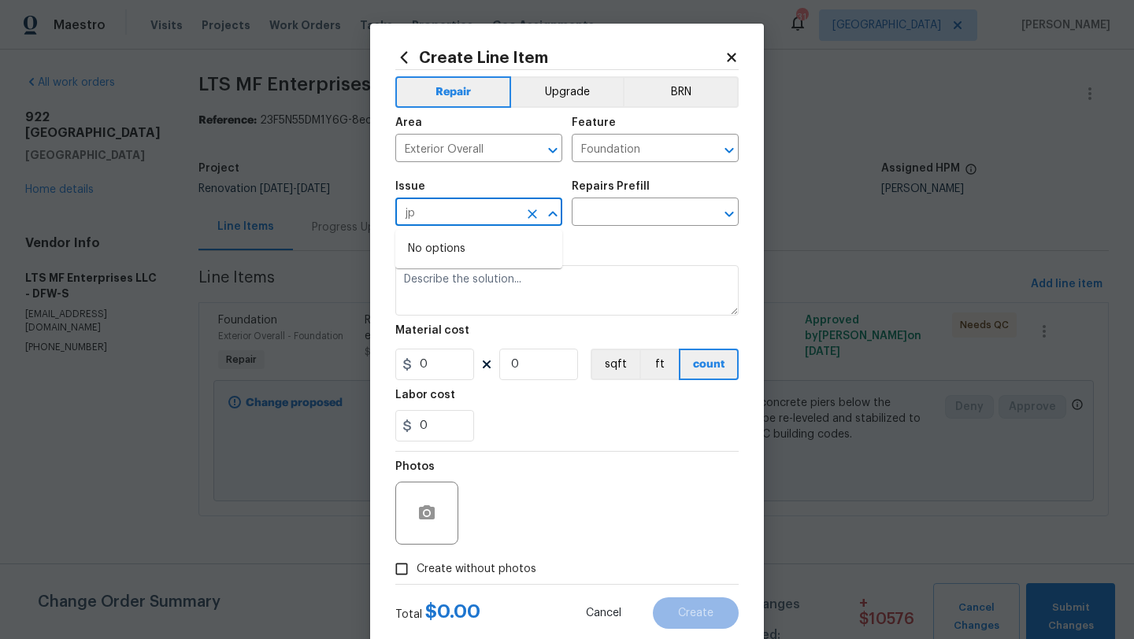
type input "j"
click at [461, 306] on li "General Plumbing" at bounding box center [478, 313] width 167 height 26
type input "General Plumbing"
click at [635, 202] on input "text" at bounding box center [633, 214] width 123 height 24
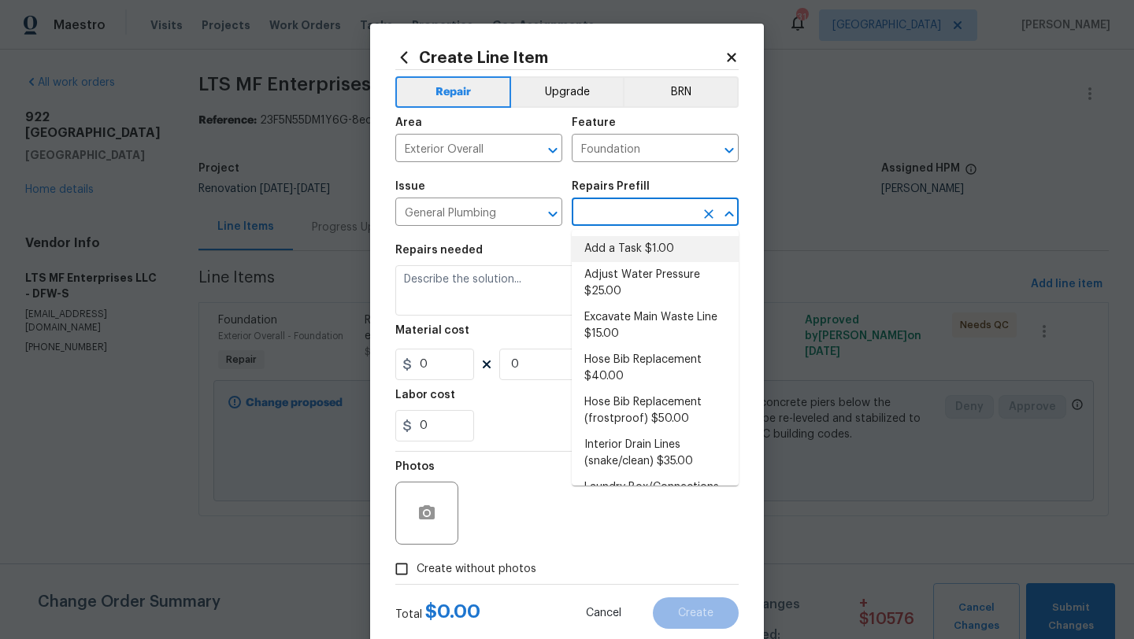
click at [637, 250] on li "Add a Task $1.00" at bounding box center [655, 249] width 167 height 26
type input "Plumbing"
type input "Add a Task $1.00"
type textarea "HPM to detail"
type input "1"
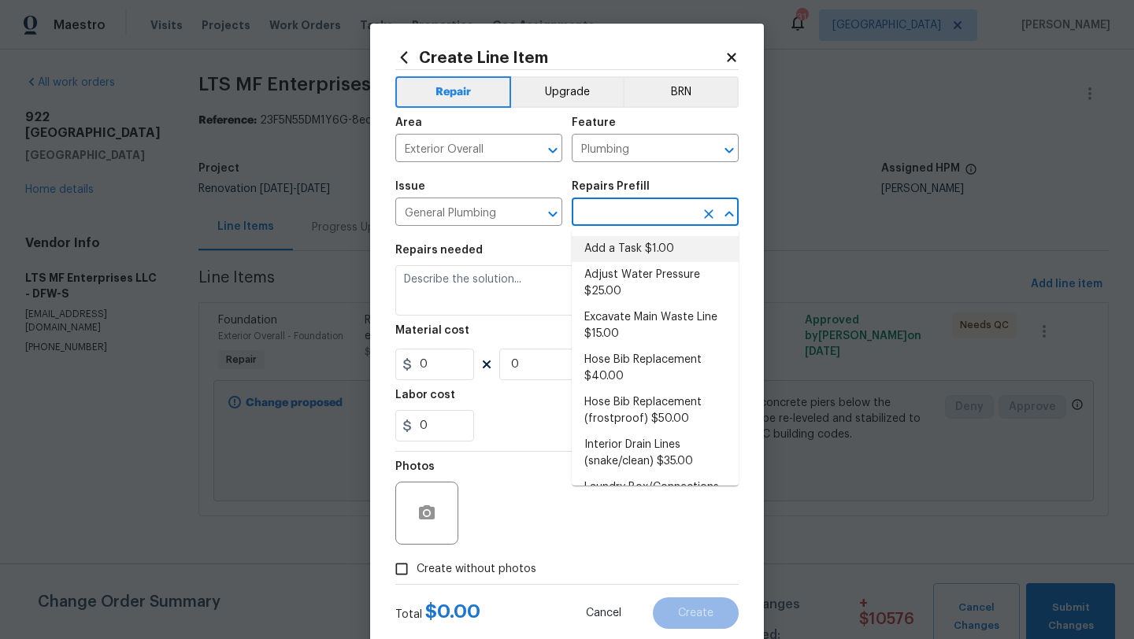
type input "1"
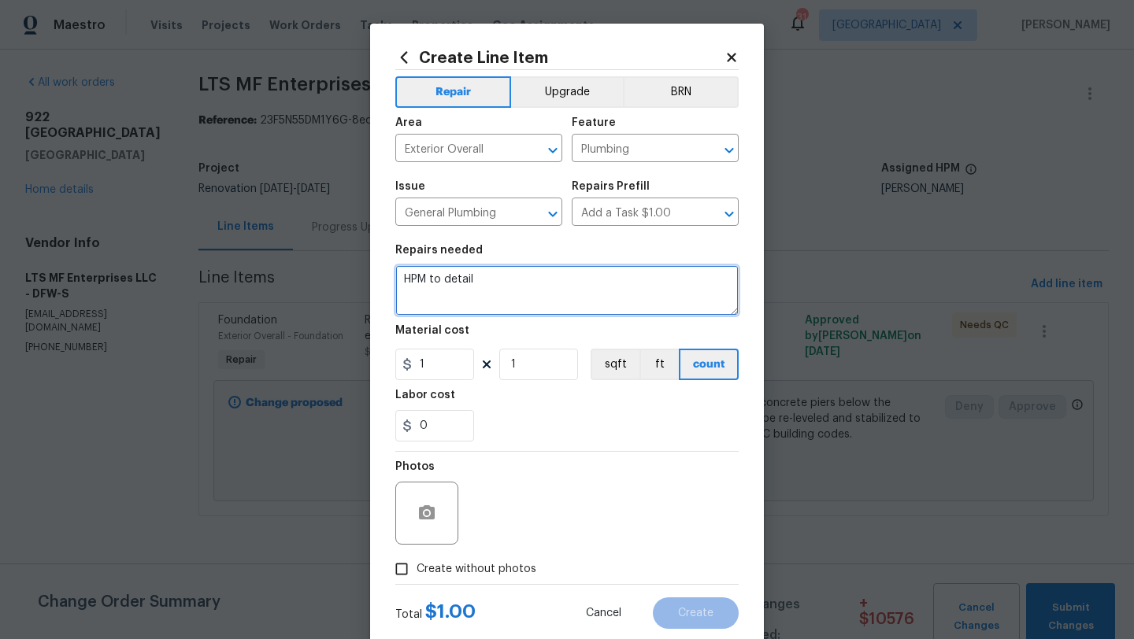
drag, startPoint x: 490, startPoint y: 280, endPoint x: 377, endPoint y: 279, distance: 113.4
click at [377, 279] on div "Create Line Item Repair Upgrade BRN Area Exterior Overall ​ Feature Plumbing ​ …" at bounding box center [567, 339] width 394 height 631
type textarea "Repipe after foundation repair"
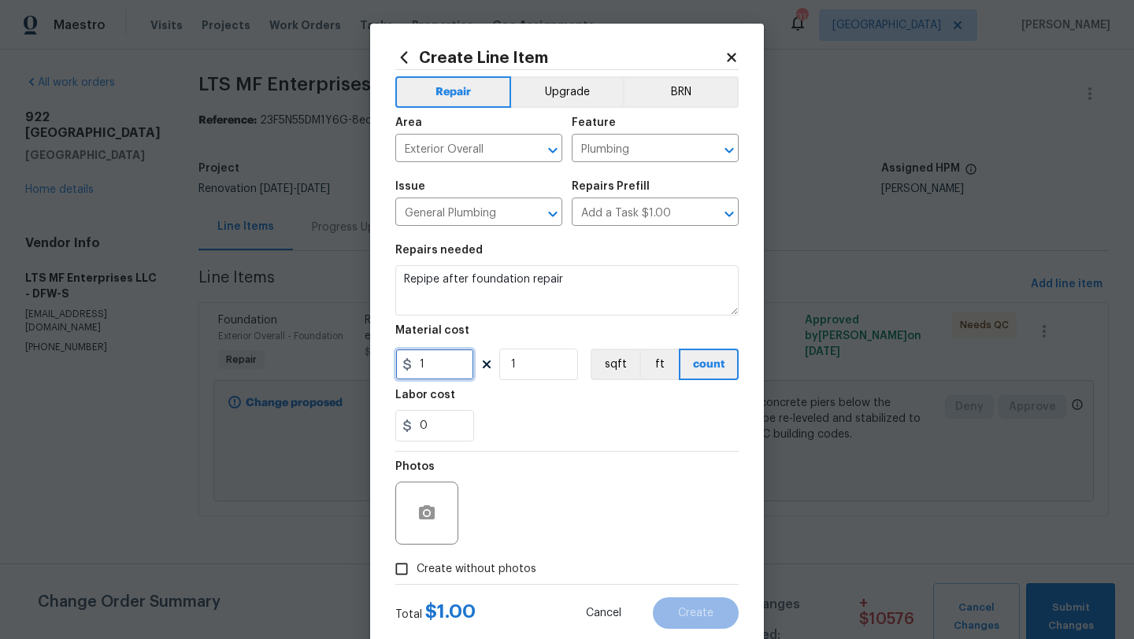
drag, startPoint x: 427, startPoint y: 360, endPoint x: 386, endPoint y: 360, distance: 40.9
click at [389, 360] on div "Create Line Item Repair Upgrade BRN Area Exterior Overall ​ Feature Plumbing ​ …" at bounding box center [567, 339] width 394 height 631
type input "17600"
click at [442, 565] on span "Create without photos" at bounding box center [476, 569] width 120 height 17
click at [416, 565] on input "Create without photos" at bounding box center [402, 569] width 30 height 30
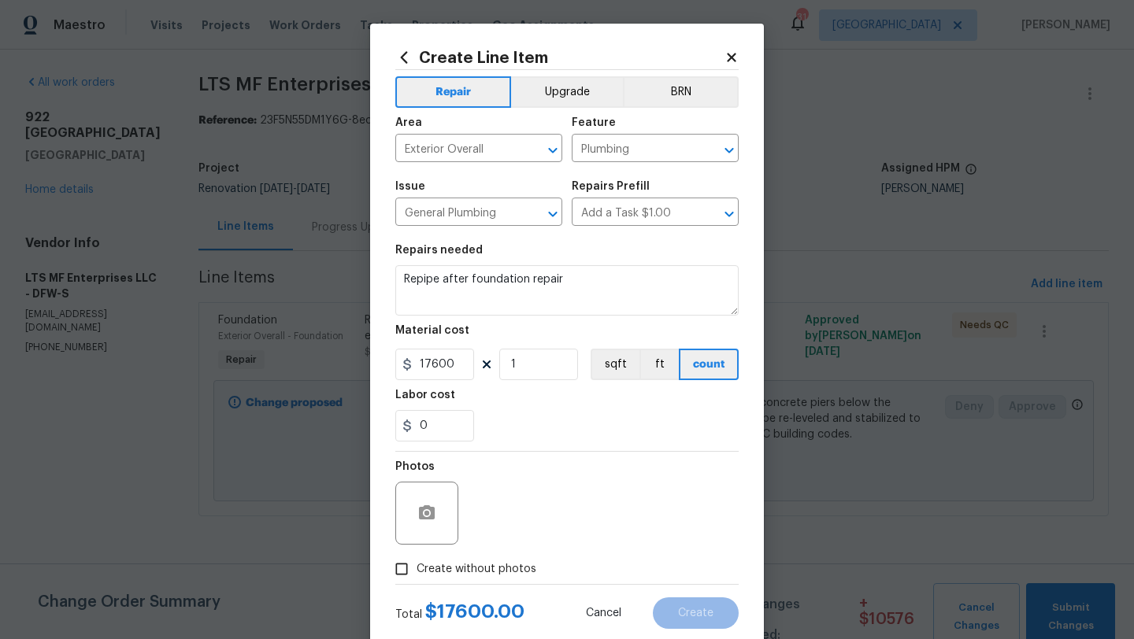
checkbox input "true"
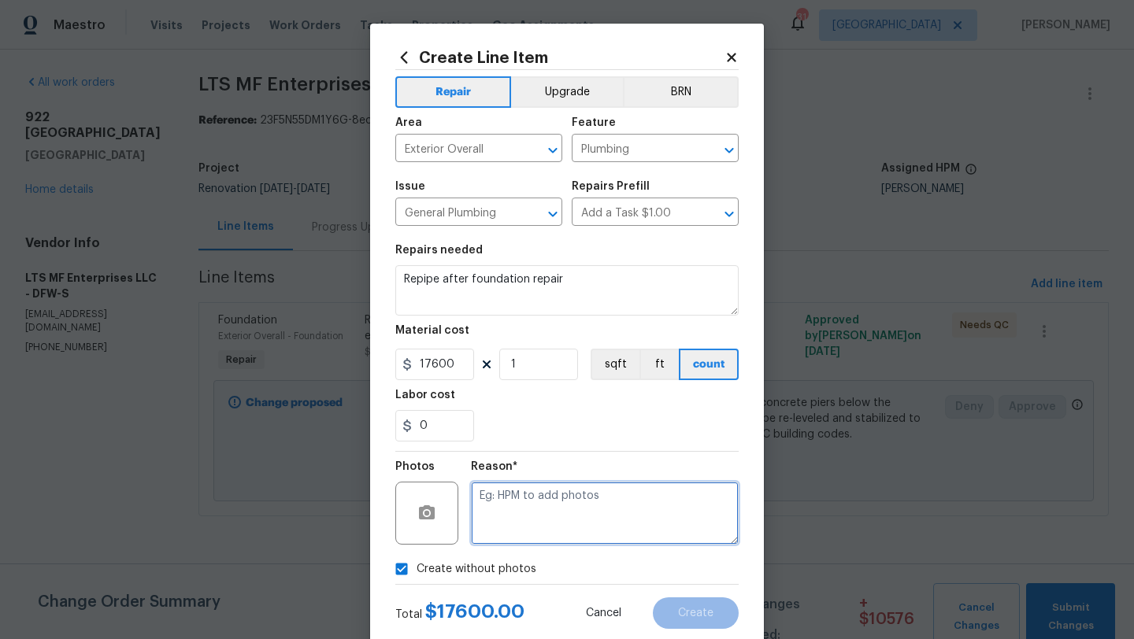
click at [493, 535] on textarea at bounding box center [605, 513] width 268 height 63
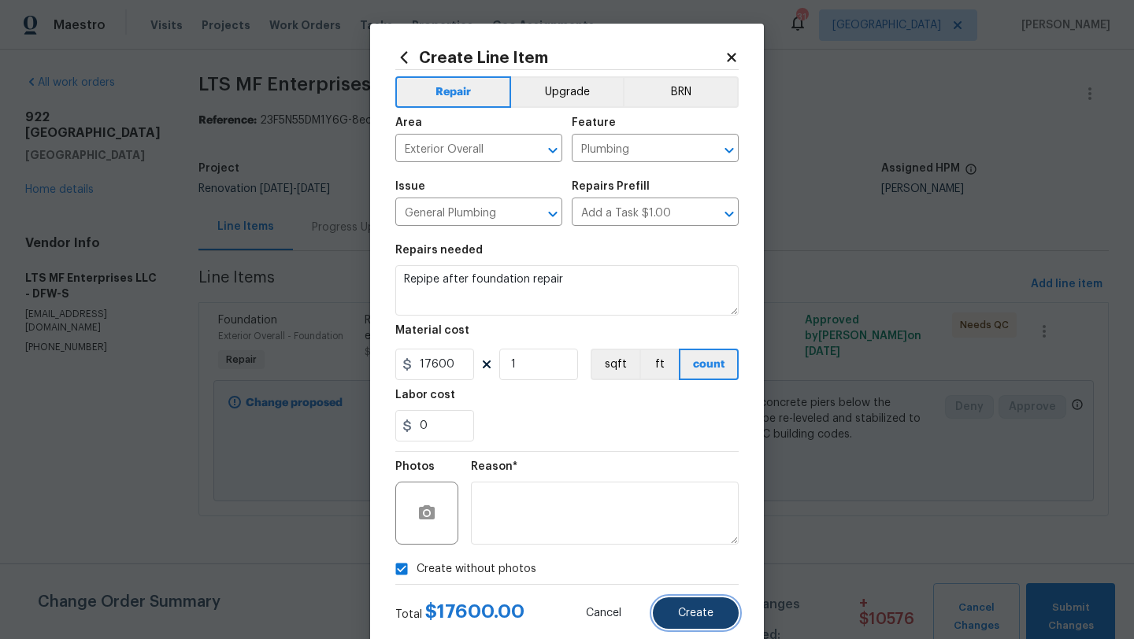
click at [696, 627] on button "Create" at bounding box center [696, 613] width 86 height 31
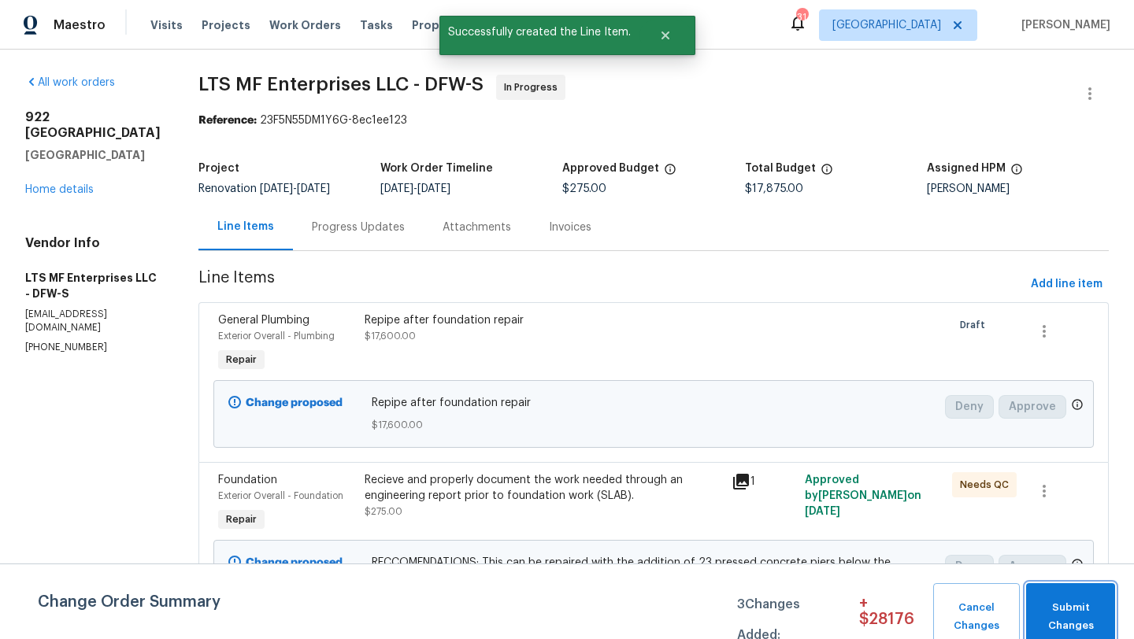
click at [1075, 616] on span "Submit Changes" at bounding box center [1070, 617] width 73 height 36
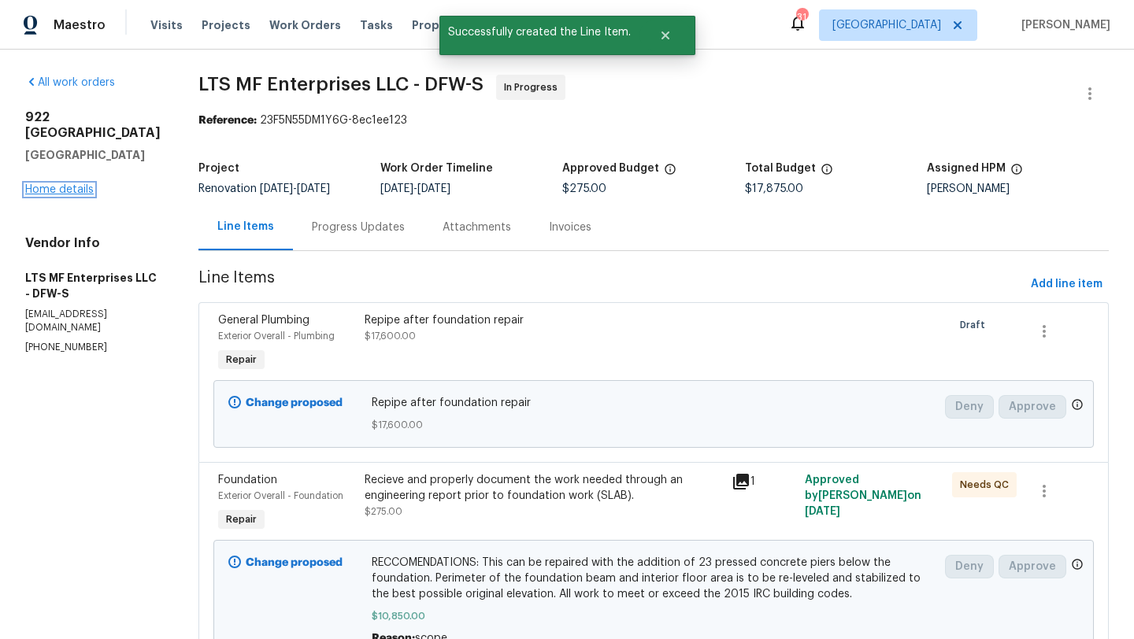
click at [63, 184] on link "Home details" at bounding box center [59, 189] width 68 height 11
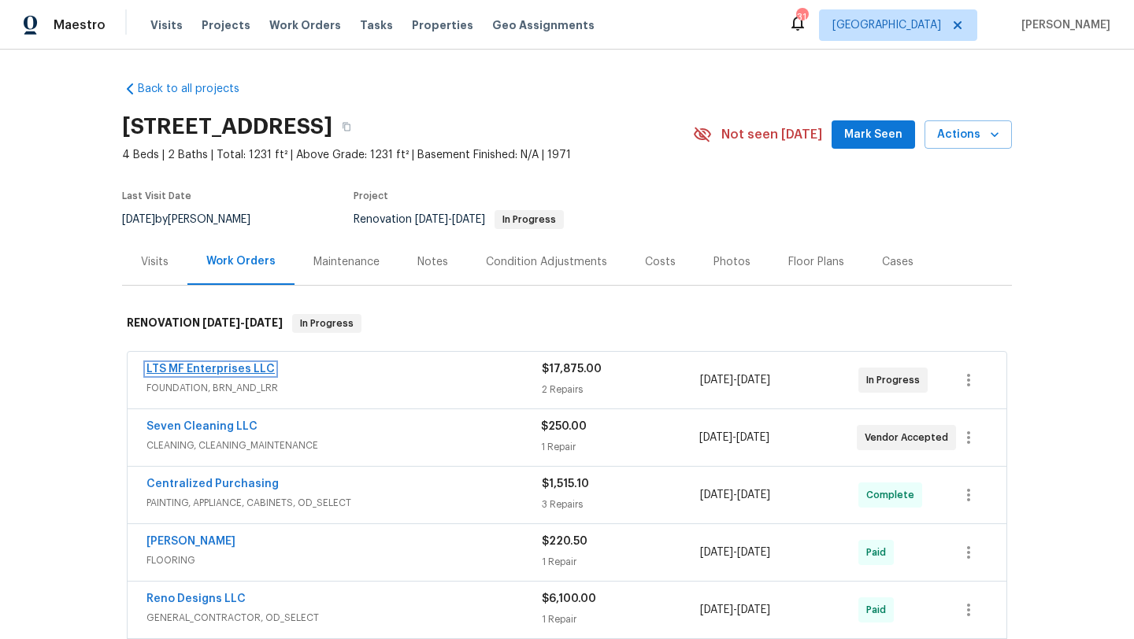
click at [215, 370] on link "LTS MF Enterprises LLC" at bounding box center [210, 369] width 128 height 11
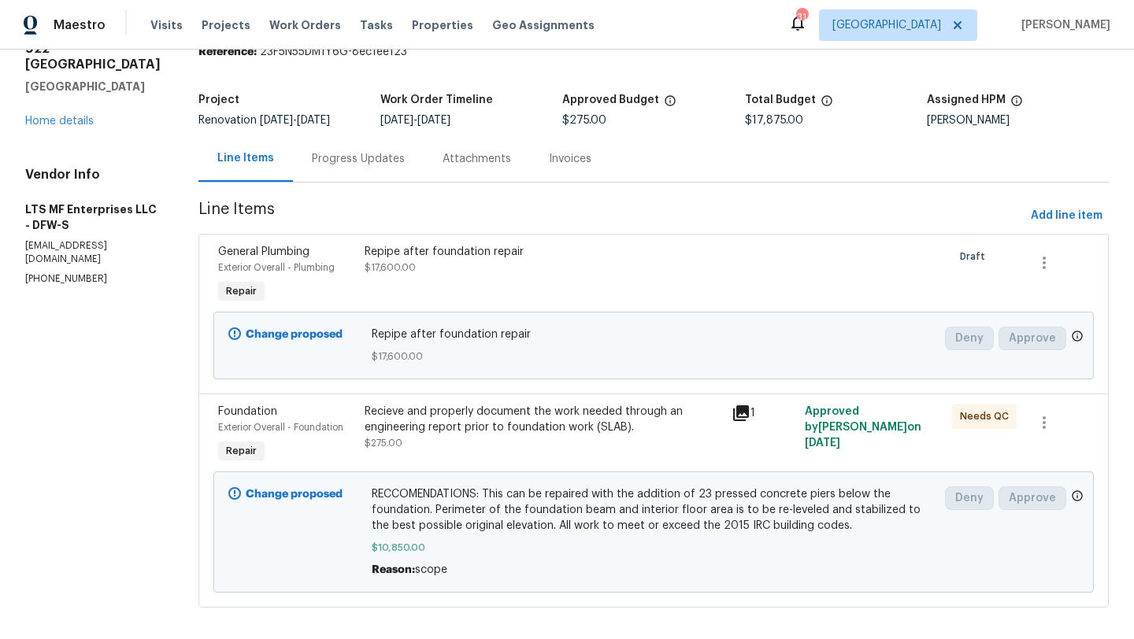
scroll to position [82, 0]
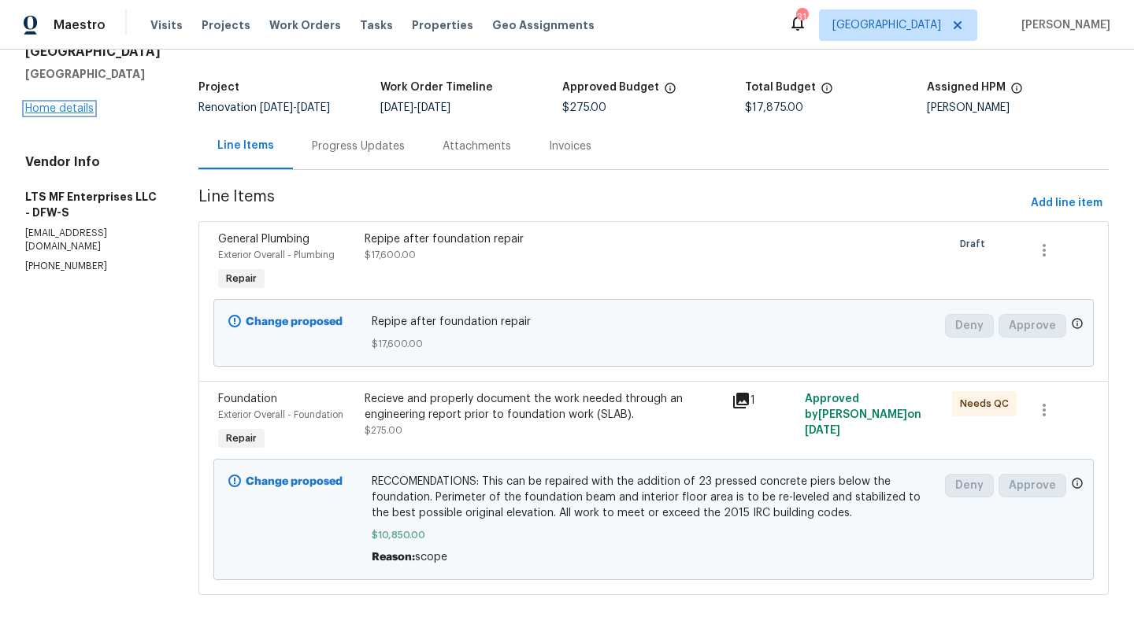
click at [69, 103] on link "Home details" at bounding box center [59, 108] width 68 height 11
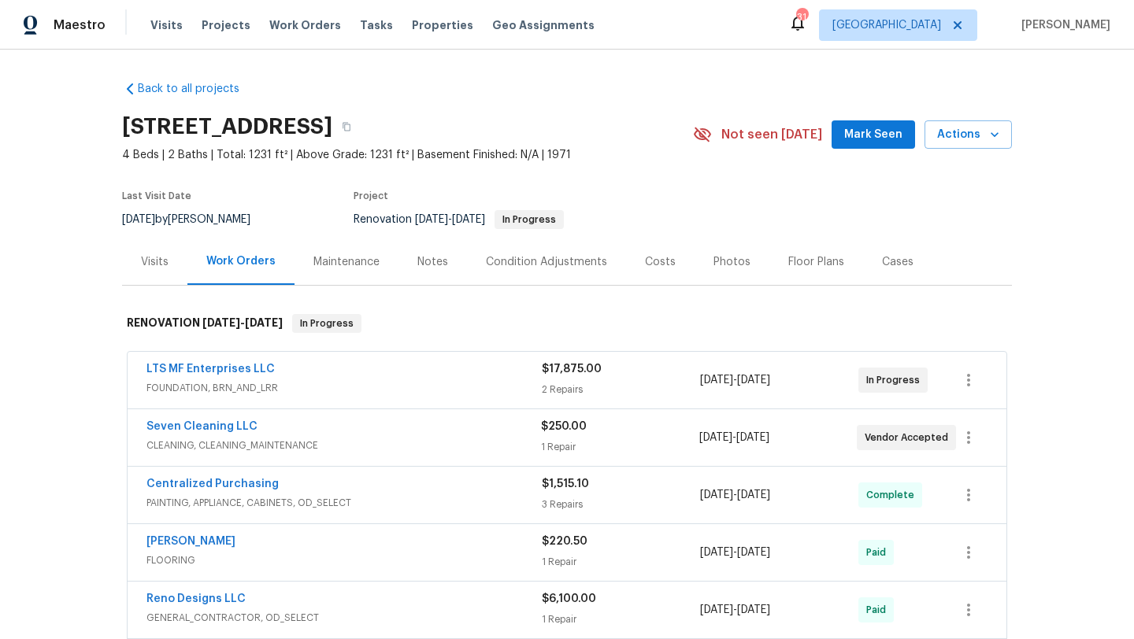
click at [154, 260] on div "Visits" at bounding box center [155, 262] width 28 height 16
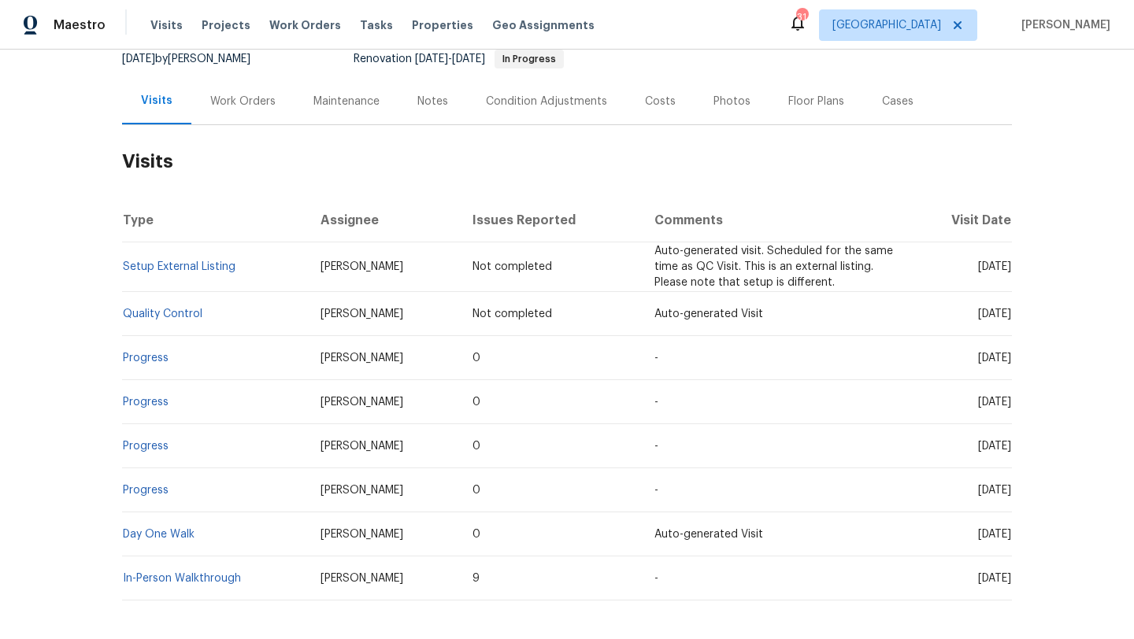
scroll to position [229, 0]
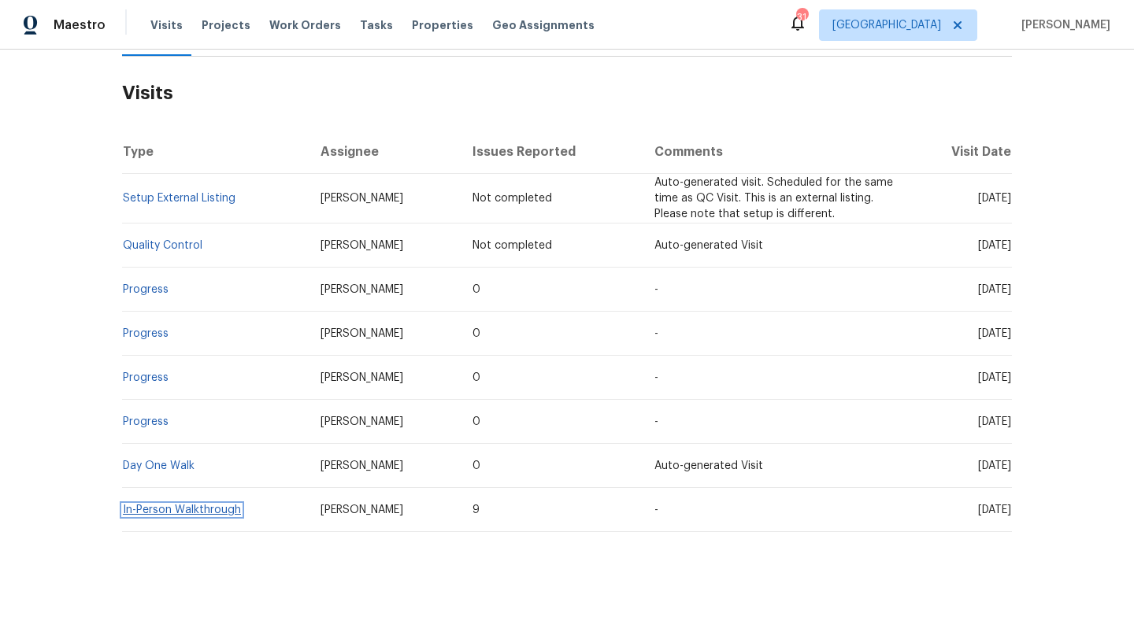
click at [205, 505] on link "In-Person Walkthrough" at bounding box center [182, 510] width 118 height 11
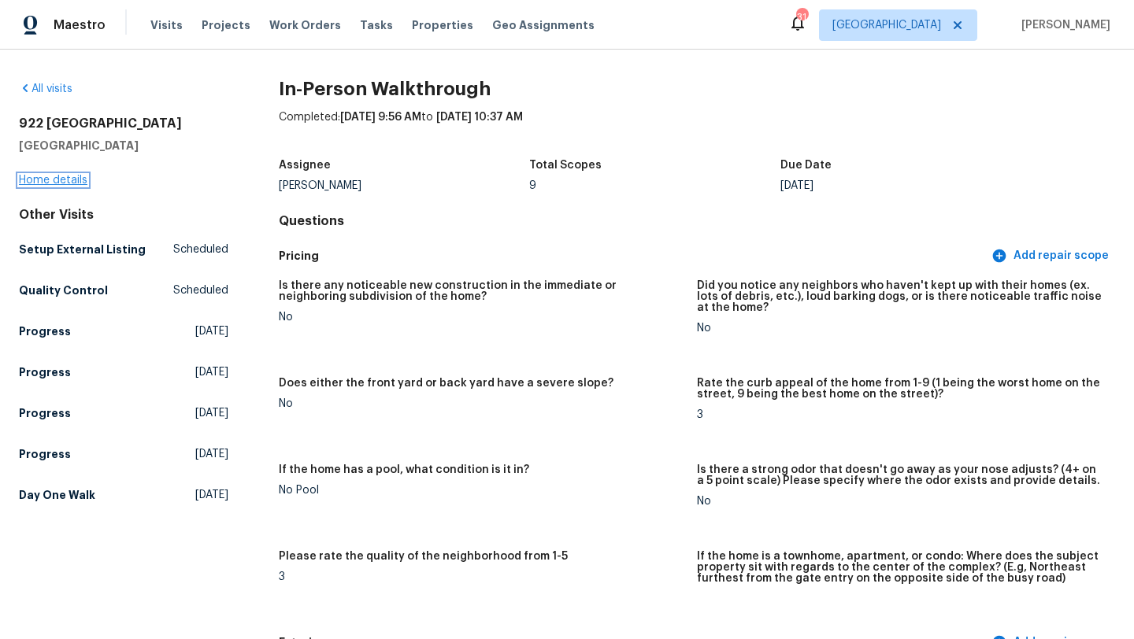
click at [70, 179] on link "Home details" at bounding box center [53, 180] width 68 height 11
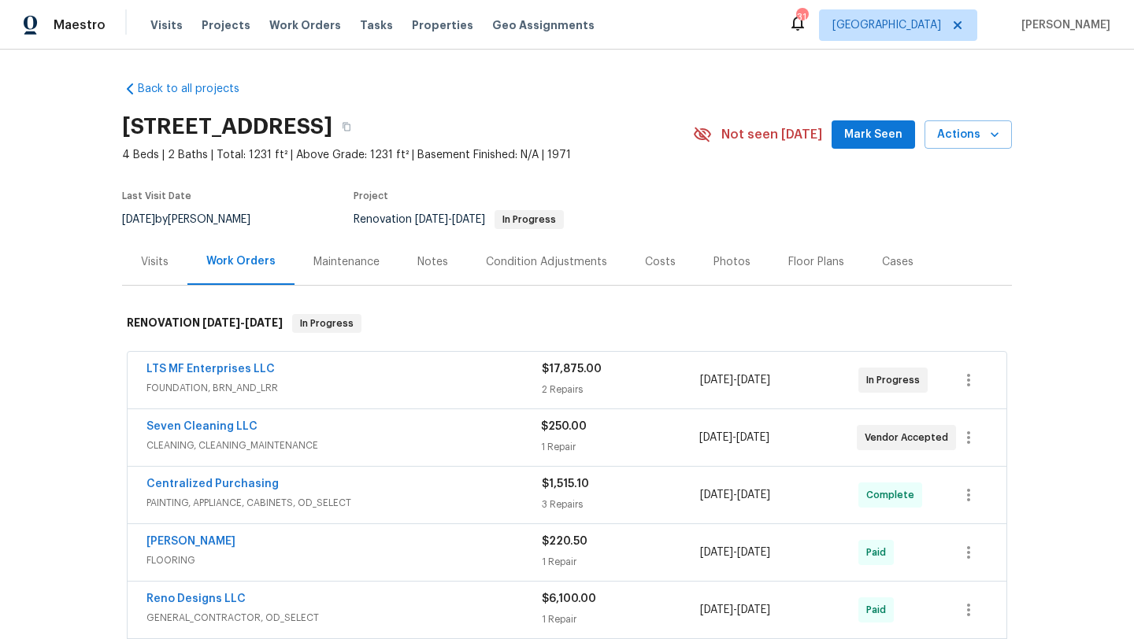
click at [516, 257] on div "Condition Adjustments" at bounding box center [546, 262] width 121 height 16
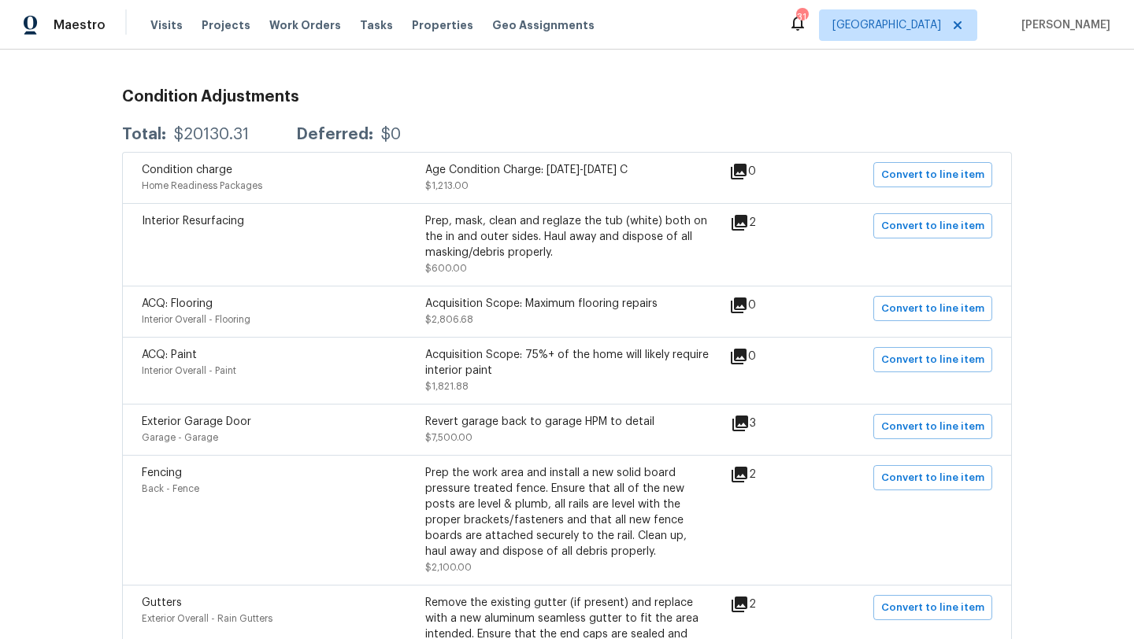
scroll to position [239, 0]
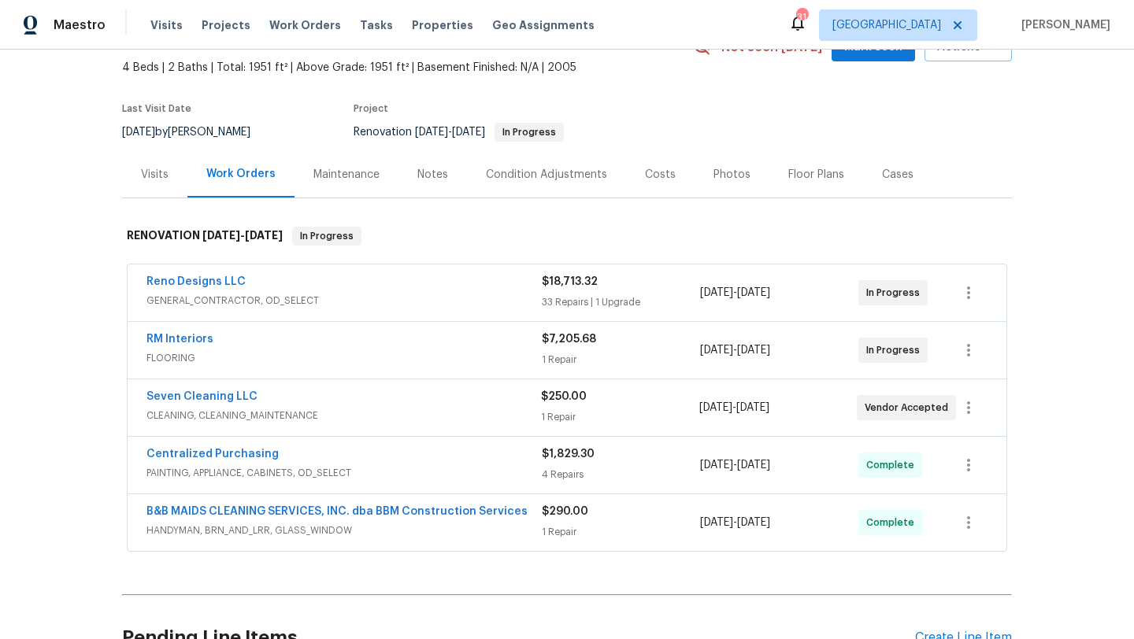
scroll to position [93, 0]
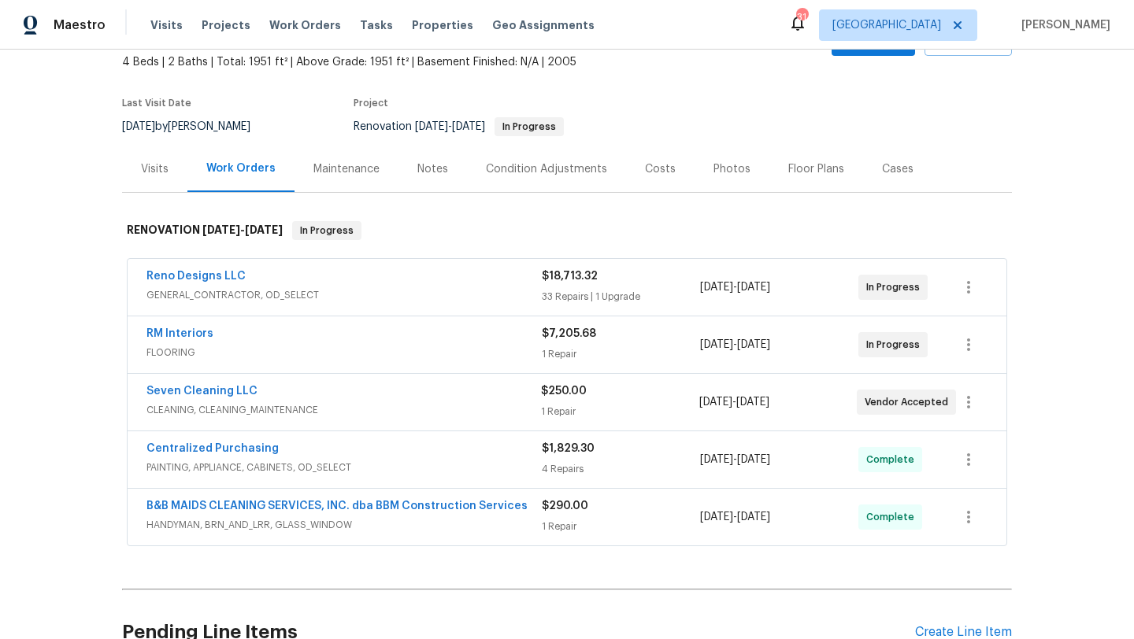
click at [271, 291] on span "GENERAL_CONTRACTOR, OD_SELECT" at bounding box center [343, 295] width 395 height 16
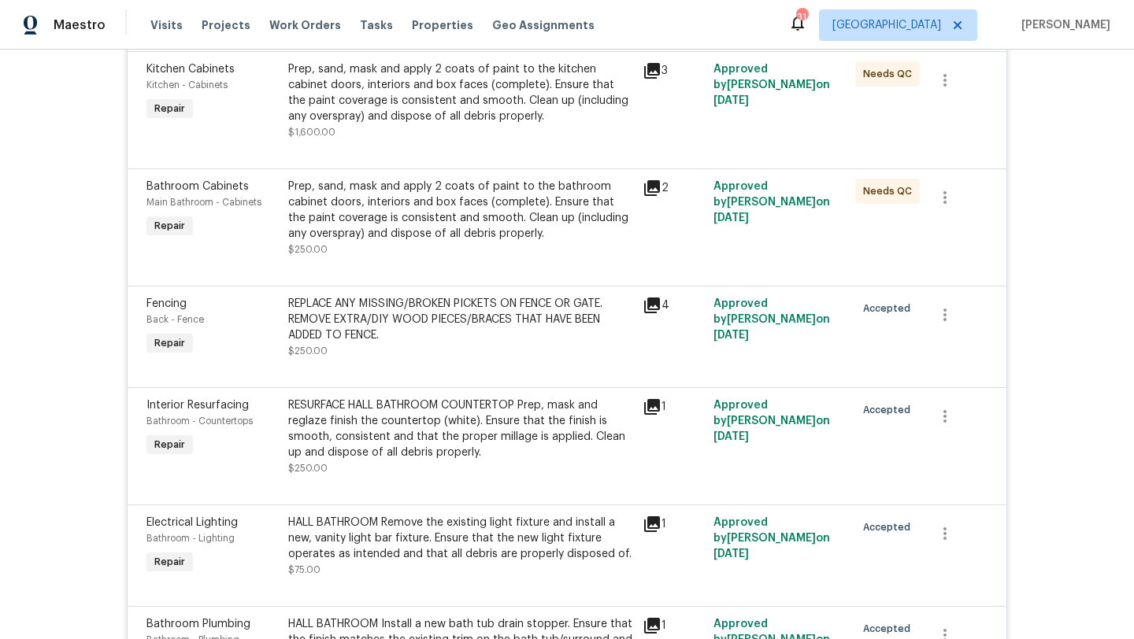
scroll to position [0, 0]
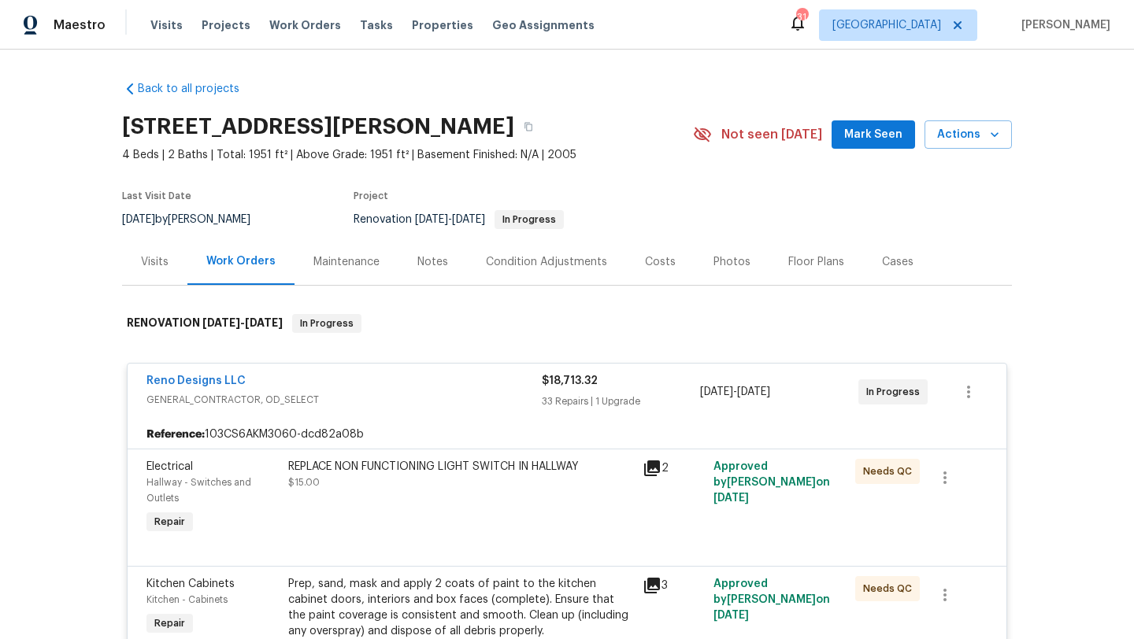
click at [645, 260] on div "Costs" at bounding box center [660, 262] width 31 height 16
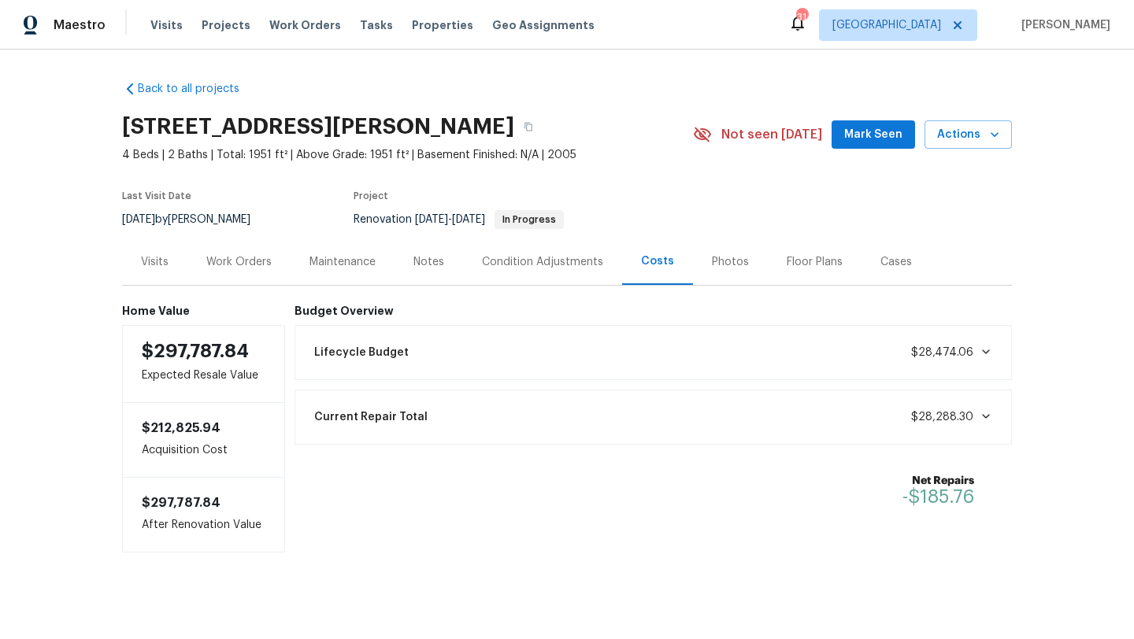
click at [513, 262] on div "Condition Adjustments" at bounding box center [542, 262] width 121 height 16
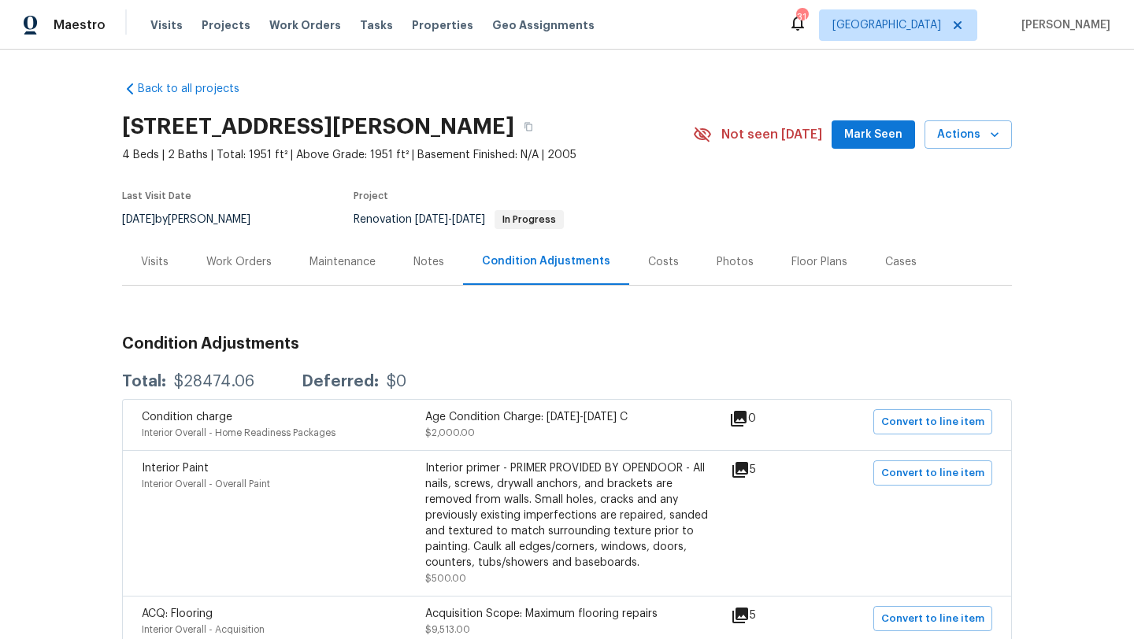
click at [245, 261] on div "Work Orders" at bounding box center [238, 262] width 65 height 16
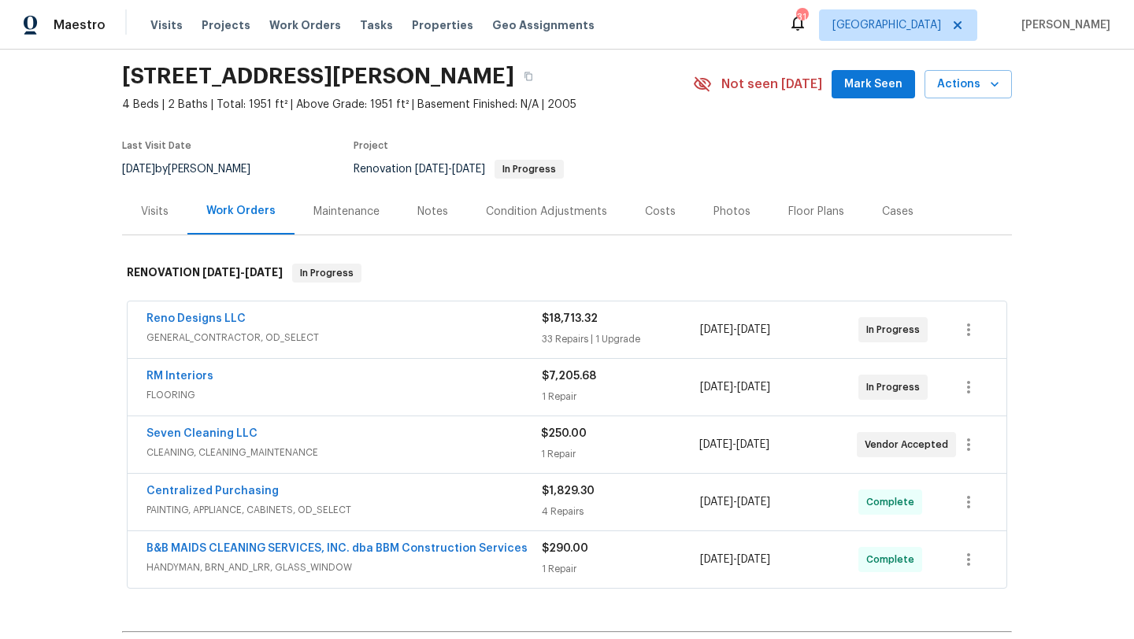
scroll to position [54, 0]
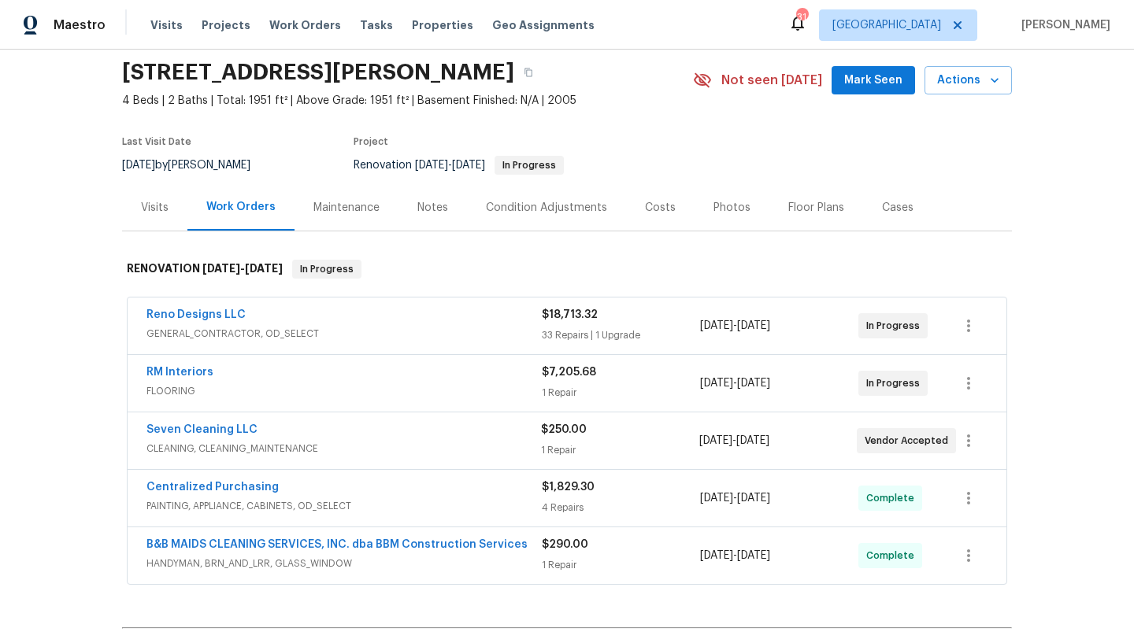
click at [428, 329] on span "GENERAL_CONTRACTOR, OD_SELECT" at bounding box center [343, 334] width 395 height 16
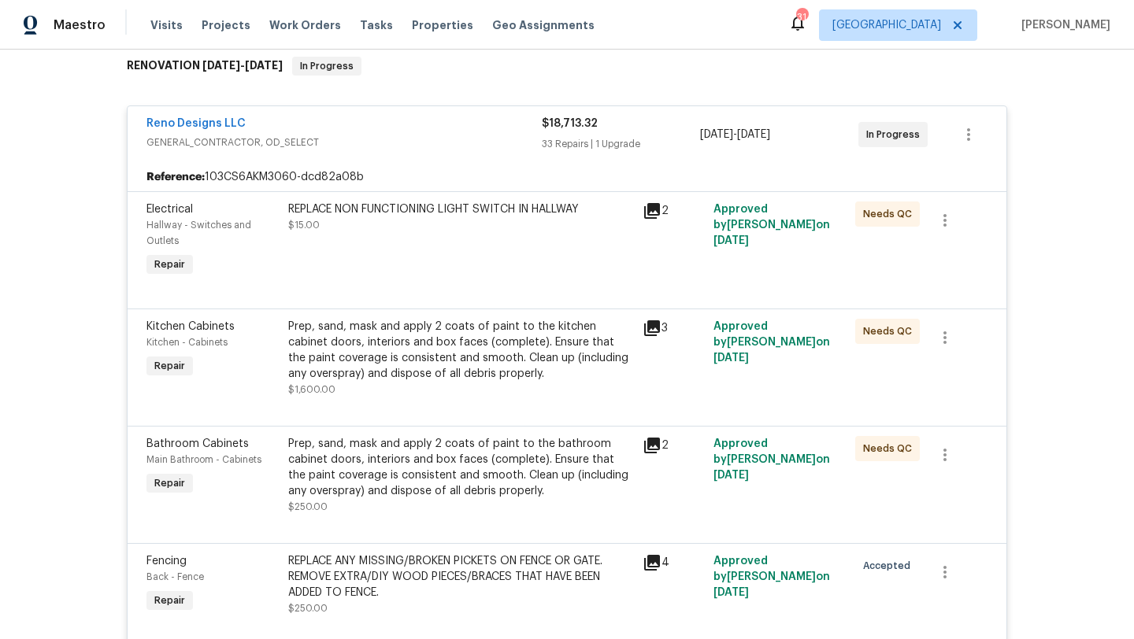
scroll to position [0, 0]
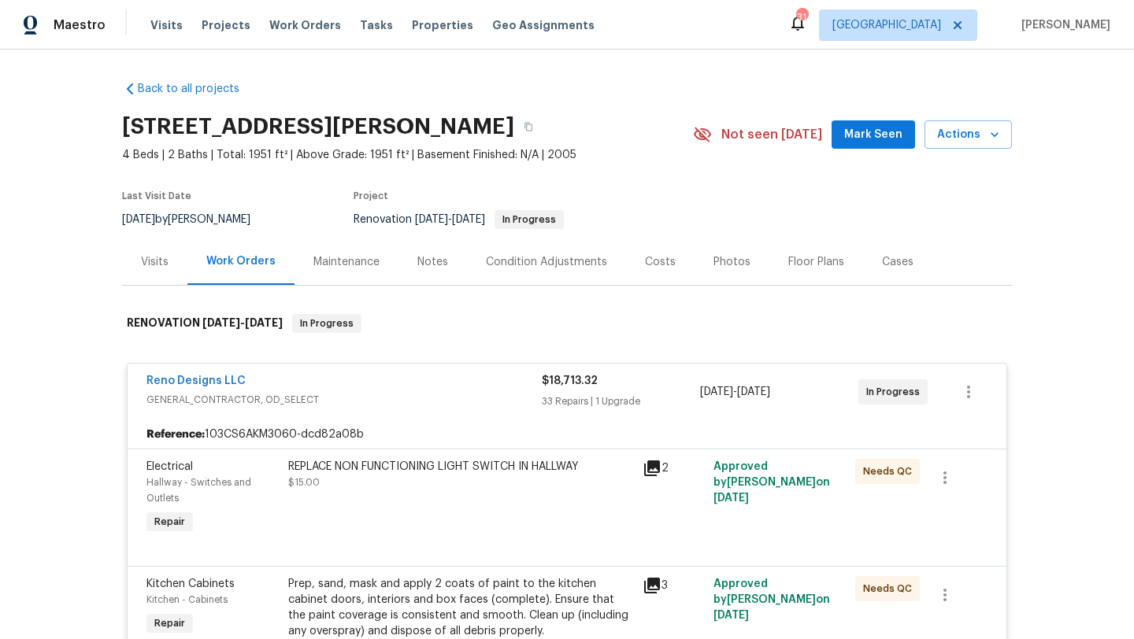
click at [418, 398] on span "GENERAL_CONTRACTOR, OD_SELECT" at bounding box center [343, 400] width 395 height 16
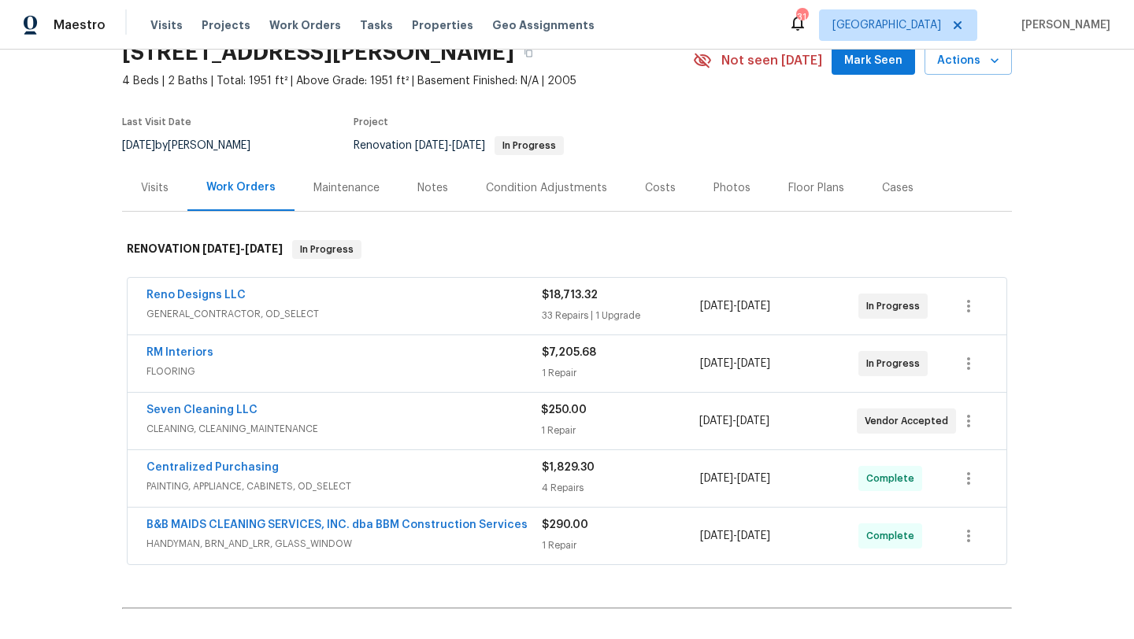
scroll to position [76, 0]
click at [551, 184] on div "Condition Adjustments" at bounding box center [546, 187] width 121 height 16
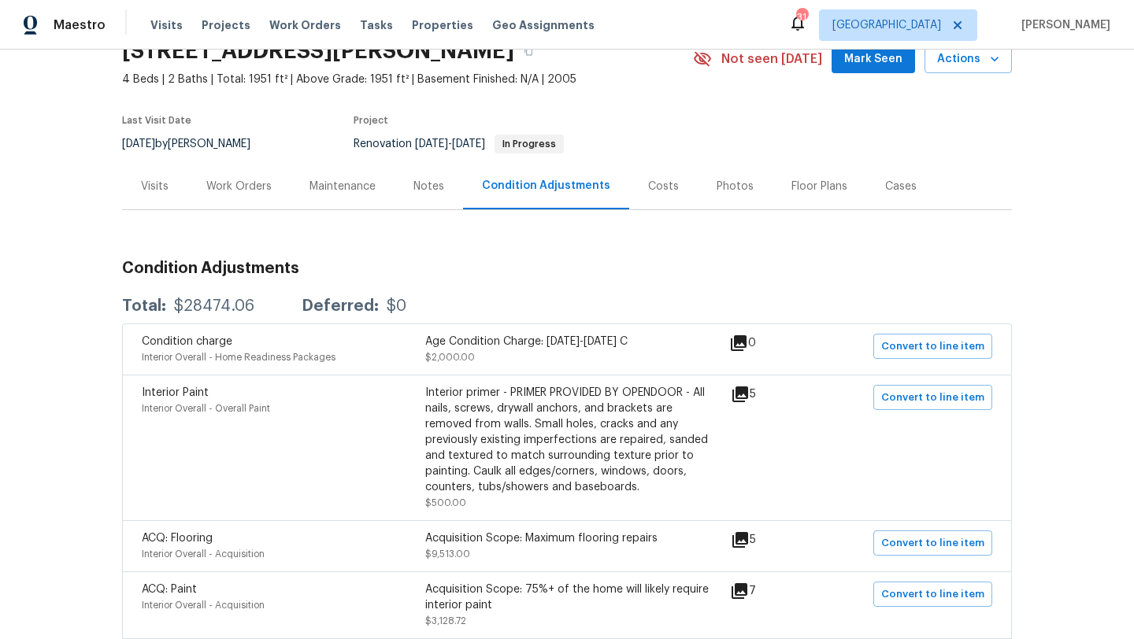
click at [160, 186] on div "Visits" at bounding box center [155, 187] width 28 height 16
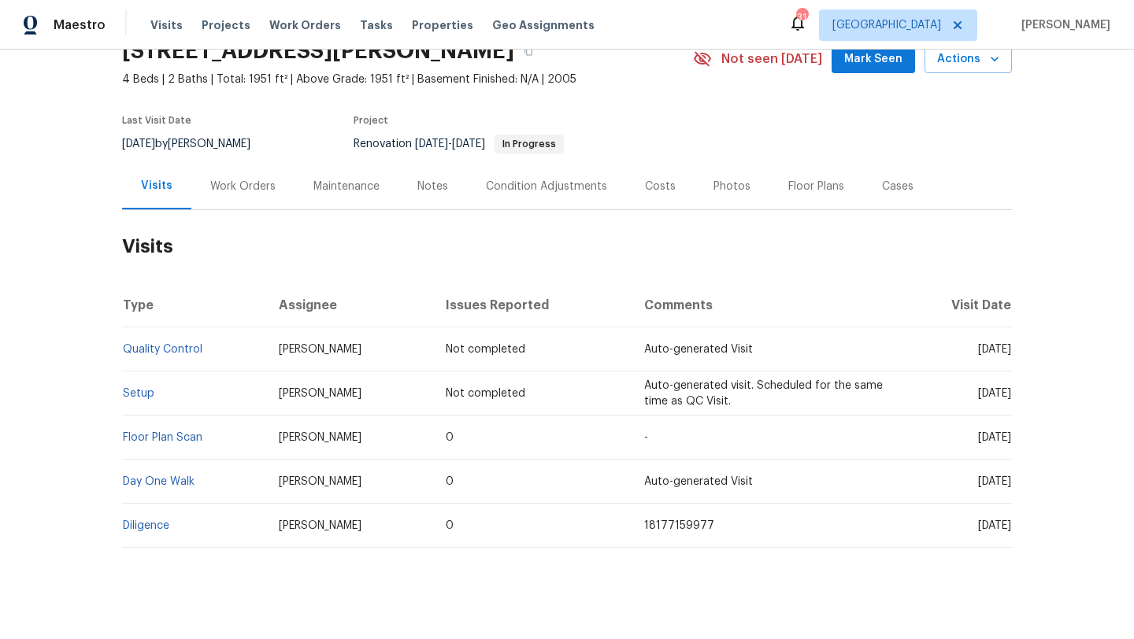
click at [542, 183] on div "Condition Adjustments" at bounding box center [546, 187] width 121 height 16
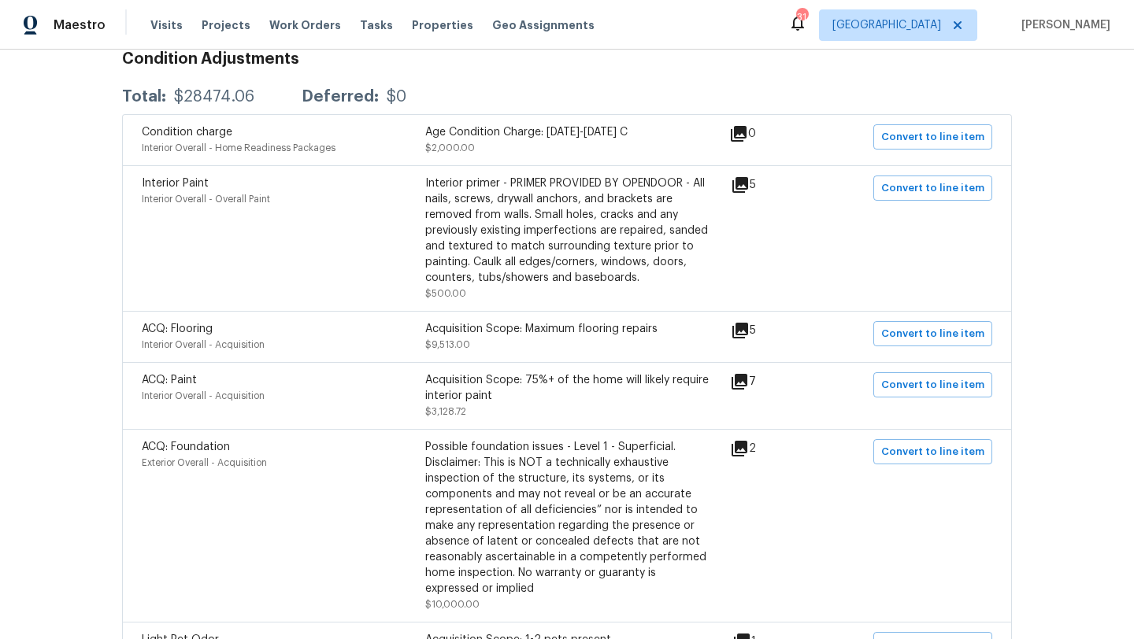
scroll to position [287, 0]
click at [749, 184] on icon at bounding box center [740, 183] width 19 height 19
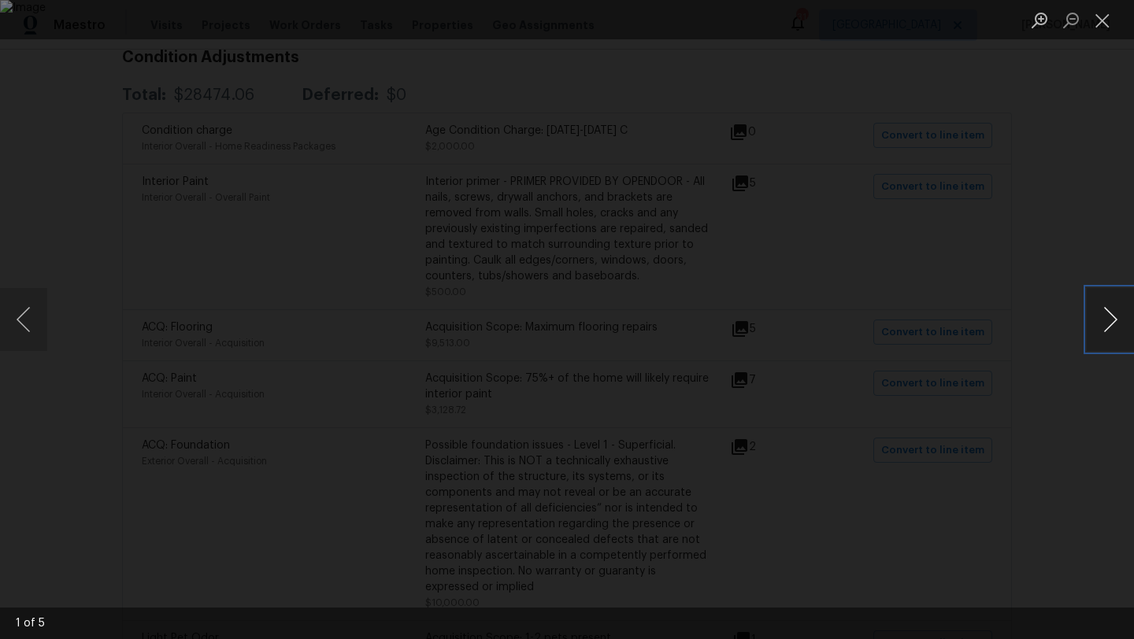
click at [1112, 317] on button "Next image" at bounding box center [1109, 319] width 47 height 63
click at [1112, 316] on button "Next image" at bounding box center [1109, 319] width 47 height 63
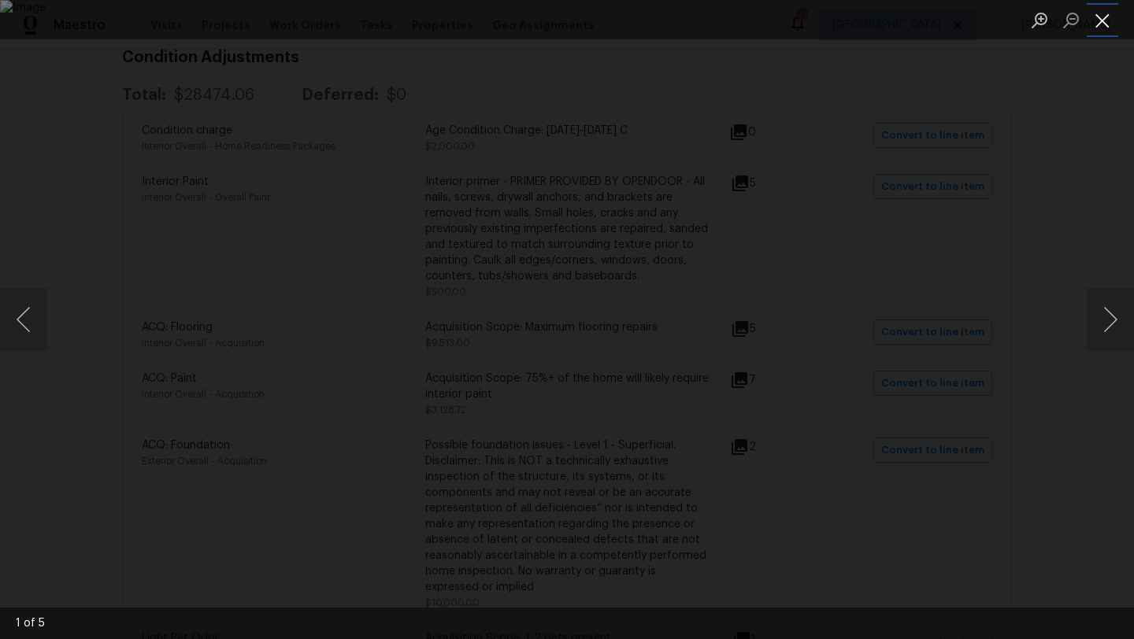
click at [1098, 18] on button "Close lightbox" at bounding box center [1101, 20] width 31 height 28
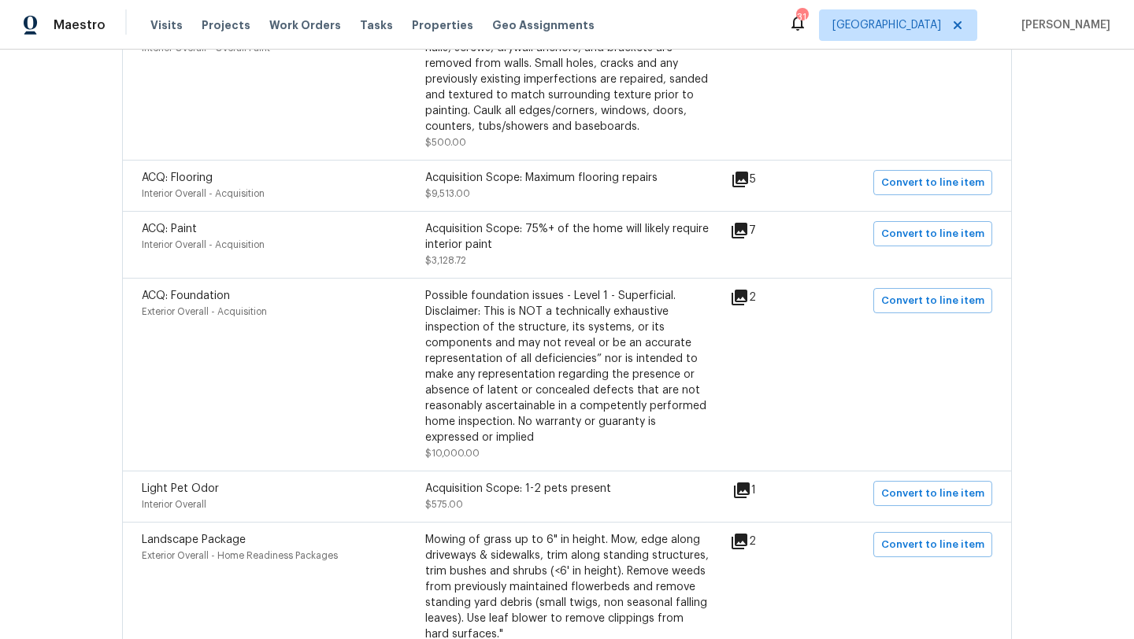
scroll to position [444, 0]
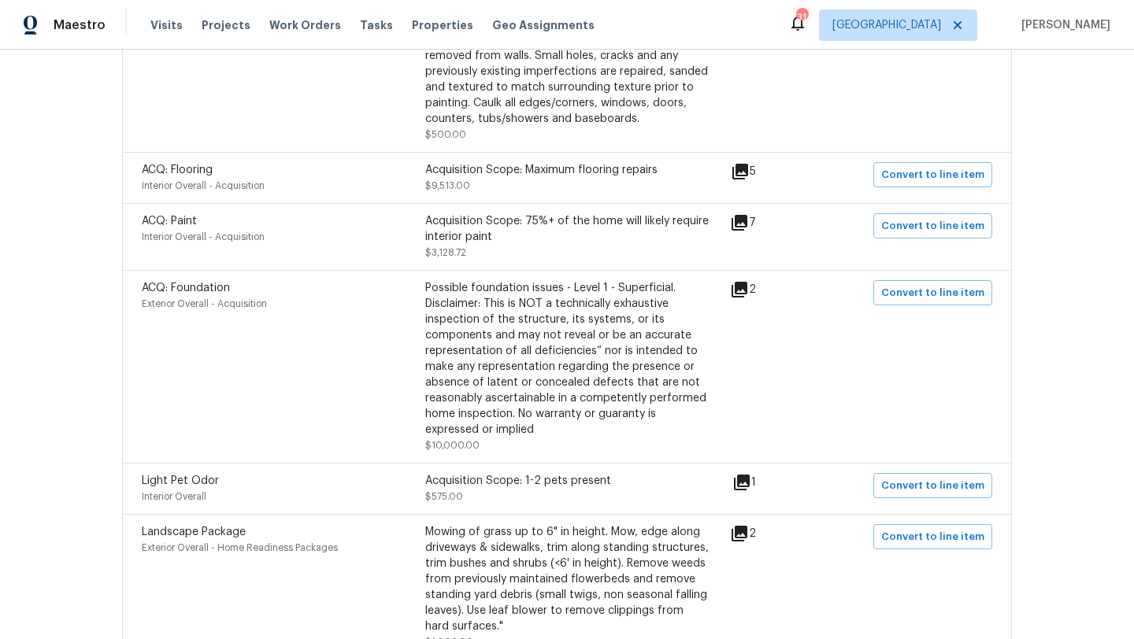
click at [747, 289] on icon at bounding box center [739, 290] width 16 height 16
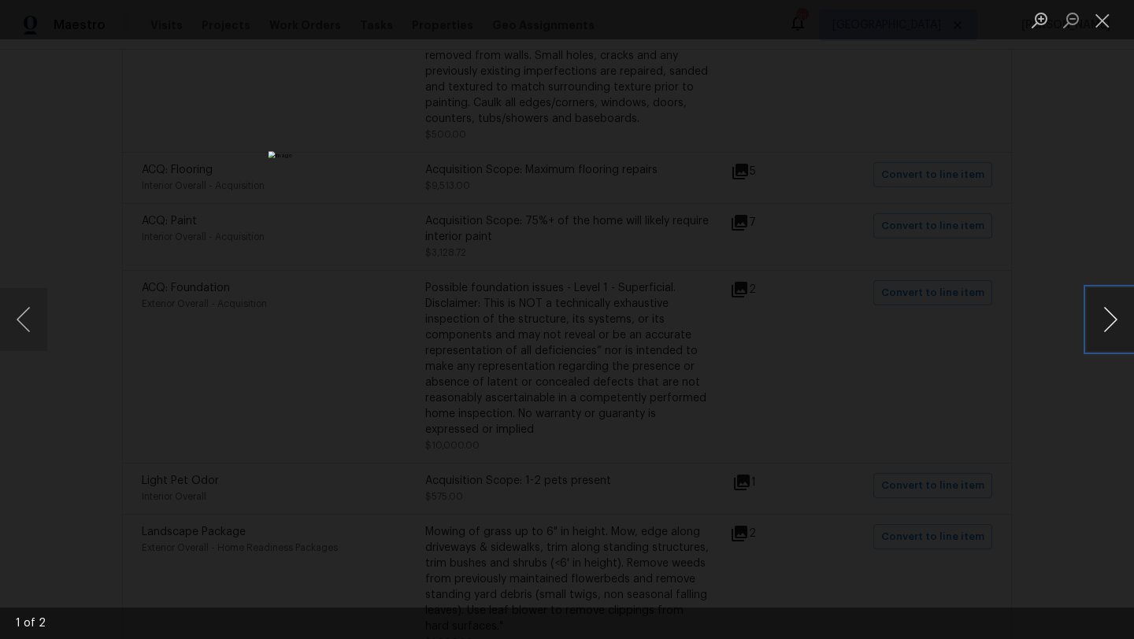
click at [1116, 320] on button "Next image" at bounding box center [1109, 319] width 47 height 63
click at [1101, 15] on button "Close lightbox" at bounding box center [1101, 20] width 31 height 28
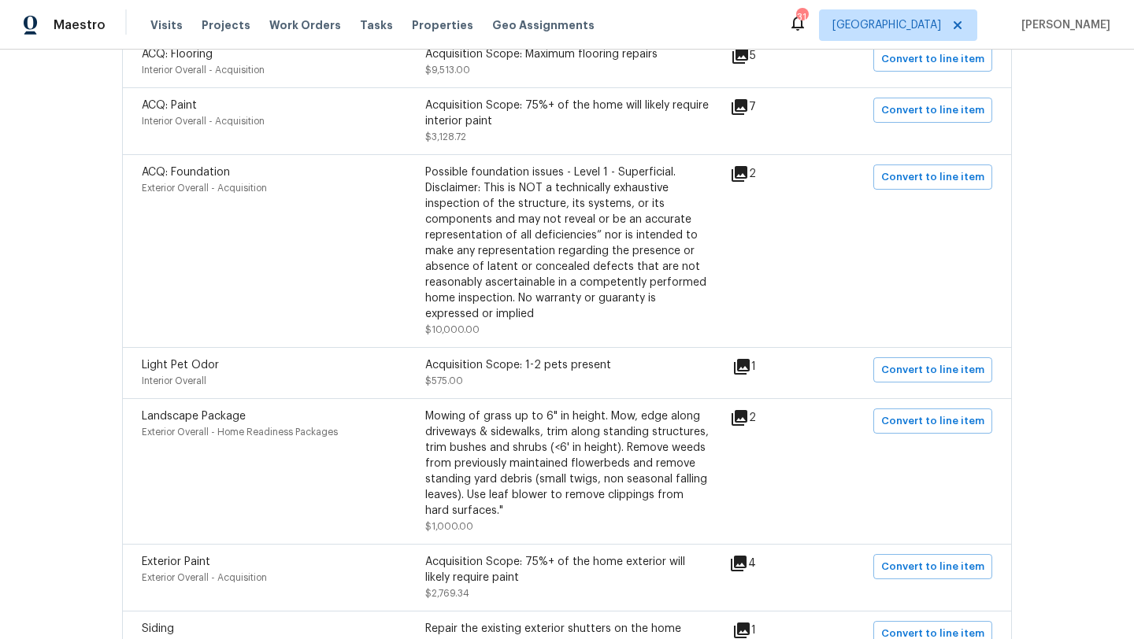
scroll to position [575, 0]
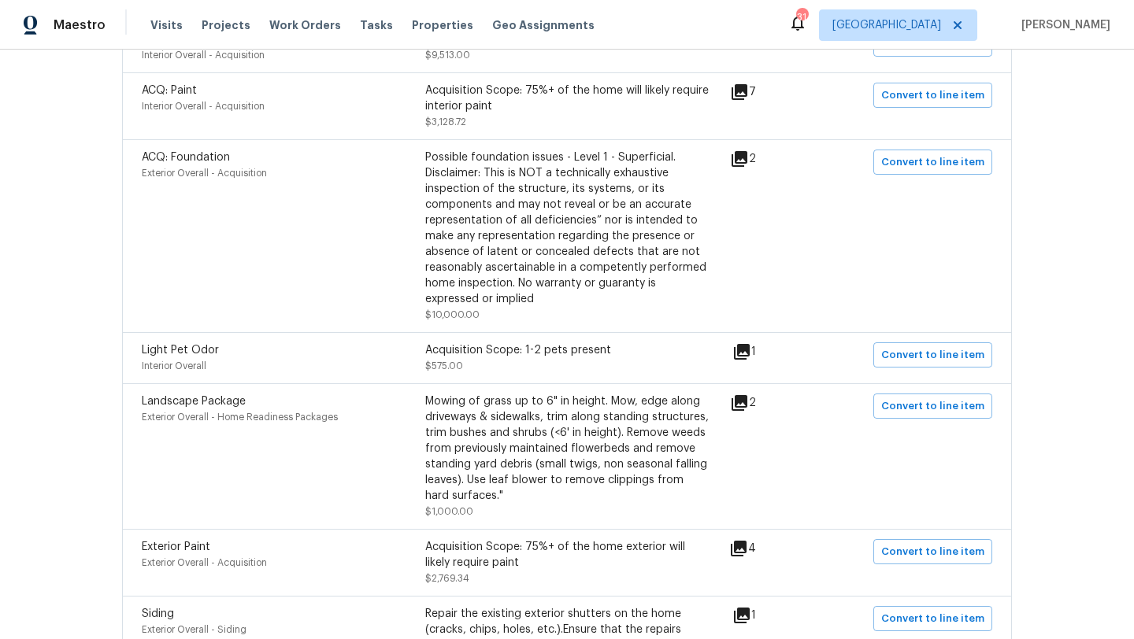
click at [747, 402] on icon at bounding box center [739, 403] width 16 height 16
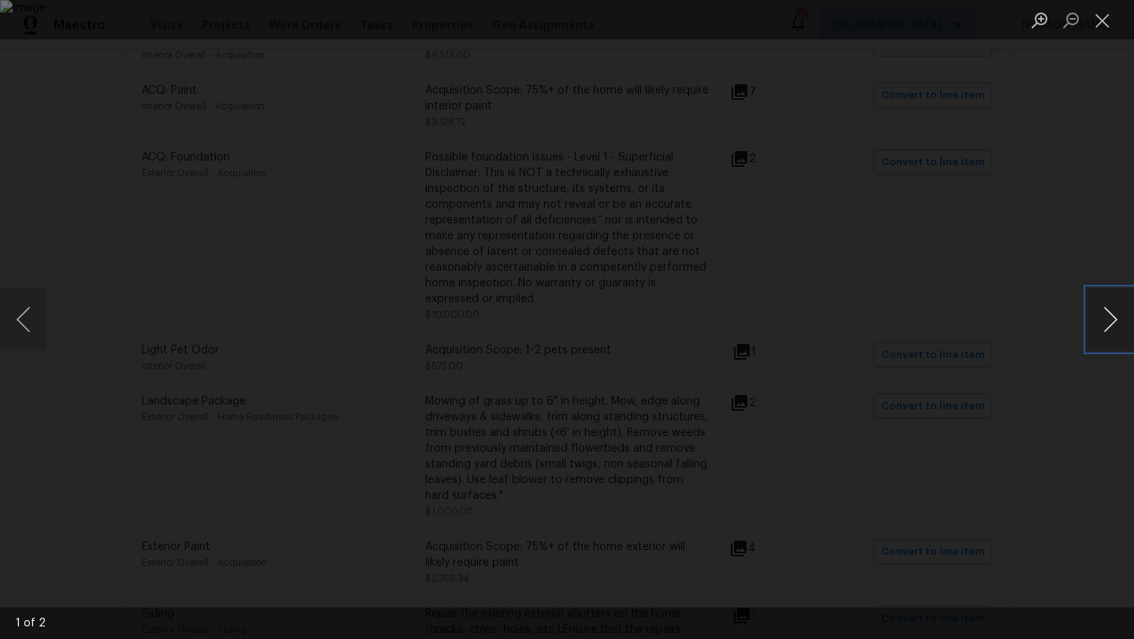
click at [1112, 318] on button "Next image" at bounding box center [1109, 319] width 47 height 63
click at [1110, 21] on button "Close lightbox" at bounding box center [1101, 20] width 31 height 28
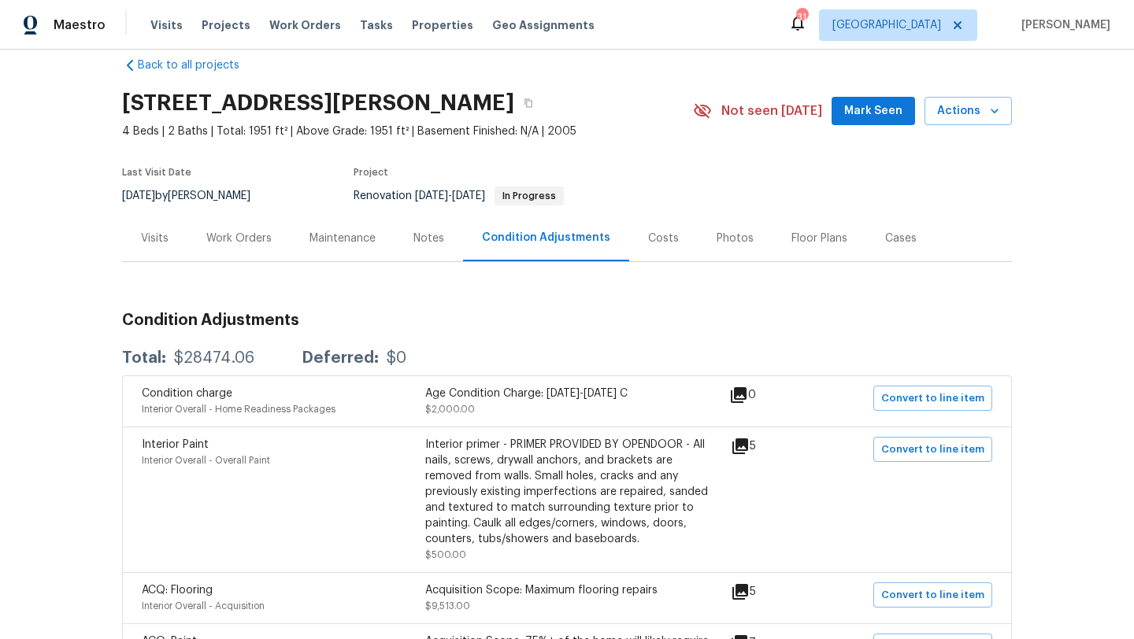
scroll to position [0, 0]
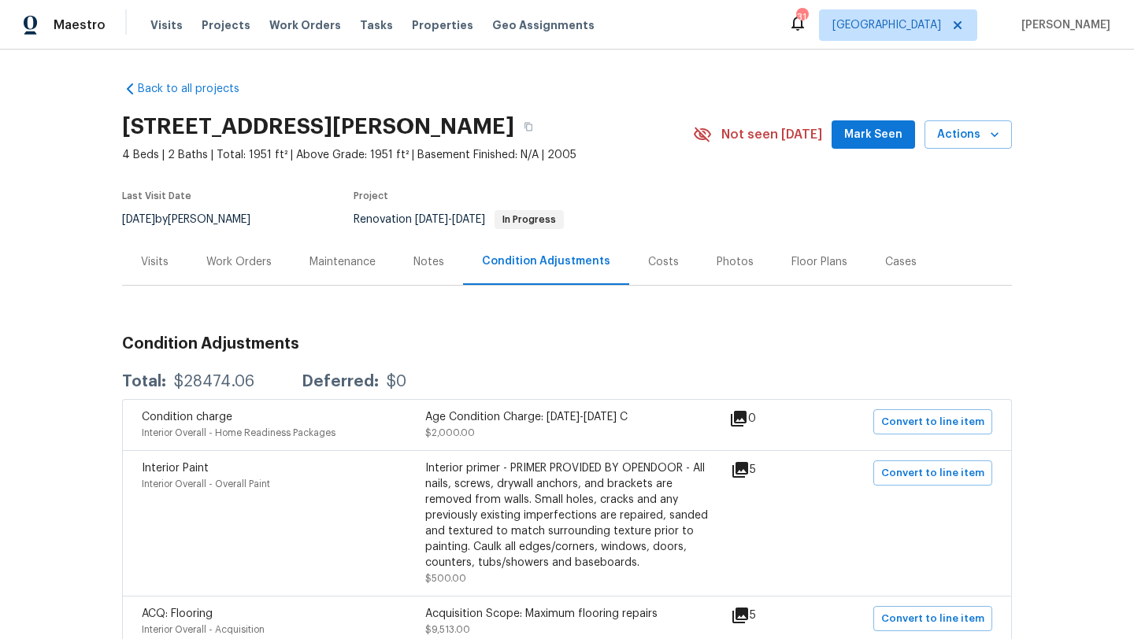
click at [256, 261] on div "Work Orders" at bounding box center [238, 262] width 65 height 16
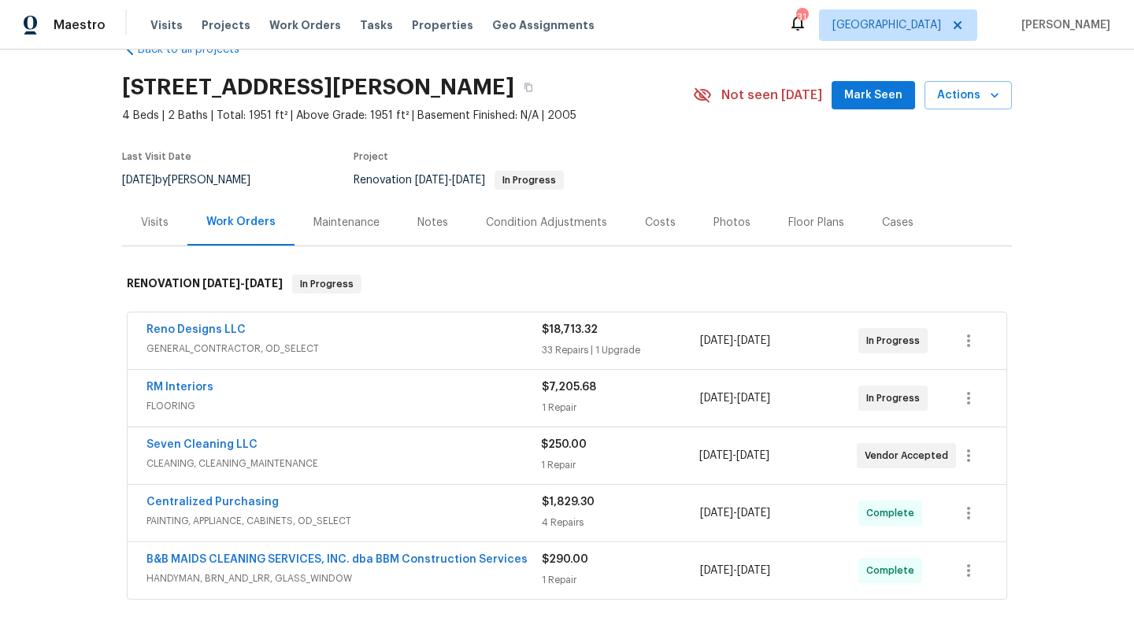
scroll to position [32, 0]
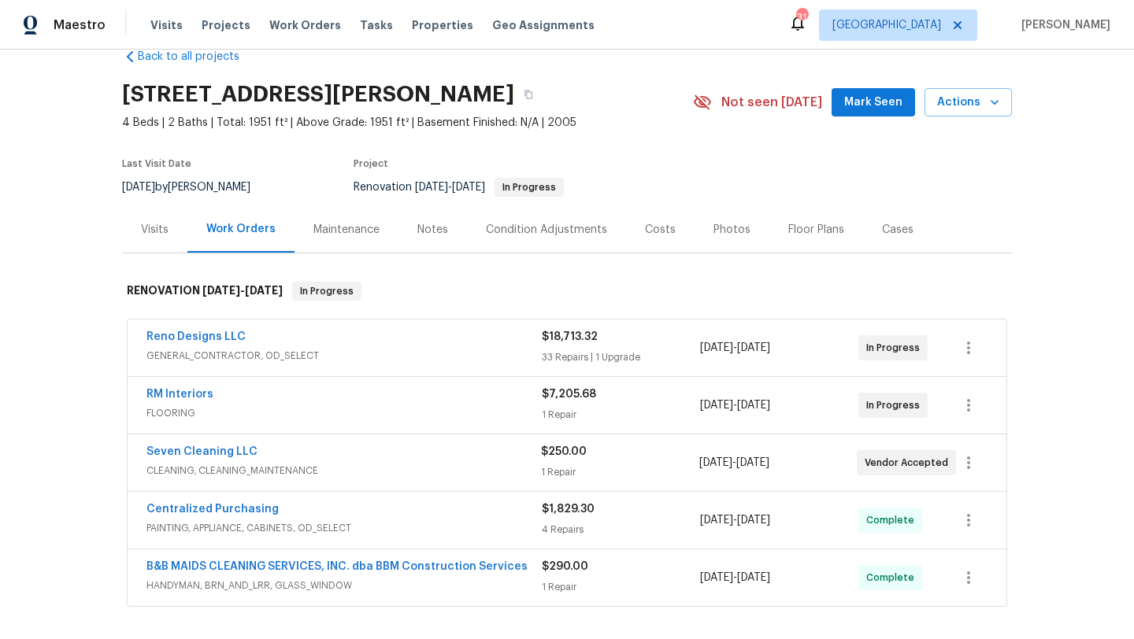
click at [397, 355] on span "GENERAL_CONTRACTOR, OD_SELECT" at bounding box center [343, 356] width 395 height 16
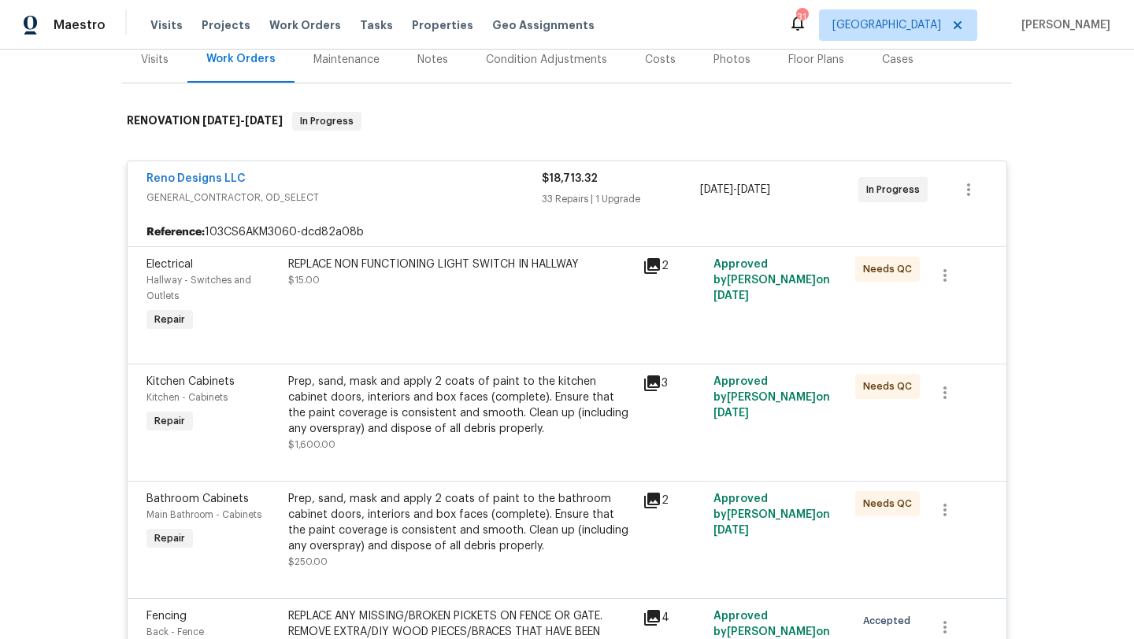
scroll to position [0, 0]
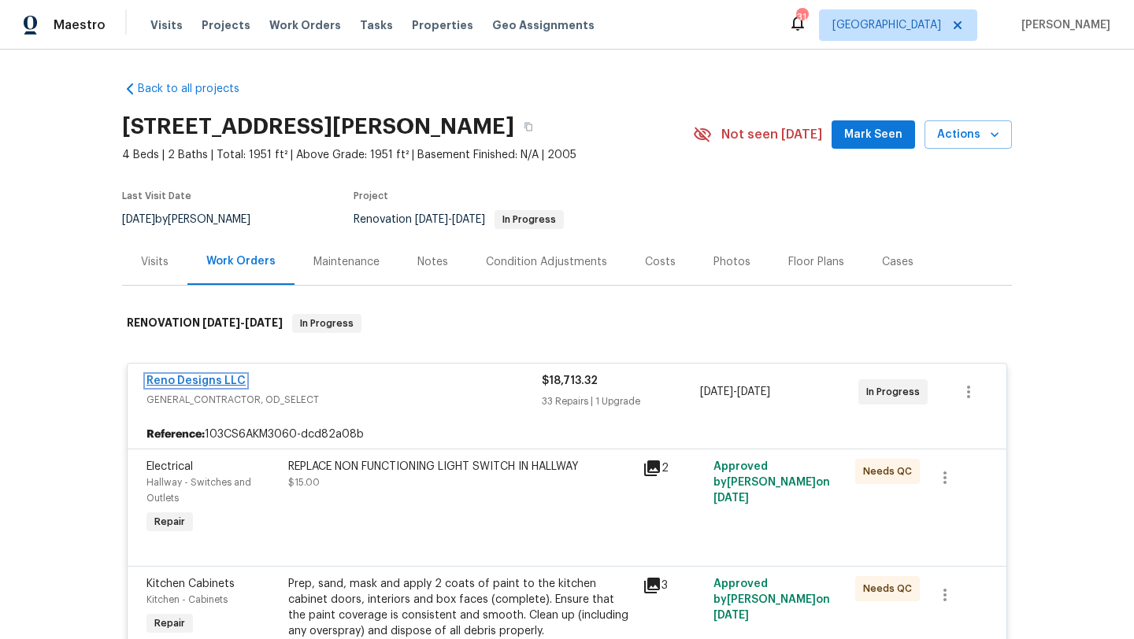
click at [219, 379] on link "Reno Designs LLC" at bounding box center [195, 381] width 99 height 11
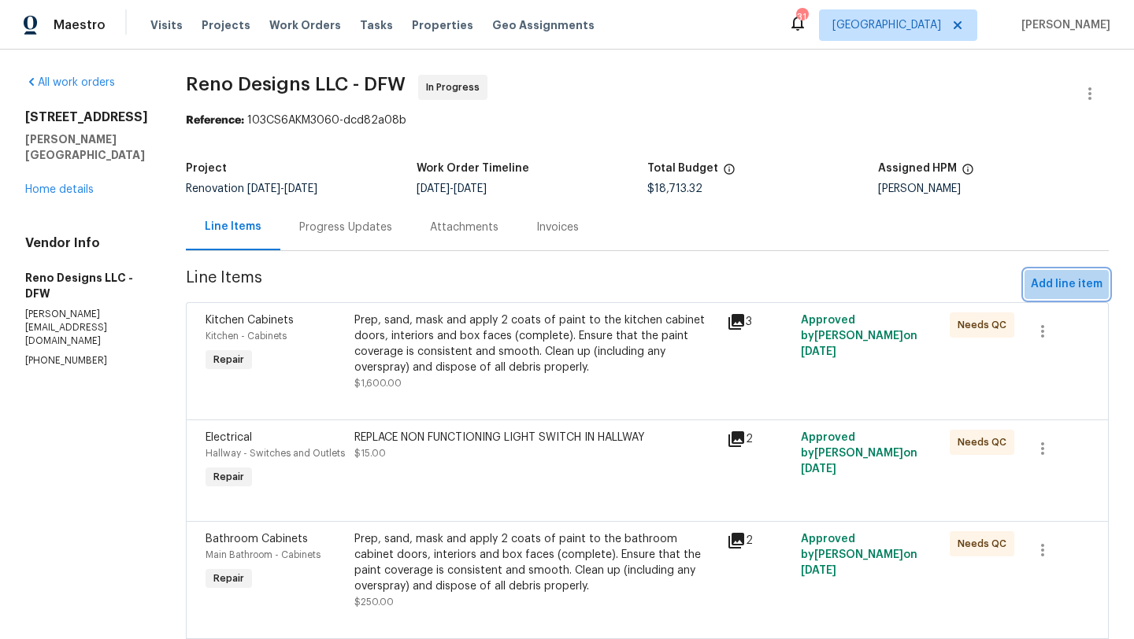
click at [1083, 285] on span "Add line item" at bounding box center [1067, 285] width 72 height 20
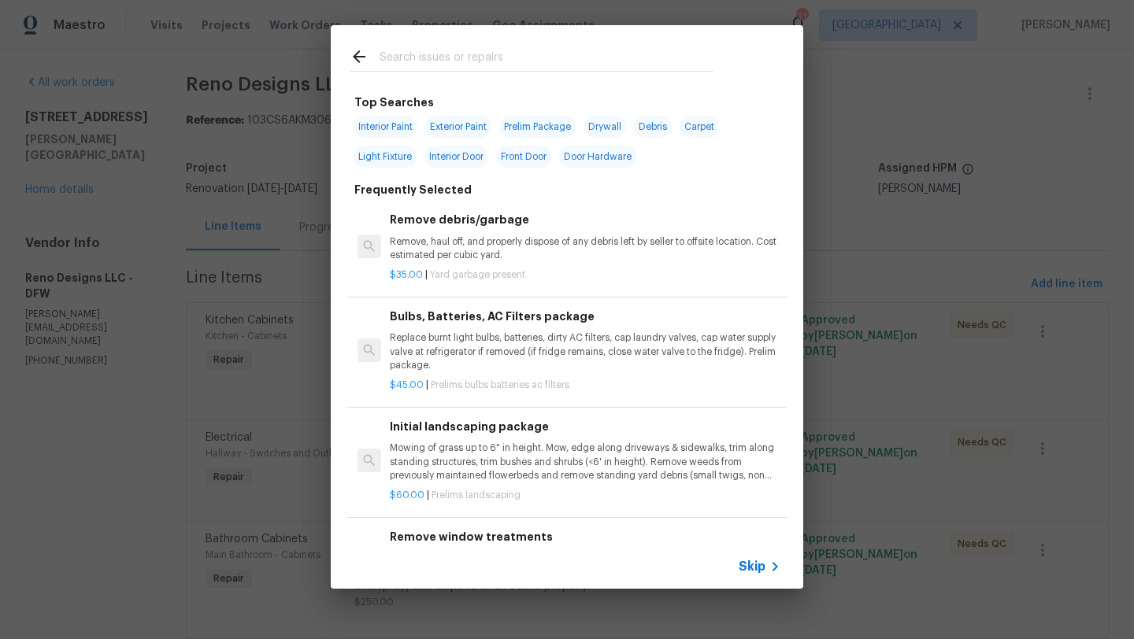
click at [482, 57] on input "text" at bounding box center [546, 59] width 334 height 24
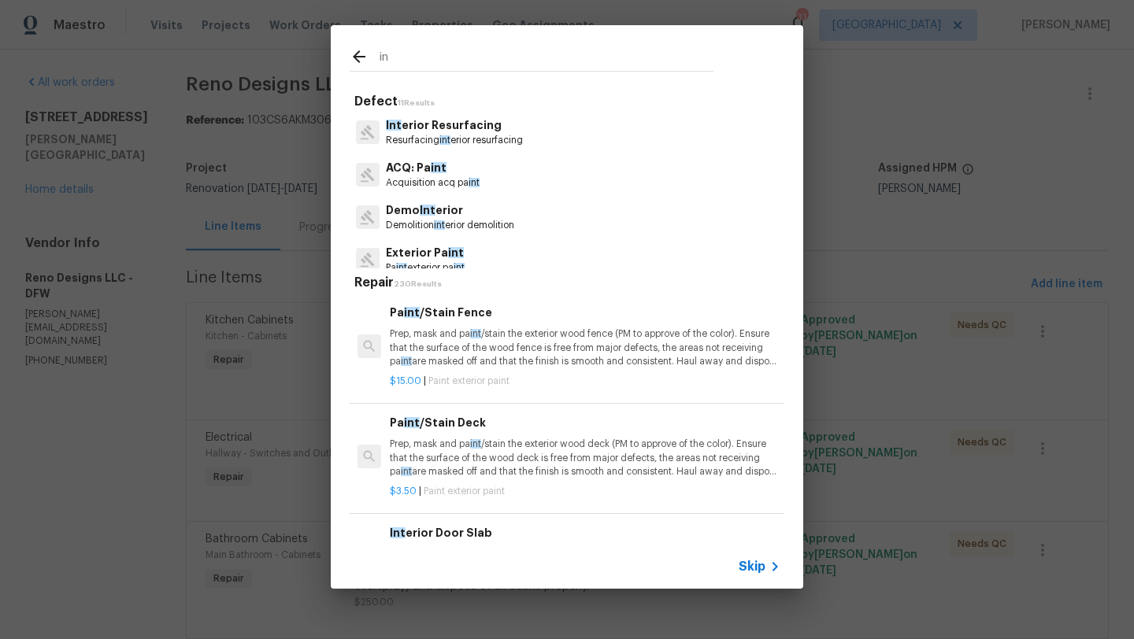
type input "i"
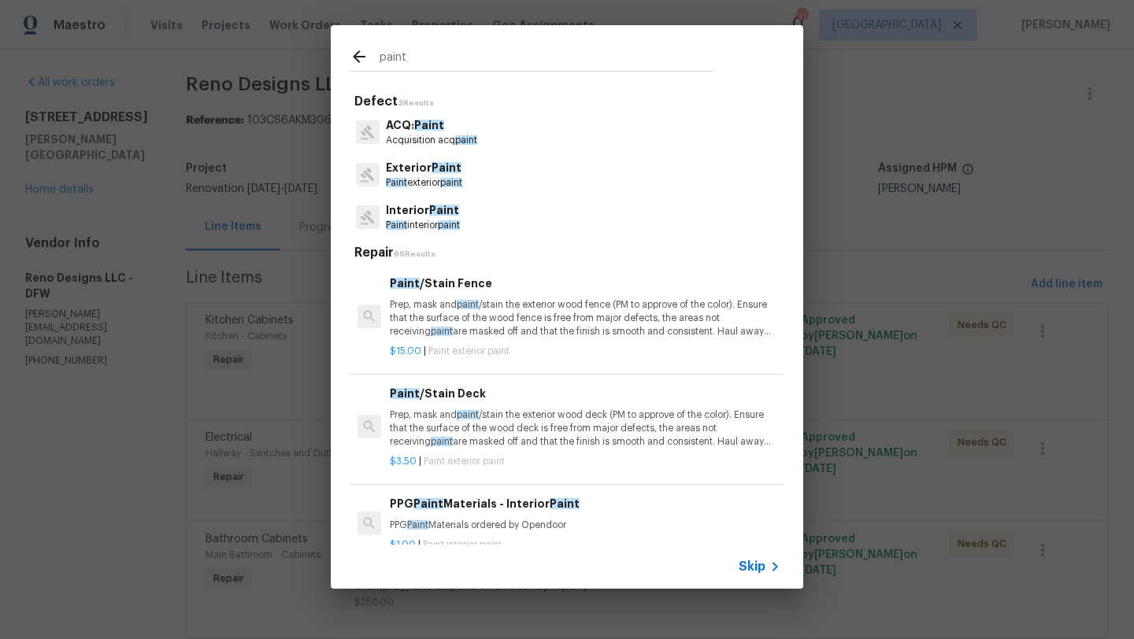
type input "paint"
click at [436, 217] on p "Interior Paint" at bounding box center [423, 210] width 74 height 17
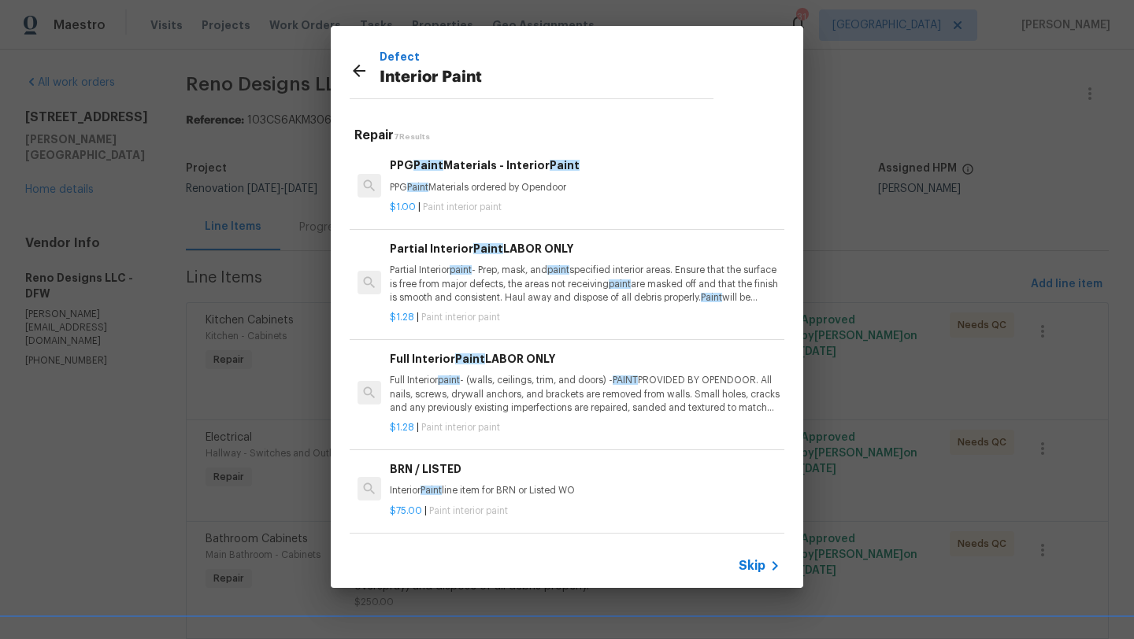
click at [738, 562] on span "Skip" at bounding box center [751, 566] width 27 height 16
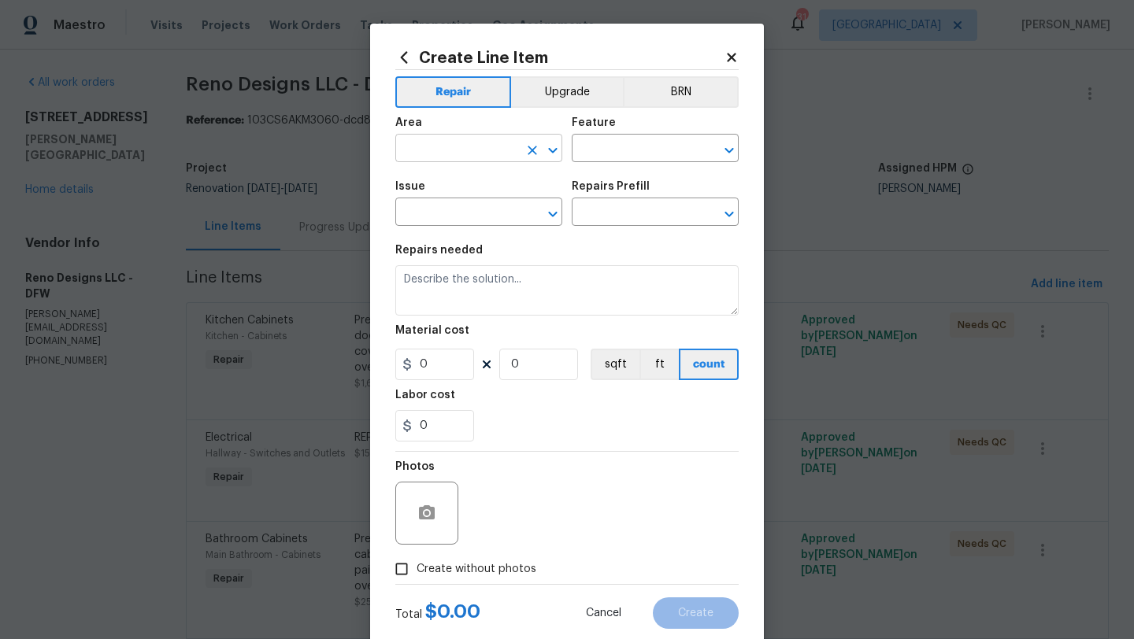
click at [480, 146] on input "text" at bounding box center [456, 150] width 123 height 24
click at [473, 213] on li "Interior Overall" at bounding box center [478, 211] width 167 height 26
type input "Interior Overall"
click at [584, 139] on input "text" at bounding box center [633, 150] width 123 height 24
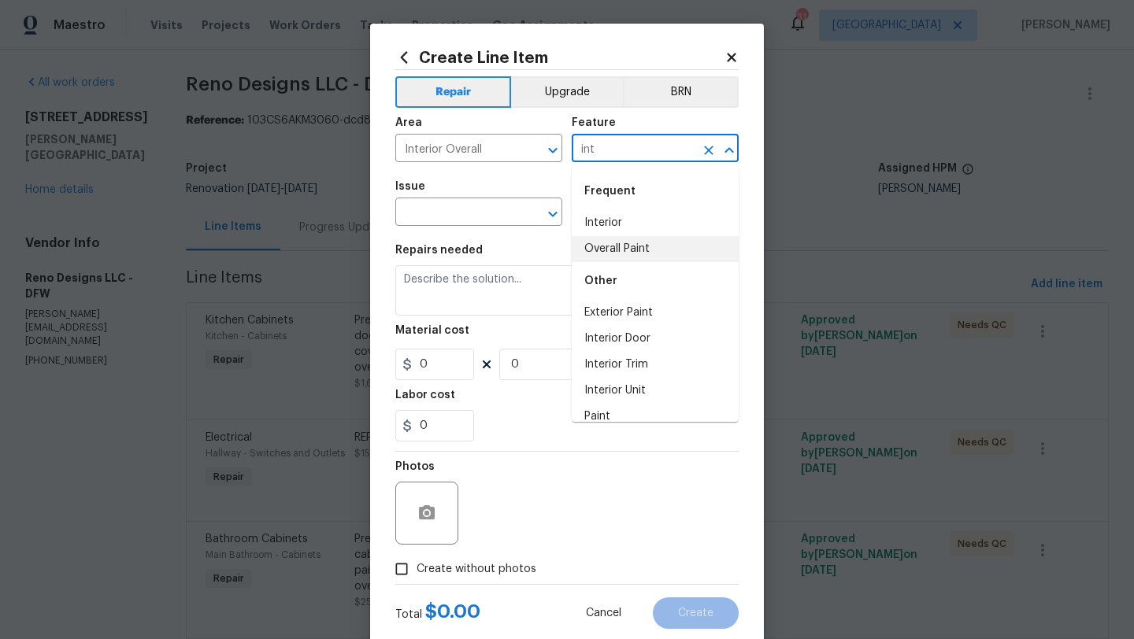
click at [601, 251] on li "Overall Paint" at bounding box center [655, 249] width 167 height 26
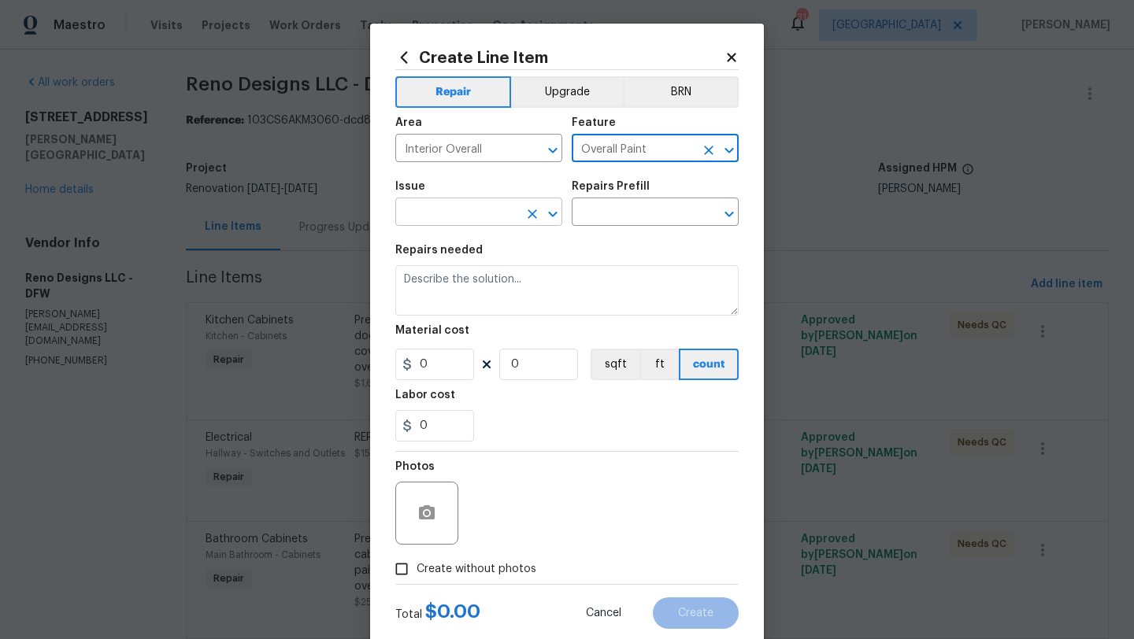
type input "Overall Paint"
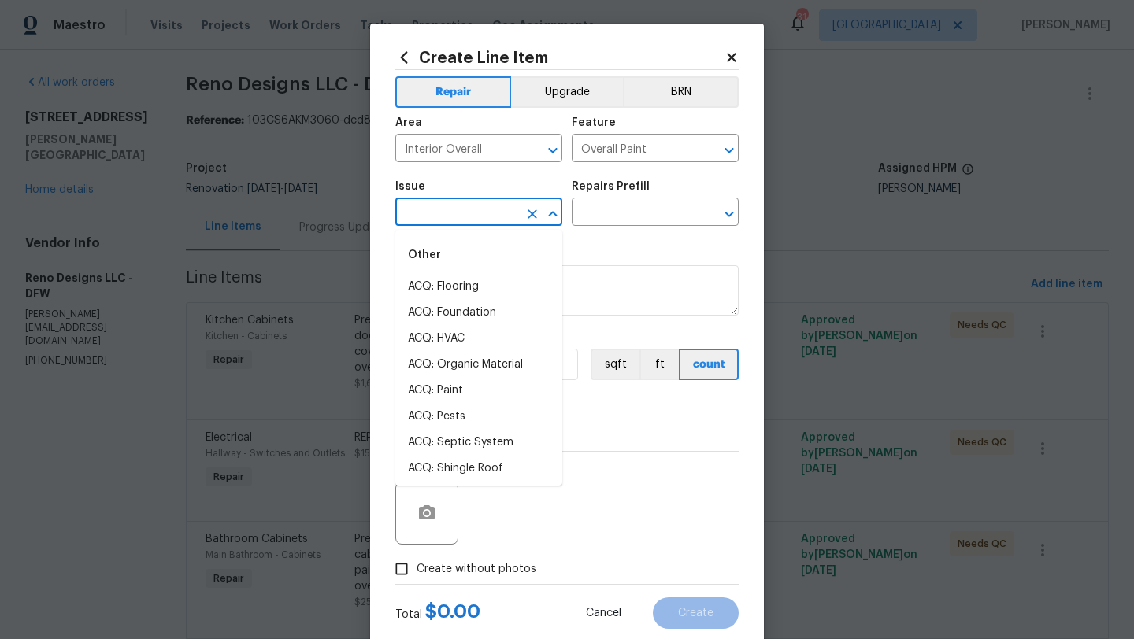
click at [487, 205] on input "text" at bounding box center [456, 214] width 123 height 24
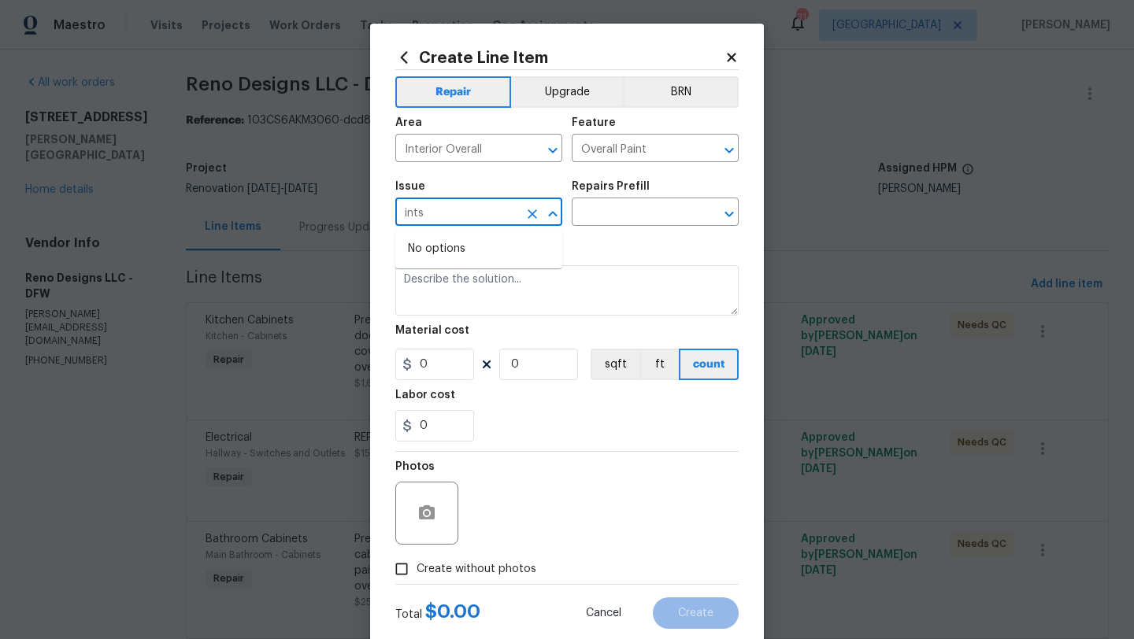
click at [450, 211] on input "ints" at bounding box center [456, 214] width 123 height 24
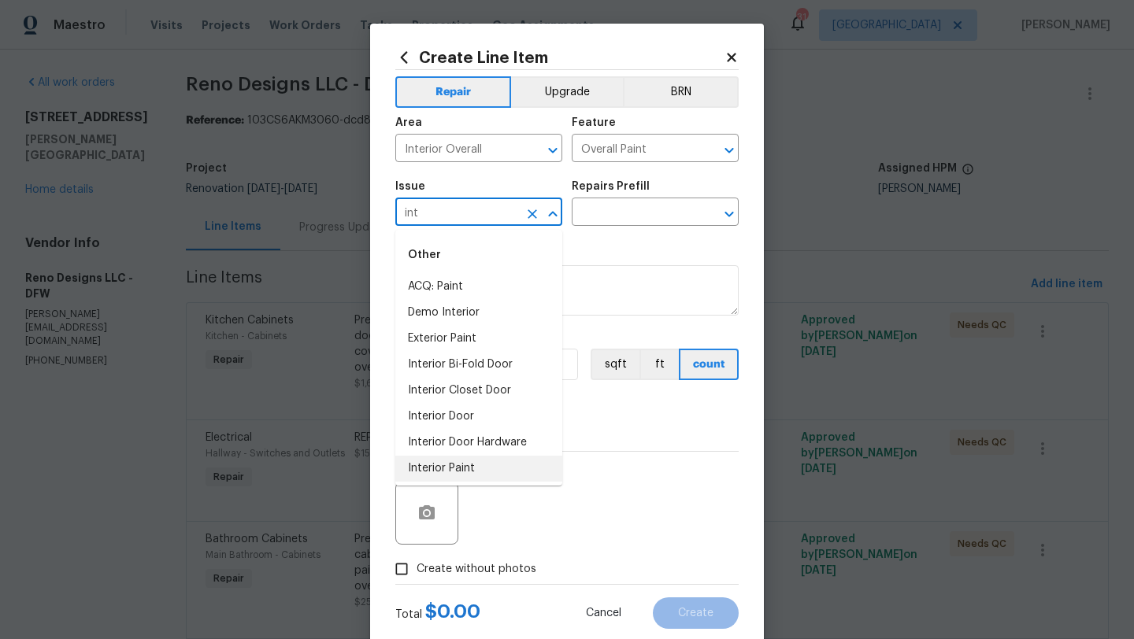
click at [455, 465] on li "Interior Paint" at bounding box center [478, 469] width 167 height 26
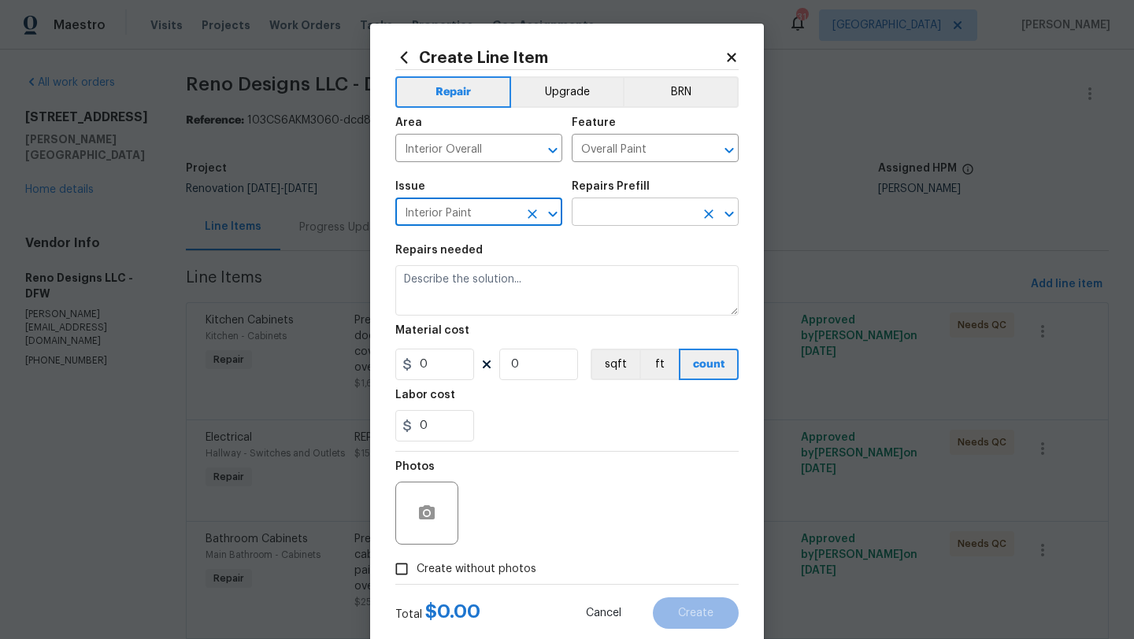
type input "Interior Paint"
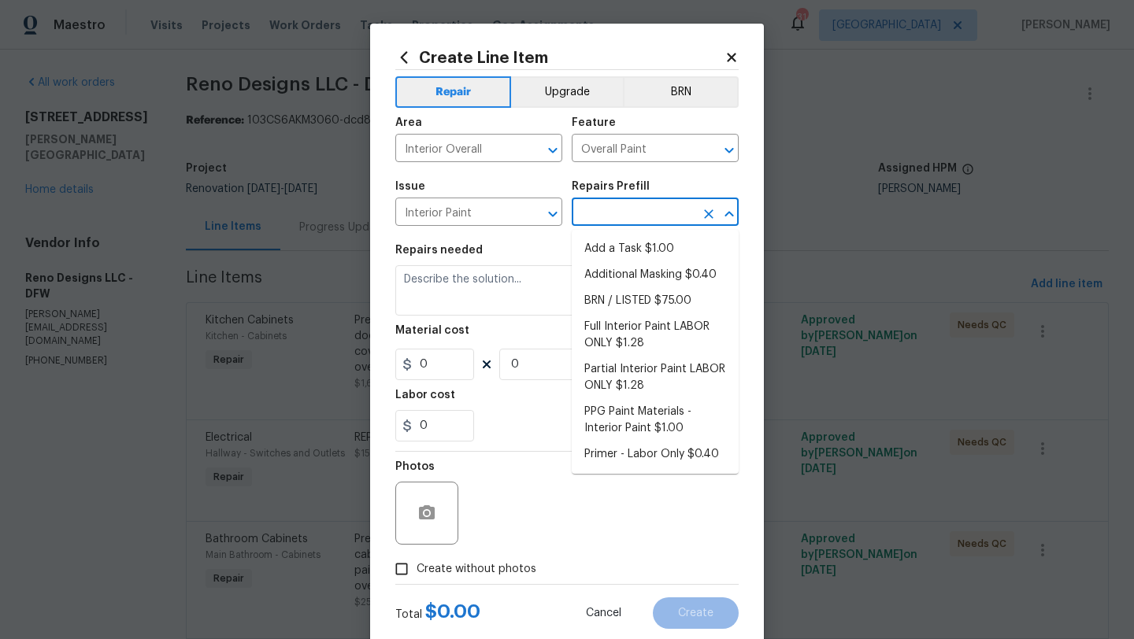
click at [636, 215] on input "text" at bounding box center [633, 214] width 123 height 24
click at [678, 276] on li "Additional Masking $0.40" at bounding box center [655, 275] width 167 height 26
type input "Additional Masking $0.40"
type textarea "Additional masking/prep costs."
type input "0.4"
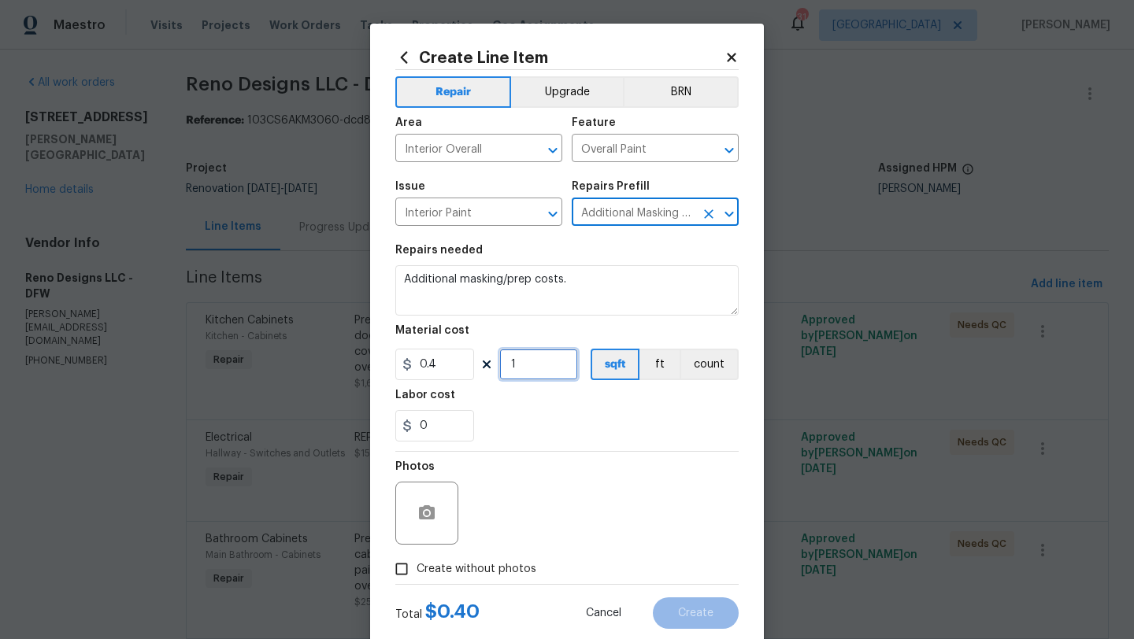
click at [526, 362] on input "1" at bounding box center [538, 364] width 79 height 31
type input "1000"
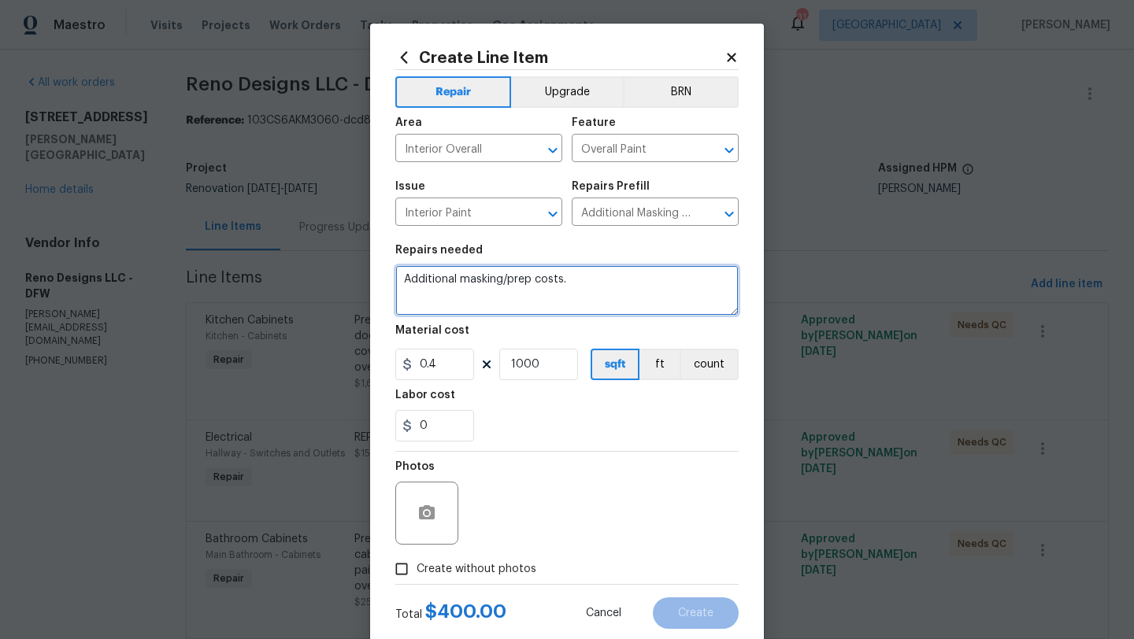
click at [590, 285] on textarea "Additional masking/prep costs." at bounding box center [566, 290] width 343 height 50
drag, startPoint x: 590, startPoint y: 285, endPoint x: 394, endPoint y: 277, distance: 195.4
click at [395, 277] on textarea "Additional masking/prep costs." at bounding box center [566, 290] width 343 height 50
type textarea "Entire house was masked for paint. Flooring demo crew came early and removed al…"
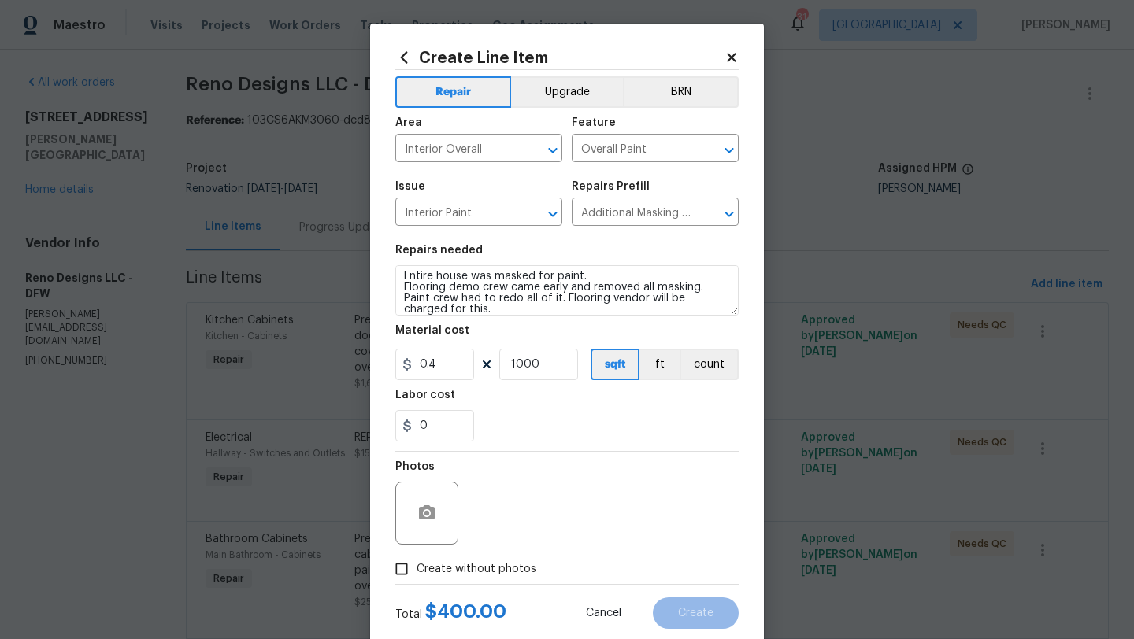
click at [473, 566] on span "Create without photos" at bounding box center [476, 569] width 120 height 17
click at [416, 566] on input "Create without photos" at bounding box center [402, 569] width 30 height 30
checkbox input "true"
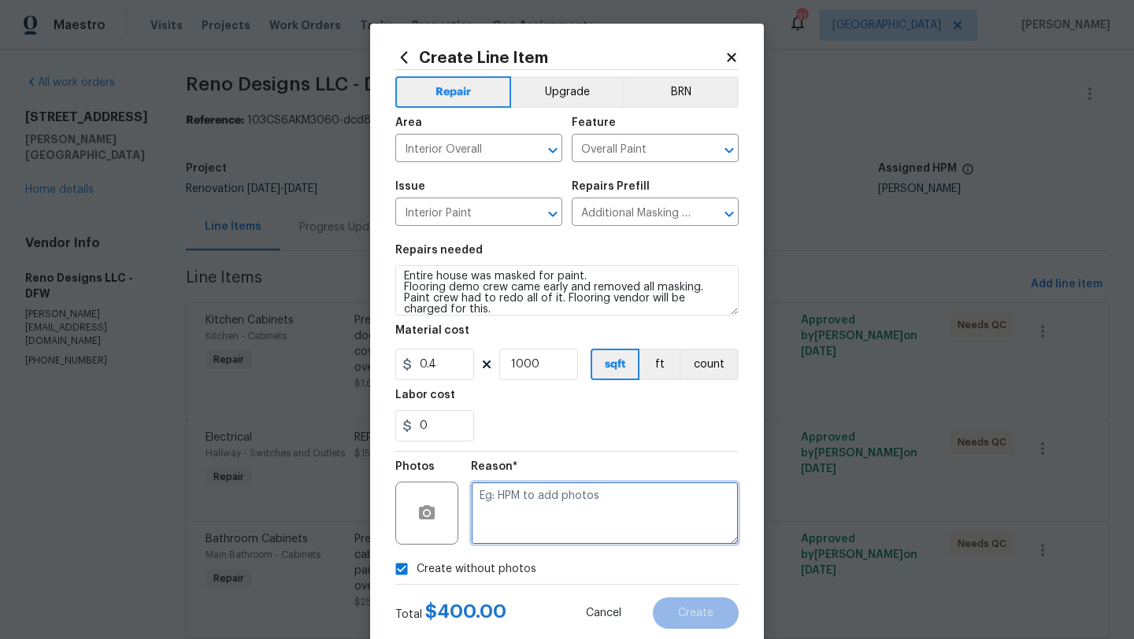
click at [519, 526] on textarea at bounding box center [605, 513] width 268 height 63
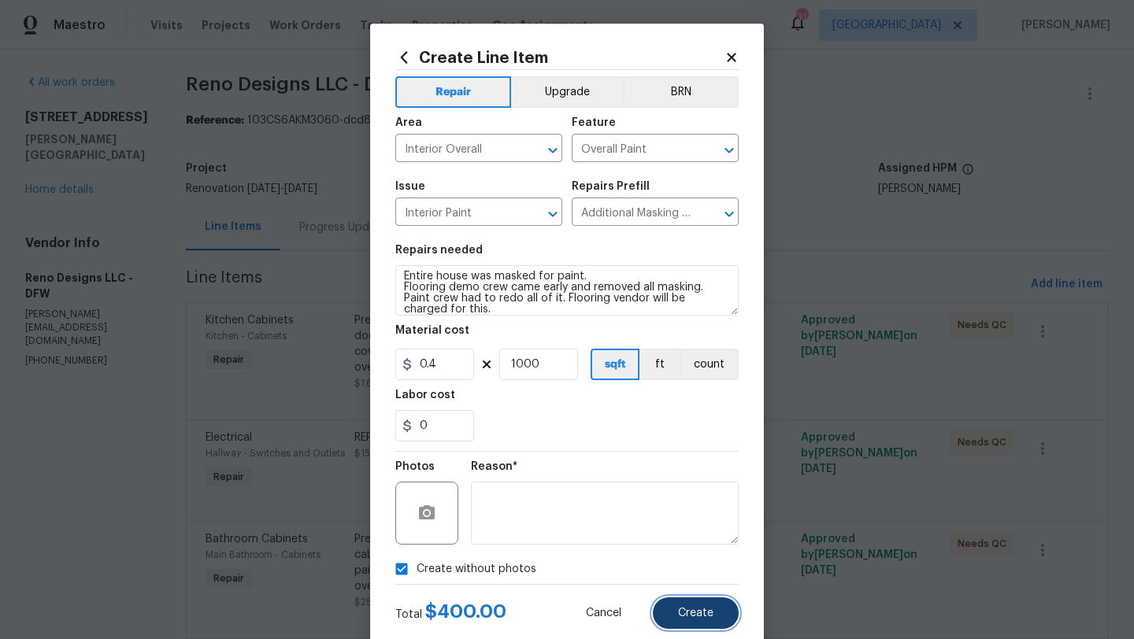
click at [690, 616] on span "Create" at bounding box center [695, 614] width 35 height 12
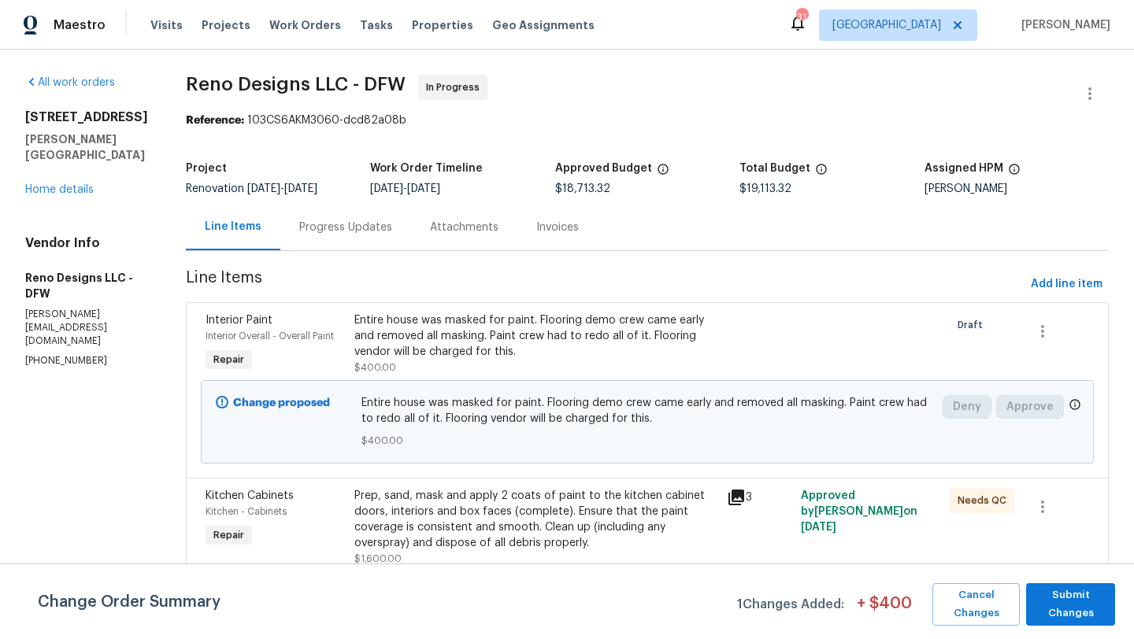
click at [483, 333] on div "Entire house was masked for paint. Flooring demo crew came early and removed al…" at bounding box center [535, 336] width 363 height 47
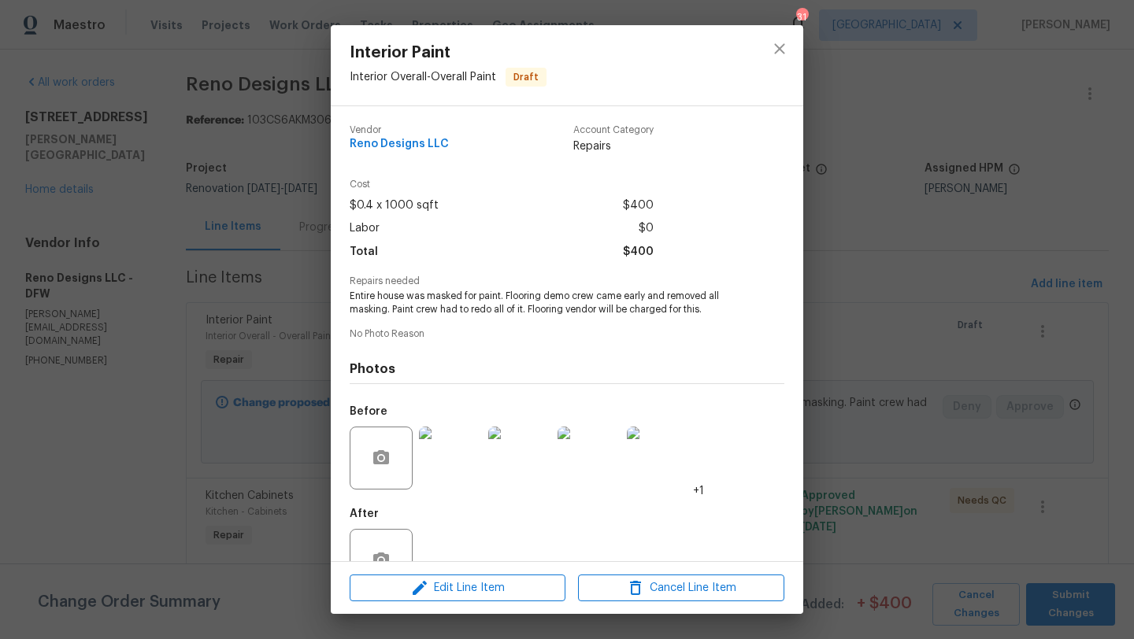
click at [460, 461] on img at bounding box center [450, 458] width 63 height 63
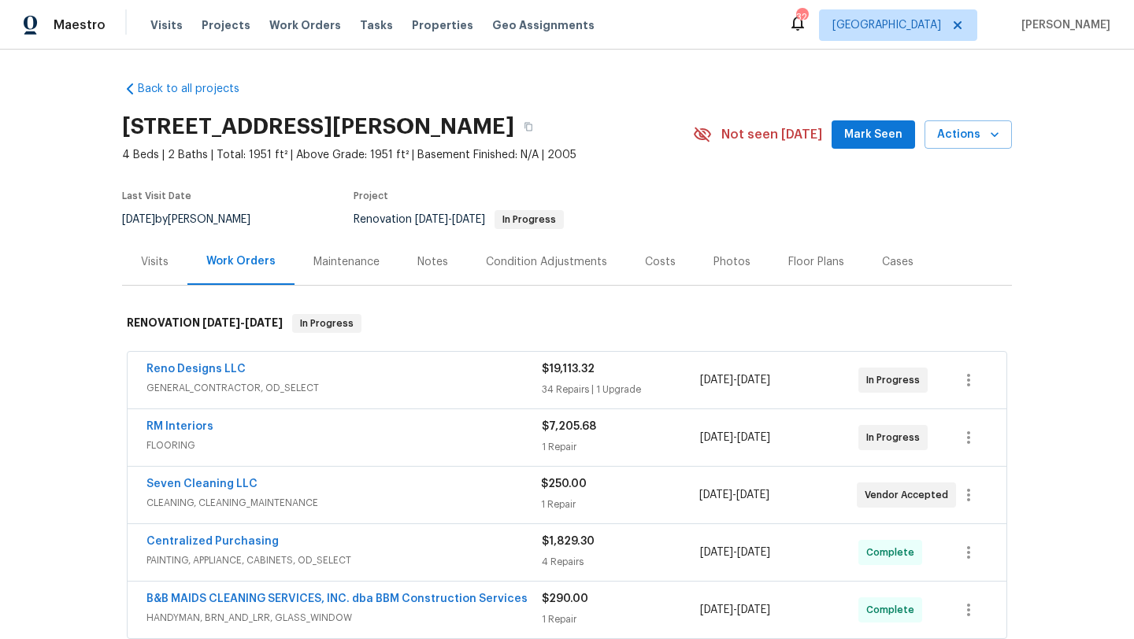
click at [474, 390] on span "GENERAL_CONTRACTOR, OD_SELECT" at bounding box center [343, 388] width 395 height 16
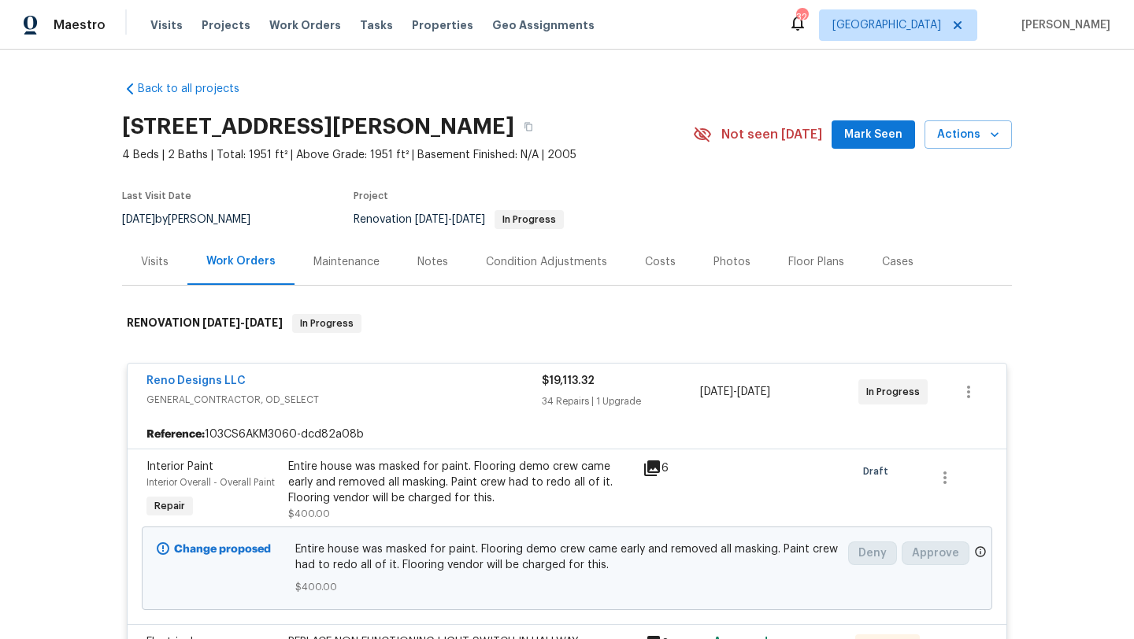
click at [461, 492] on div "Entire house was masked for paint. Flooring demo crew came early and removed al…" at bounding box center [460, 482] width 345 height 47
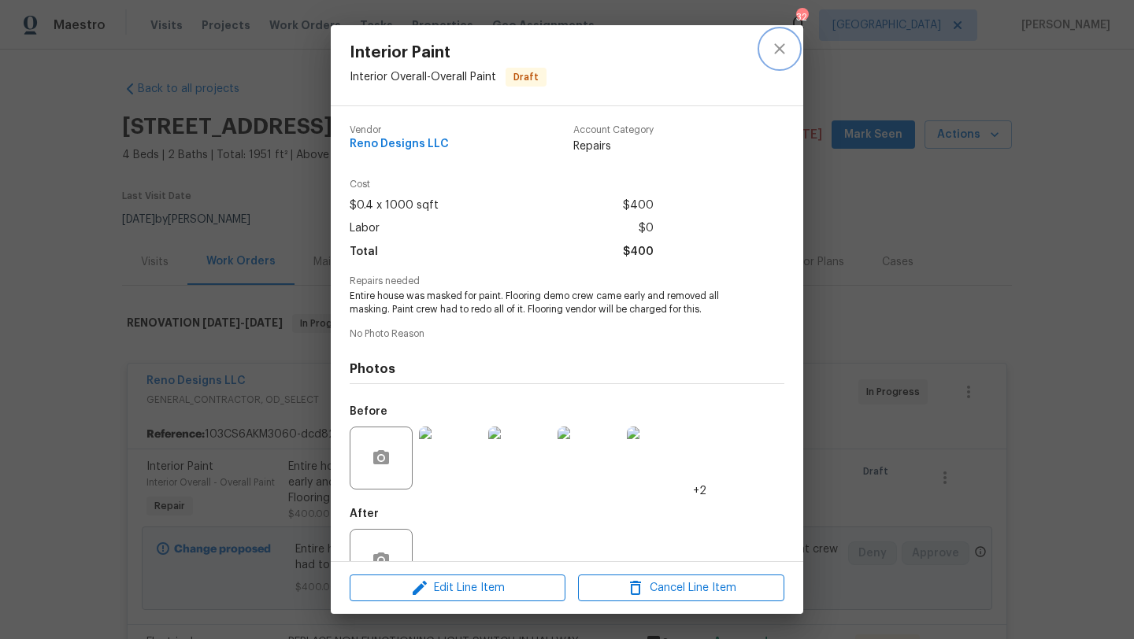
click at [781, 38] on button "close" at bounding box center [780, 49] width 38 height 38
